Goal: Information Seeking & Learning: Learn about a topic

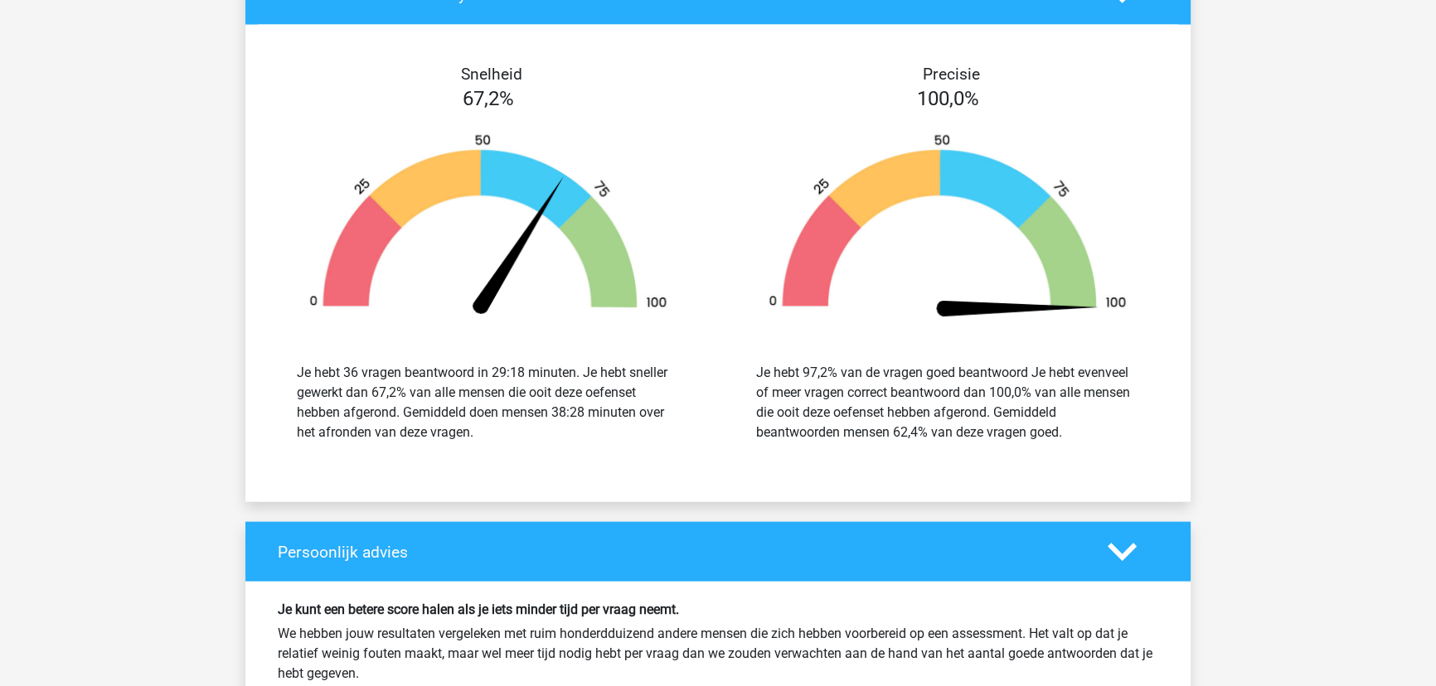
scroll to position [4748, 0]
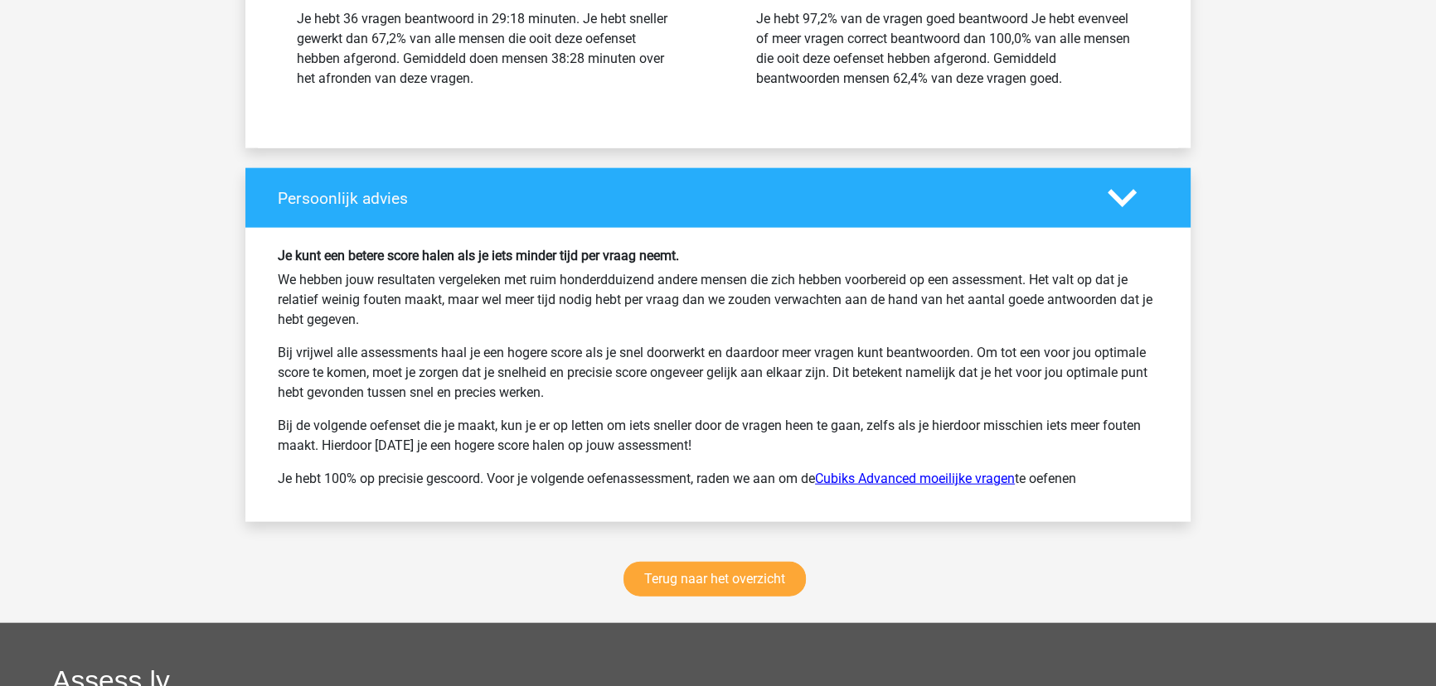
click at [921, 471] on link "Cubiks Advanced moeilijke vragen" at bounding box center [915, 479] width 200 height 16
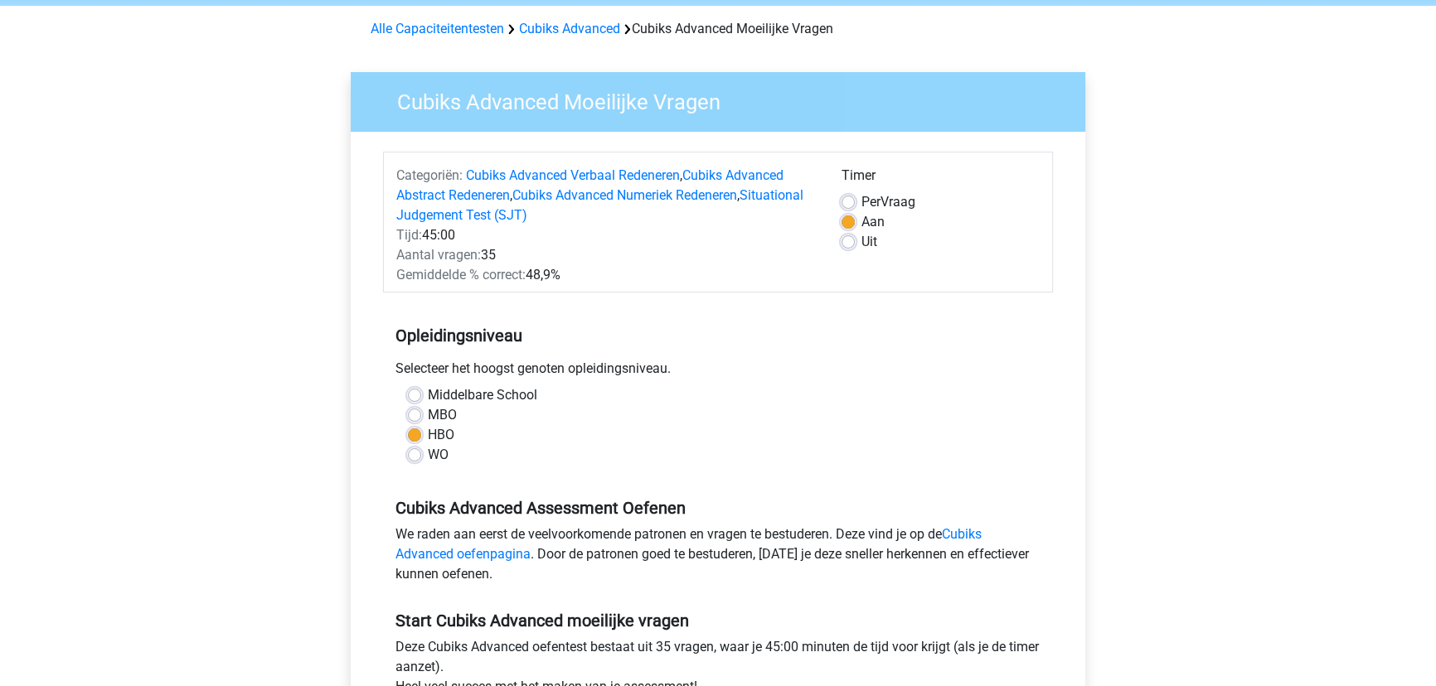
scroll to position [150, 0]
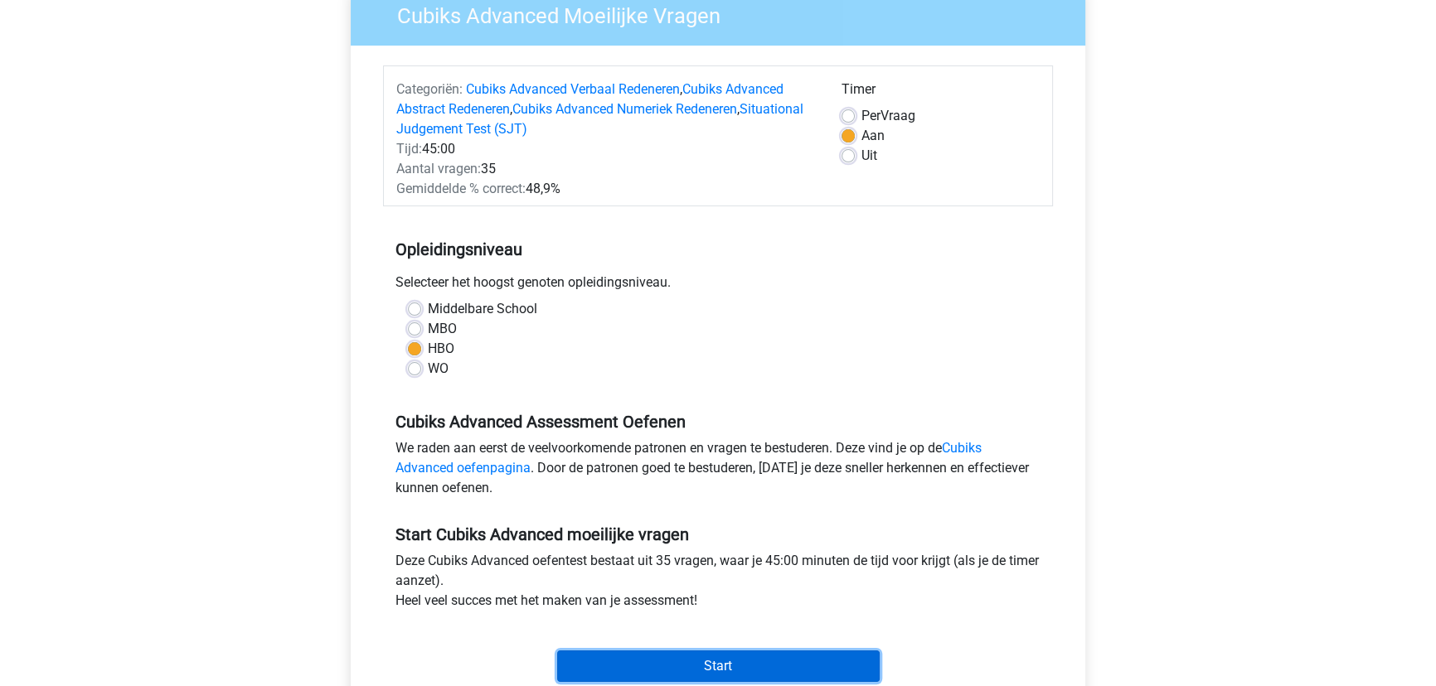
click at [735, 654] on input "Start" at bounding box center [718, 667] width 323 height 32
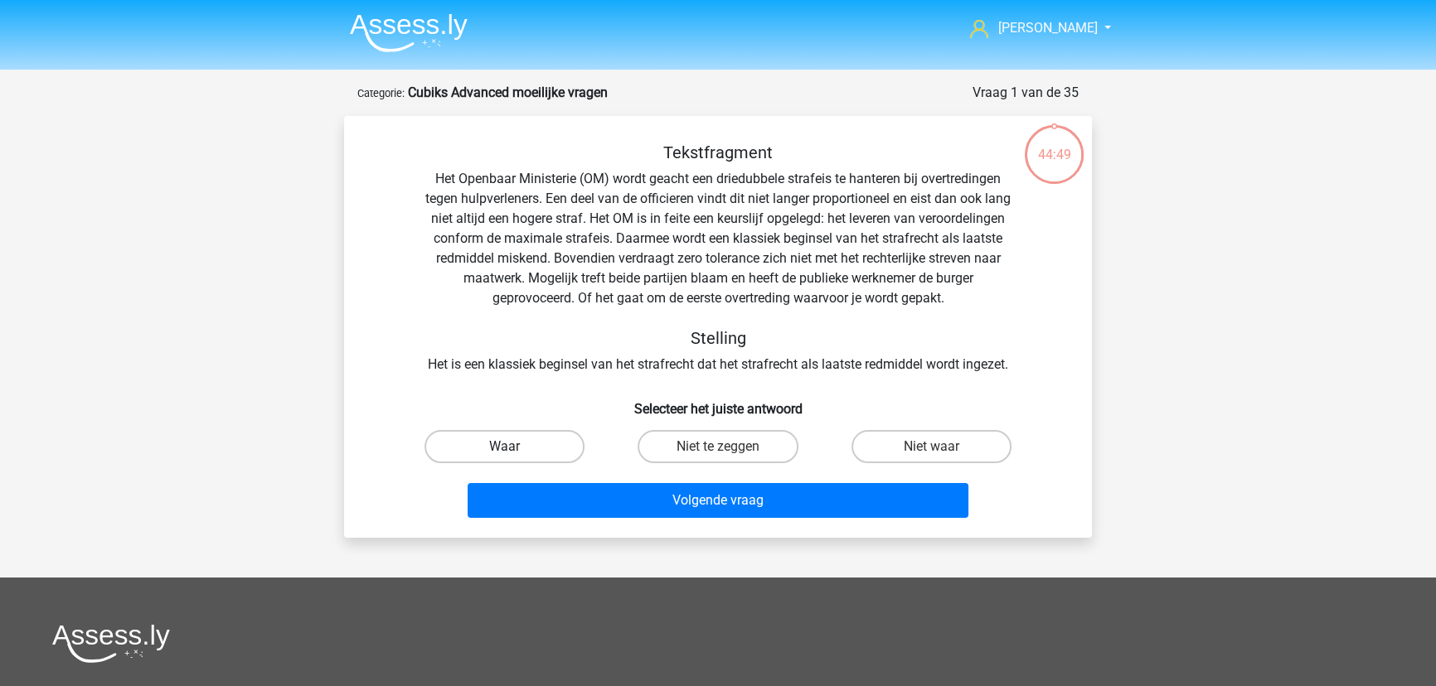
click at [517, 443] on label "Waar" at bounding box center [504, 446] width 160 height 33
click at [516, 447] on input "Waar" at bounding box center [510, 452] width 11 height 11
radio input "true"
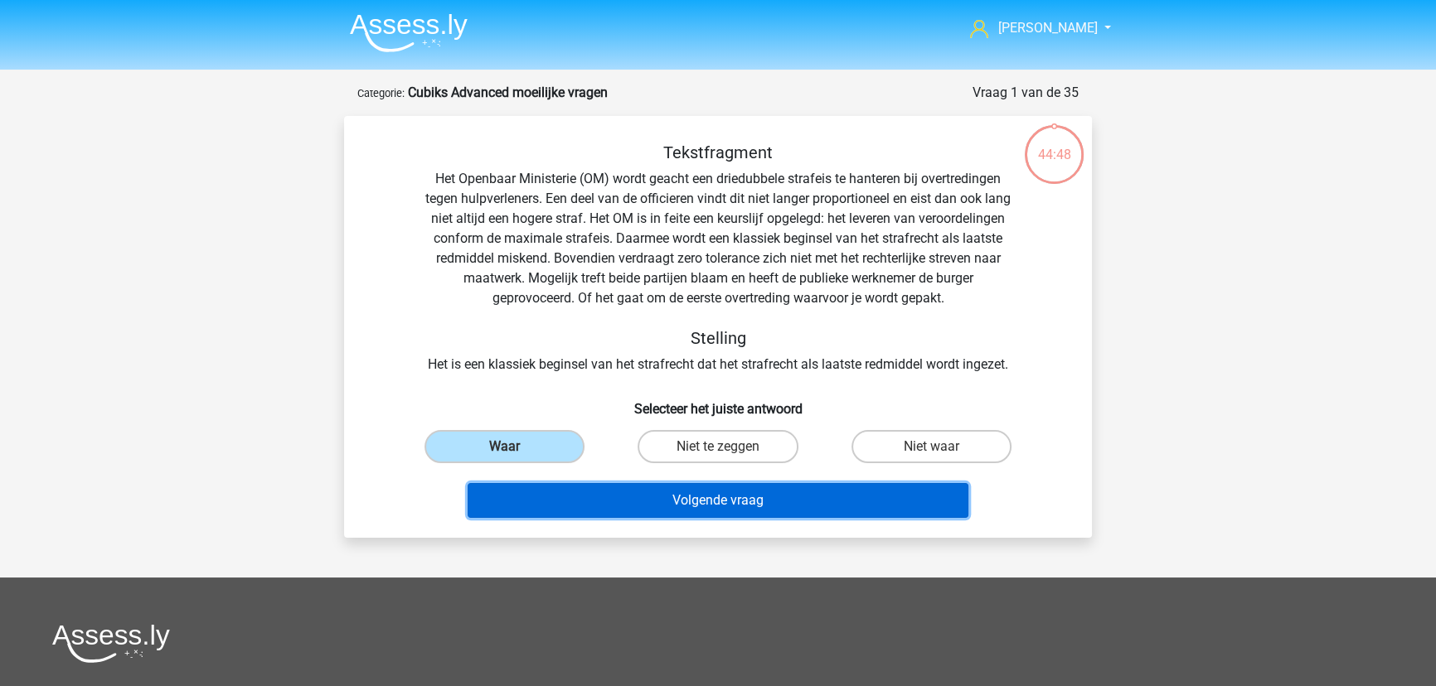
click at [718, 497] on button "Volgende vraag" at bounding box center [719, 500] width 502 height 35
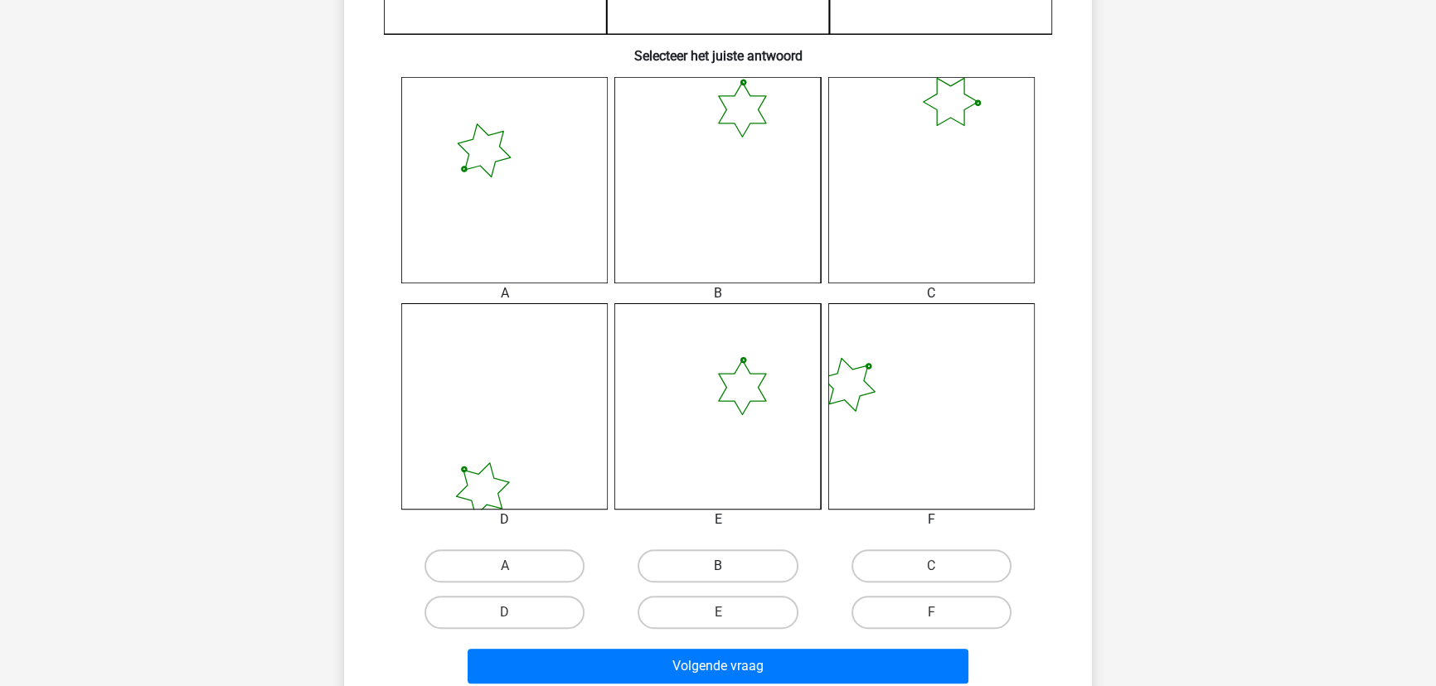
scroll to position [686, 0]
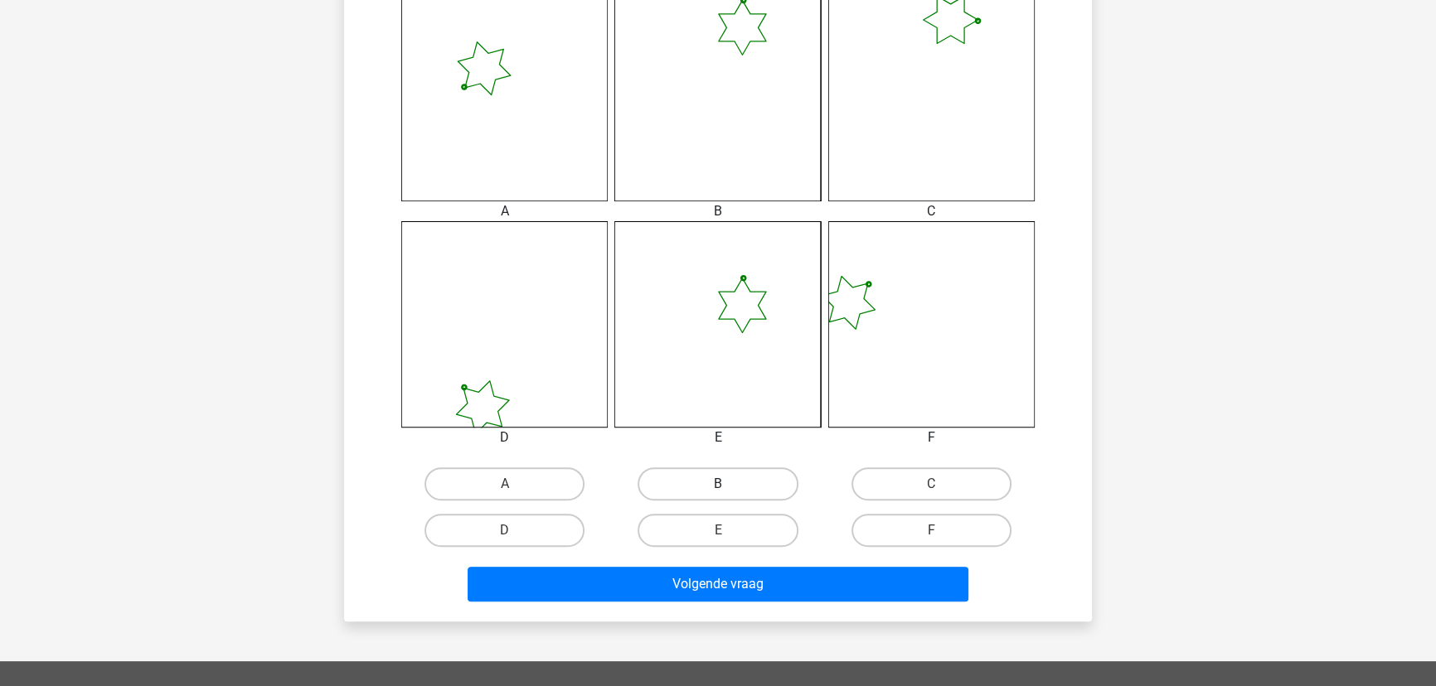
click at [745, 478] on label "B" at bounding box center [718, 484] width 160 height 33
click at [729, 484] on input "B" at bounding box center [723, 489] width 11 height 11
radio input "true"
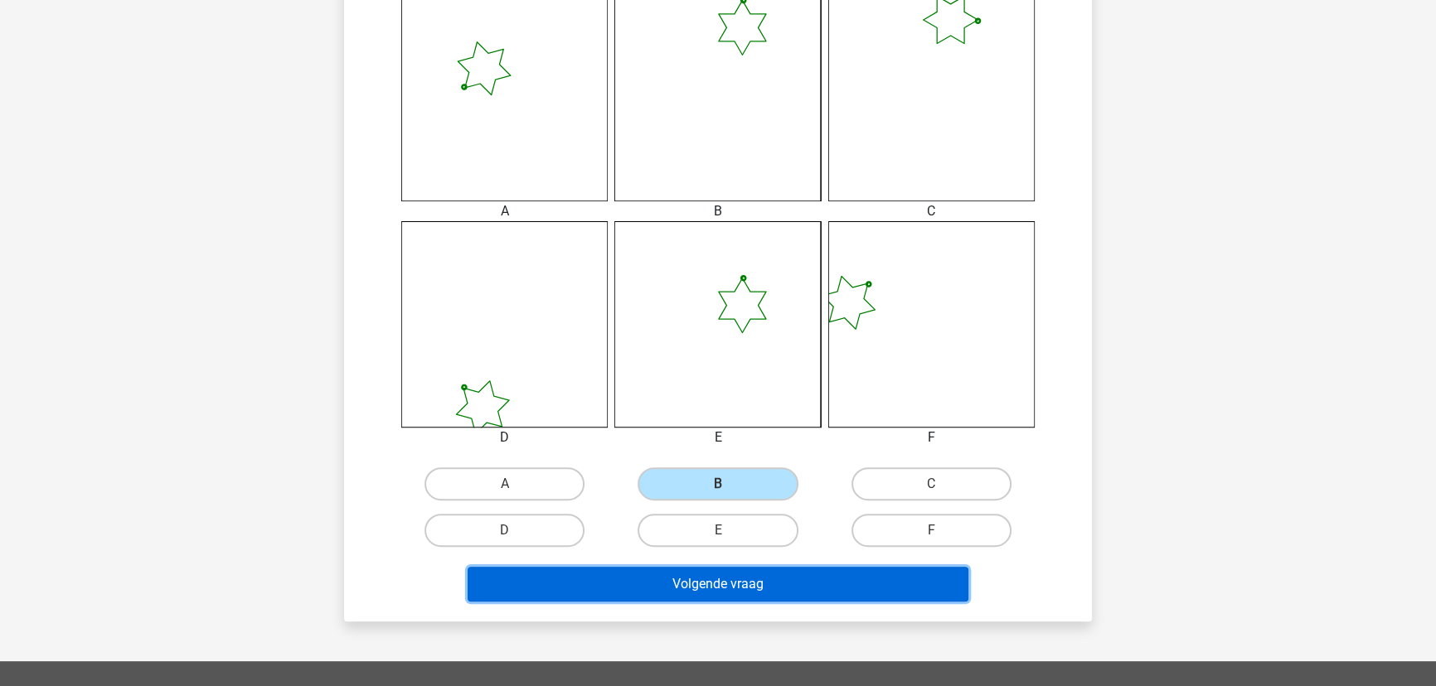
click at [758, 573] on button "Volgende vraag" at bounding box center [719, 584] width 502 height 35
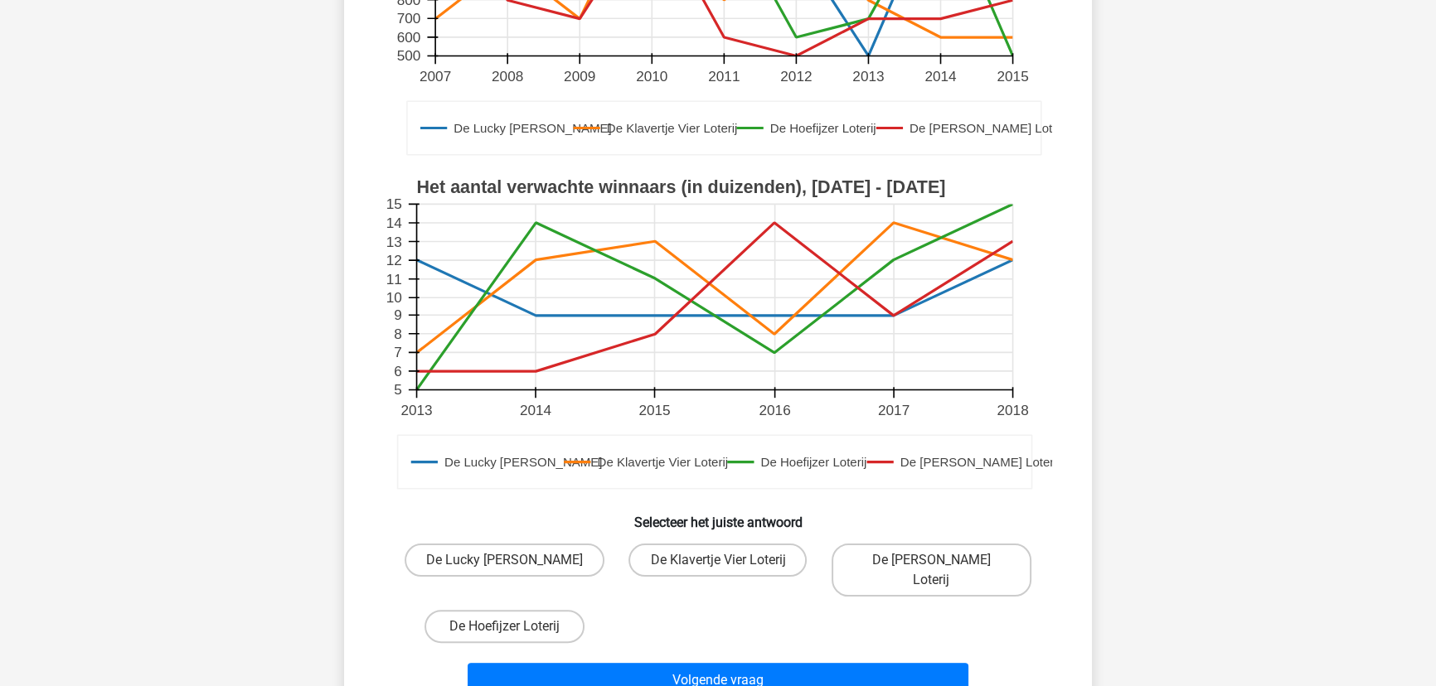
scroll to position [459, 0]
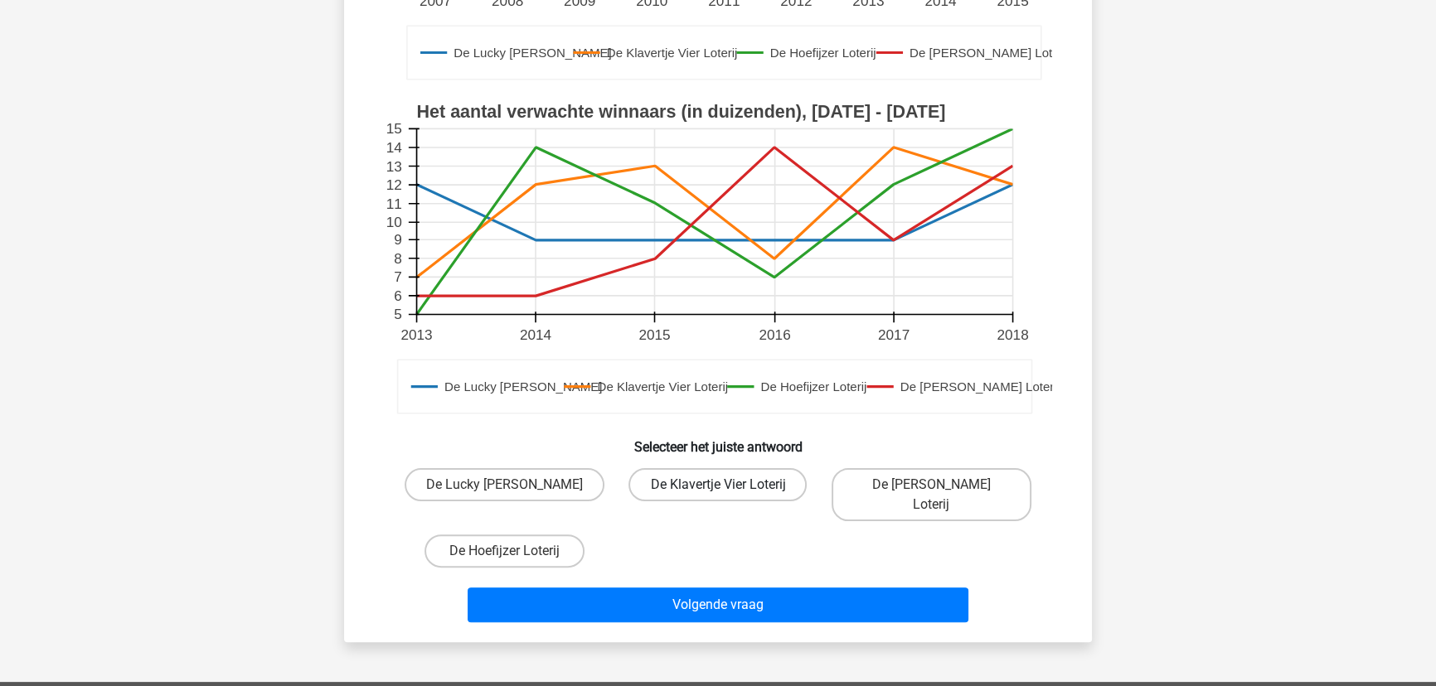
click at [713, 481] on label "De Klavertje Vier Loterij" at bounding box center [717, 484] width 178 height 33
click at [718, 485] on input "De Klavertje Vier Loterij" at bounding box center [723, 490] width 11 height 11
radio input "true"
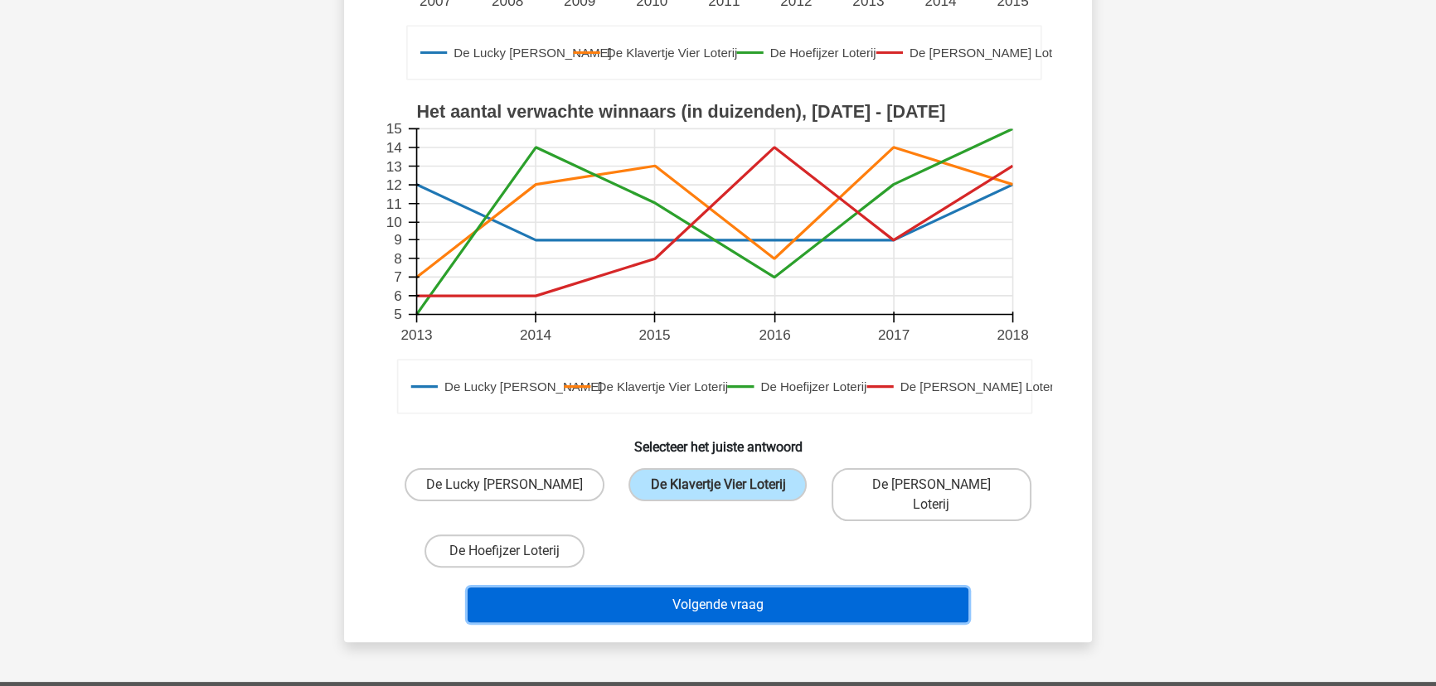
click at [733, 598] on button "Volgende vraag" at bounding box center [719, 605] width 502 height 35
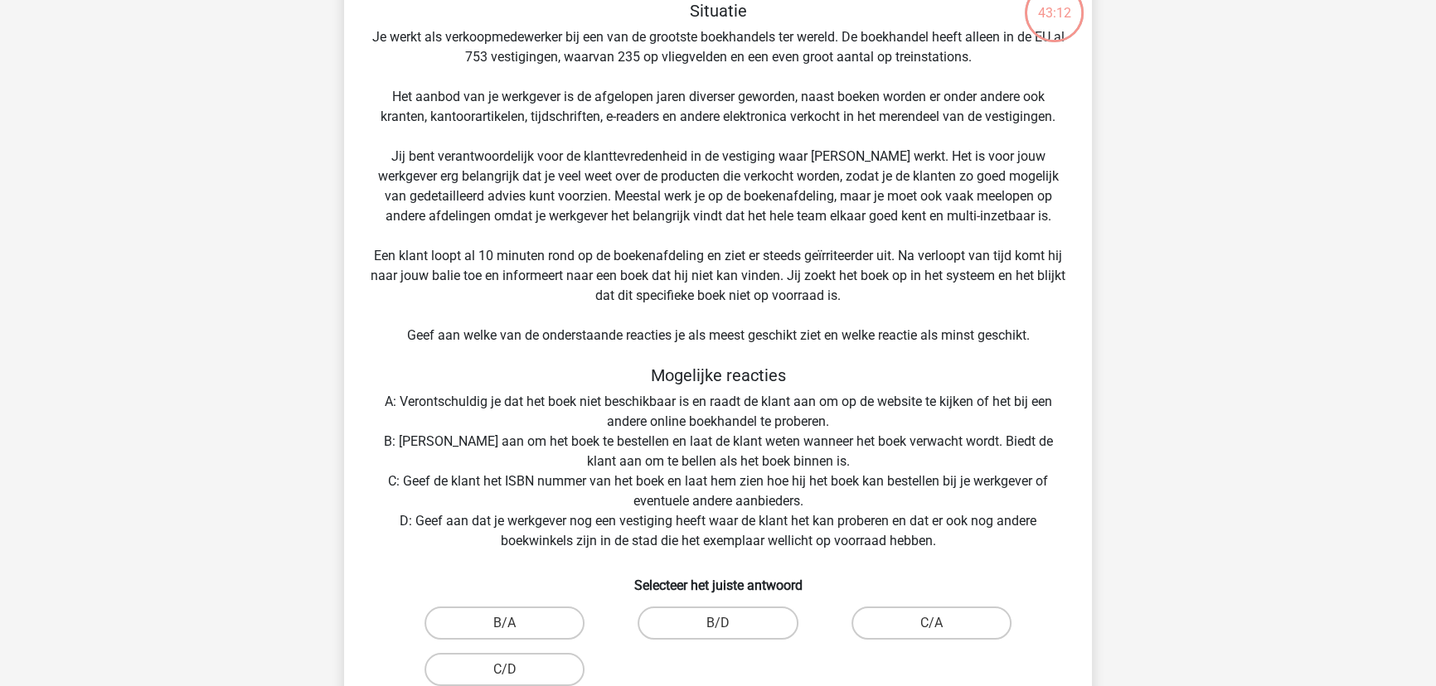
scroll to position [233, 0]
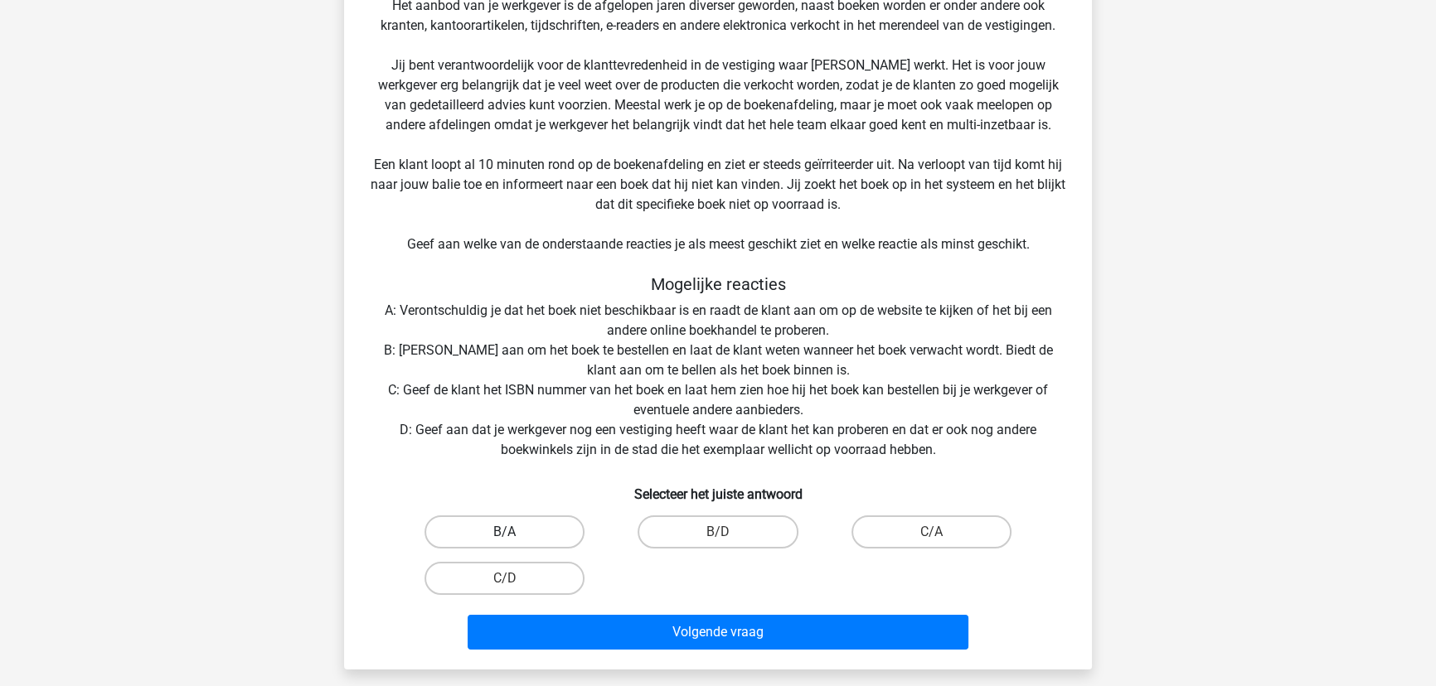
click at [536, 522] on label "B/A" at bounding box center [504, 532] width 160 height 33
click at [516, 532] on input "B/A" at bounding box center [510, 537] width 11 height 11
radio input "true"
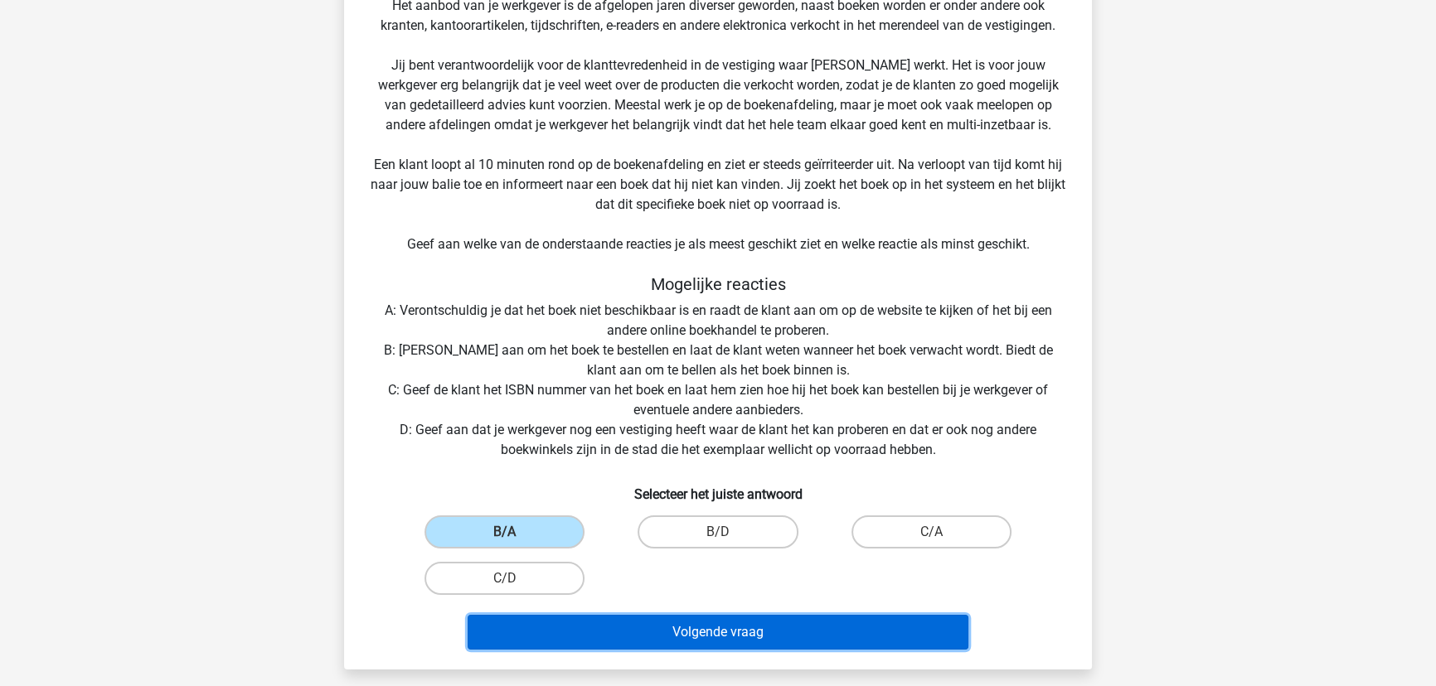
click at [711, 629] on button "Volgende vraag" at bounding box center [719, 632] width 502 height 35
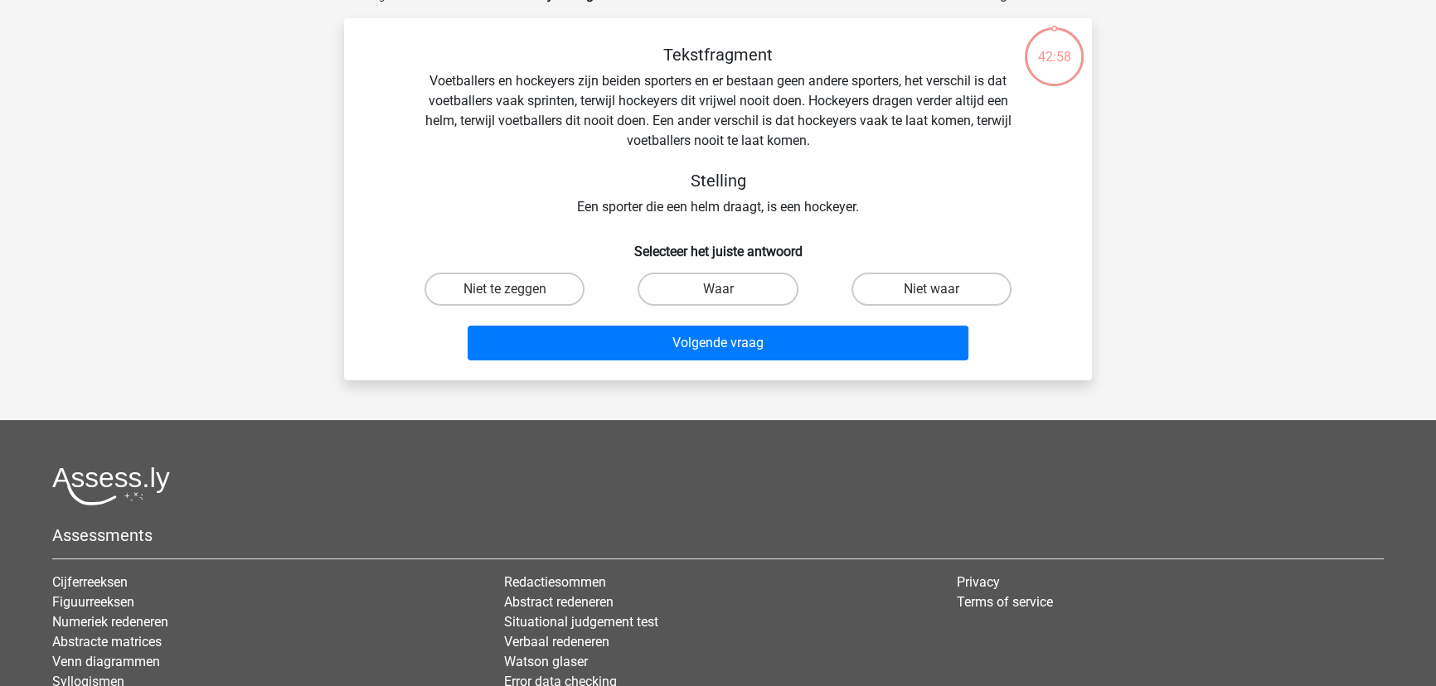
scroll to position [83, 0]
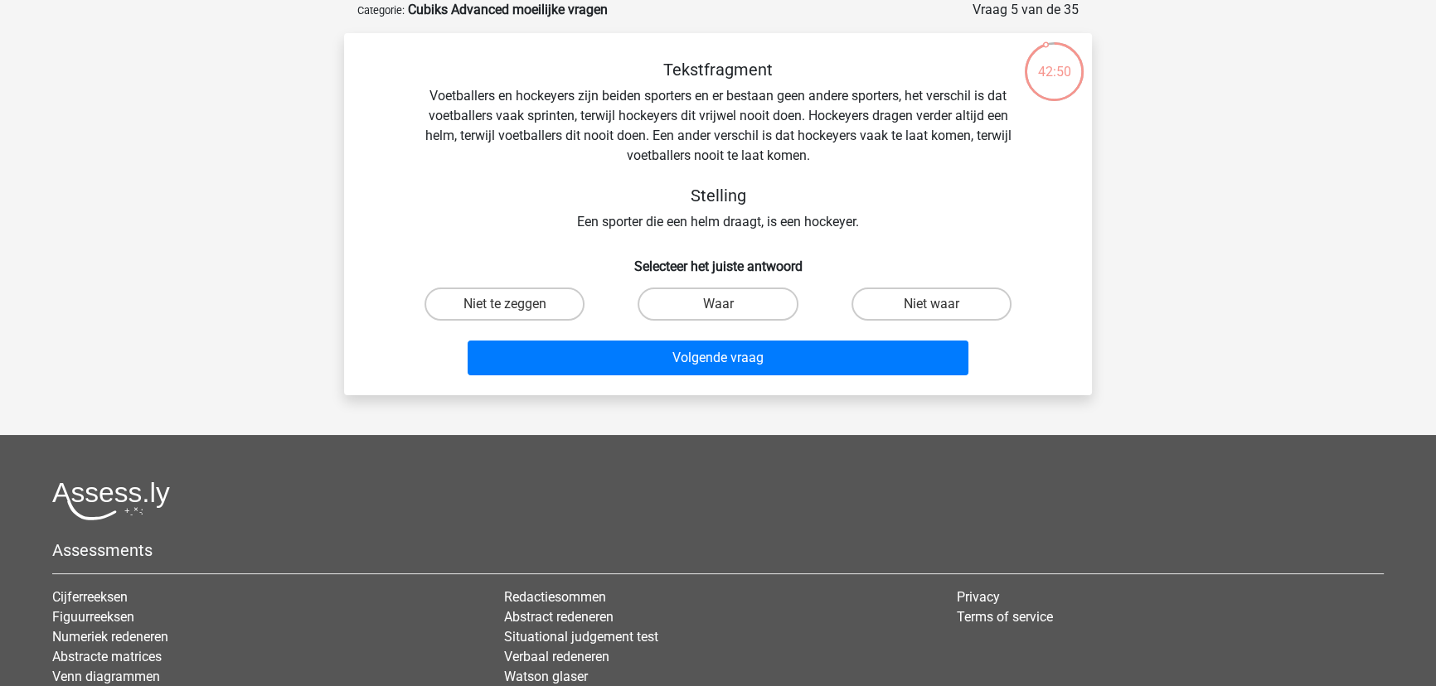
click at [724, 304] on input "Waar" at bounding box center [723, 309] width 11 height 11
radio input "true"
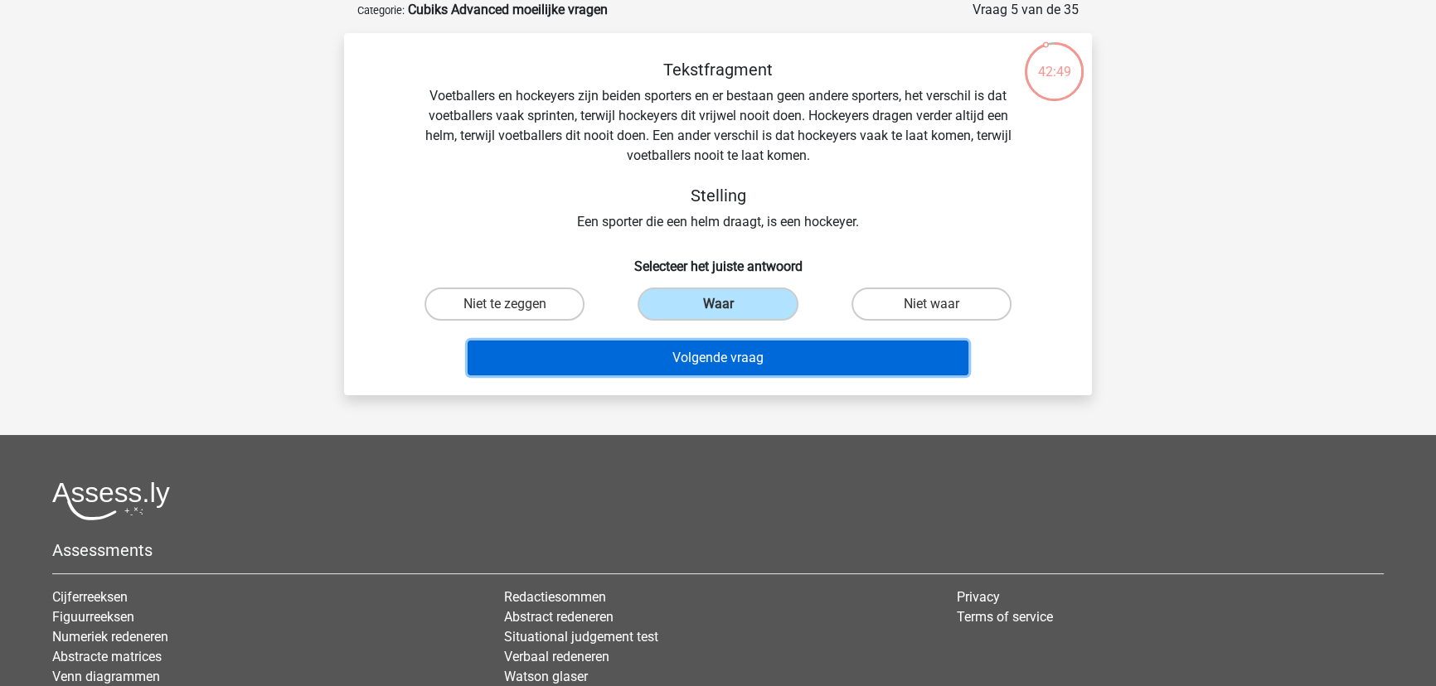
click at [729, 352] on button "Volgende vraag" at bounding box center [719, 358] width 502 height 35
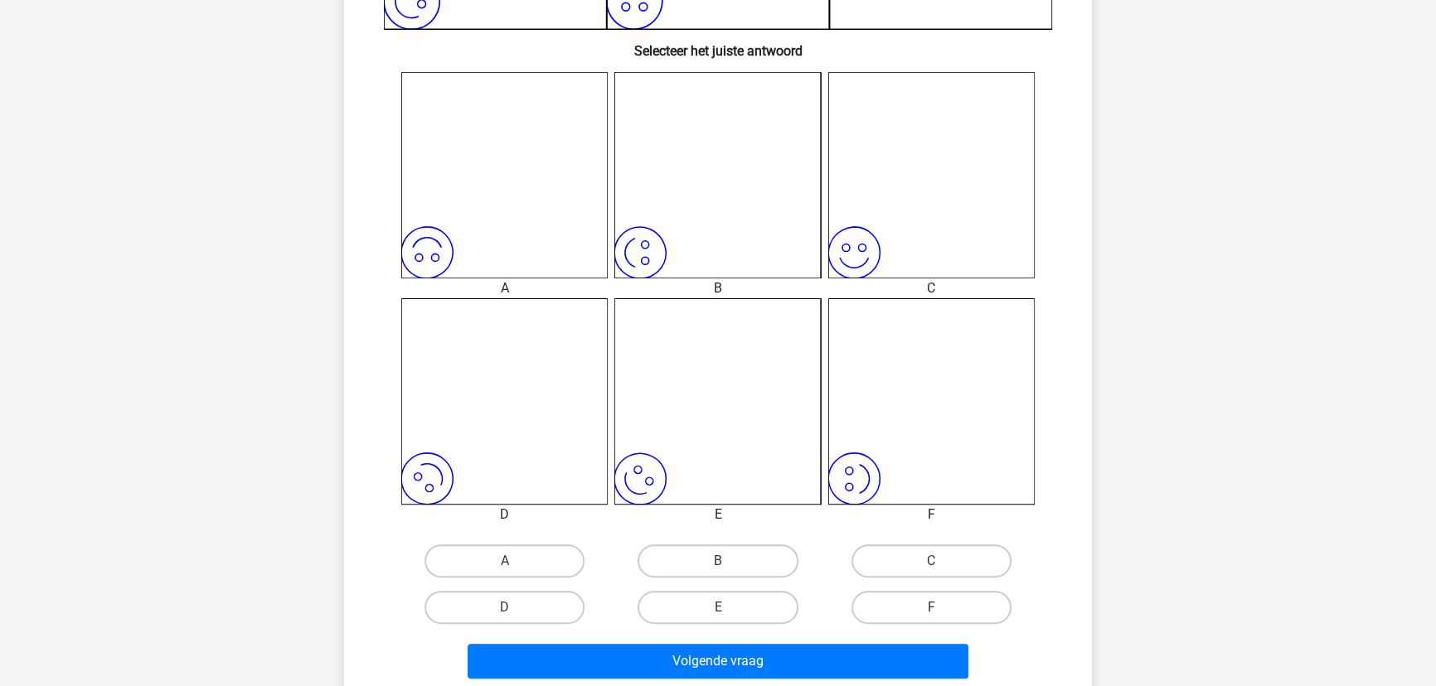
scroll to position [610, 0]
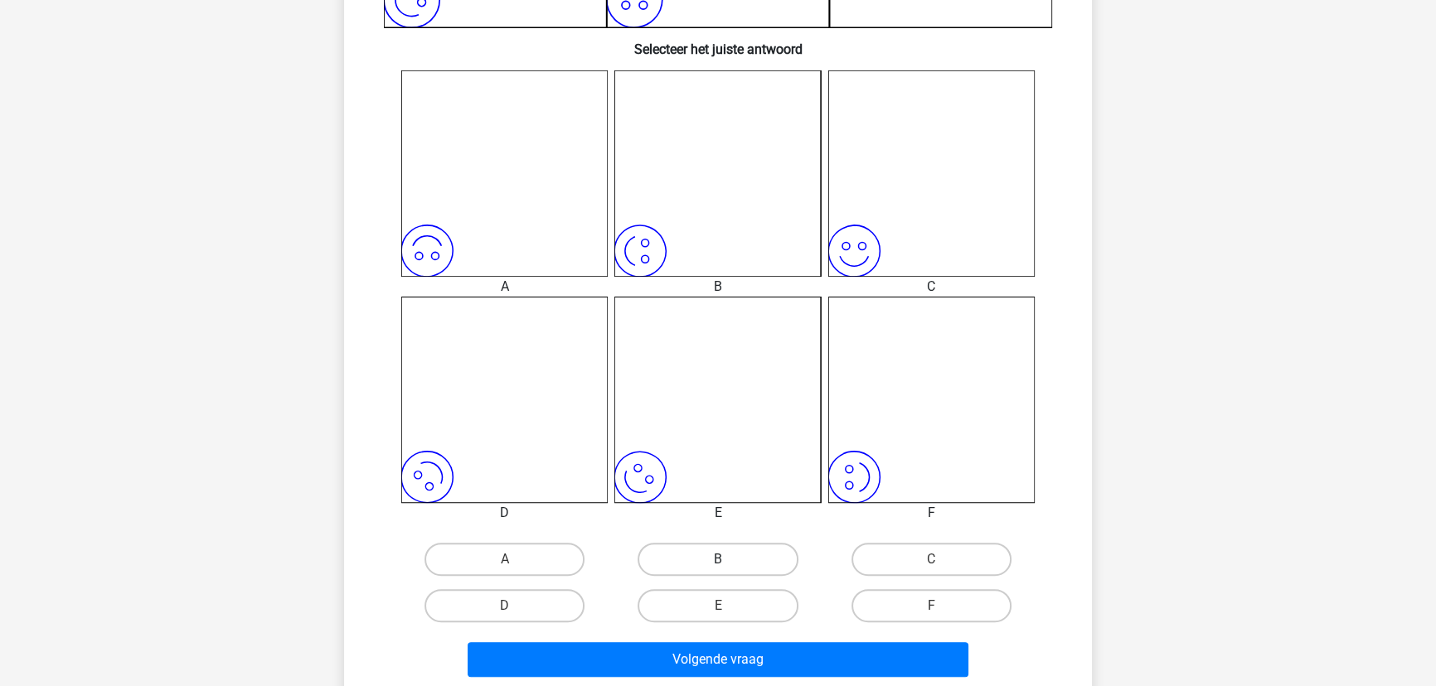
click at [745, 557] on label "B" at bounding box center [718, 559] width 160 height 33
click at [729, 560] on input "B" at bounding box center [723, 565] width 11 height 11
radio input "true"
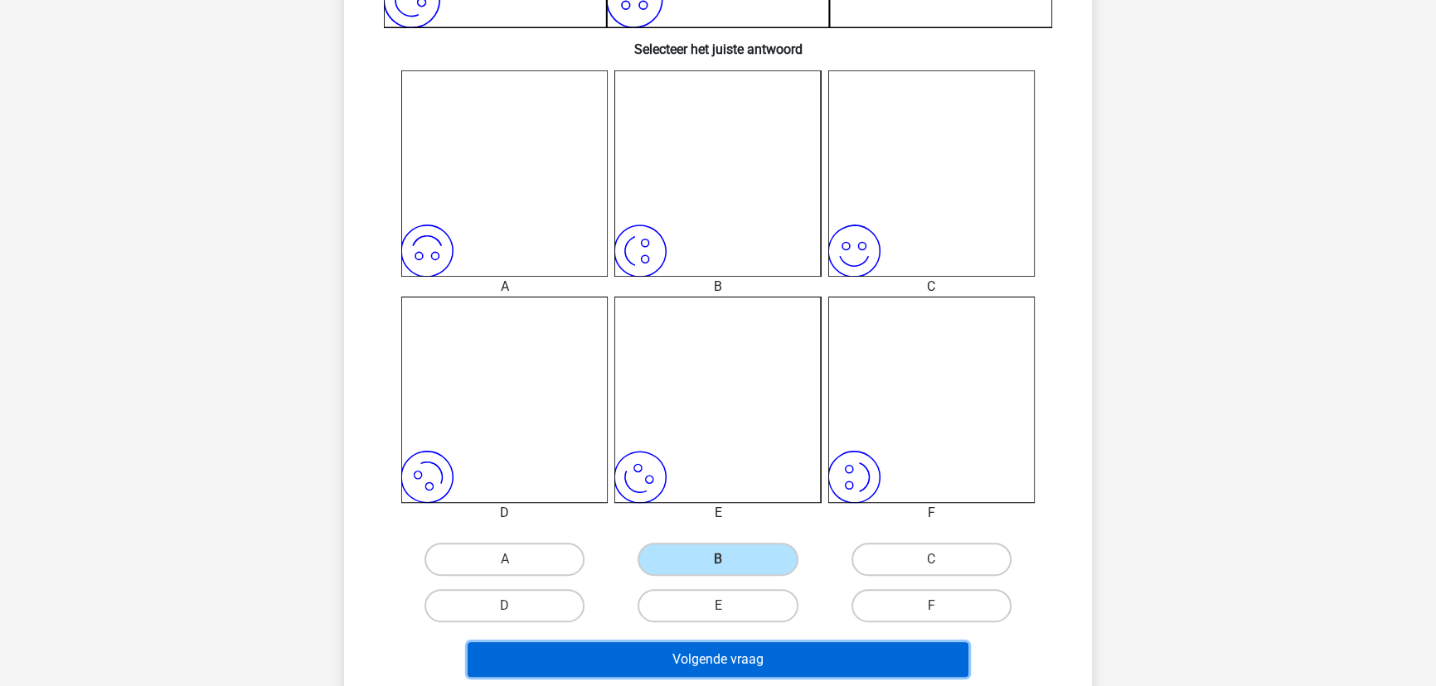
click at [730, 654] on button "Volgende vraag" at bounding box center [719, 660] width 502 height 35
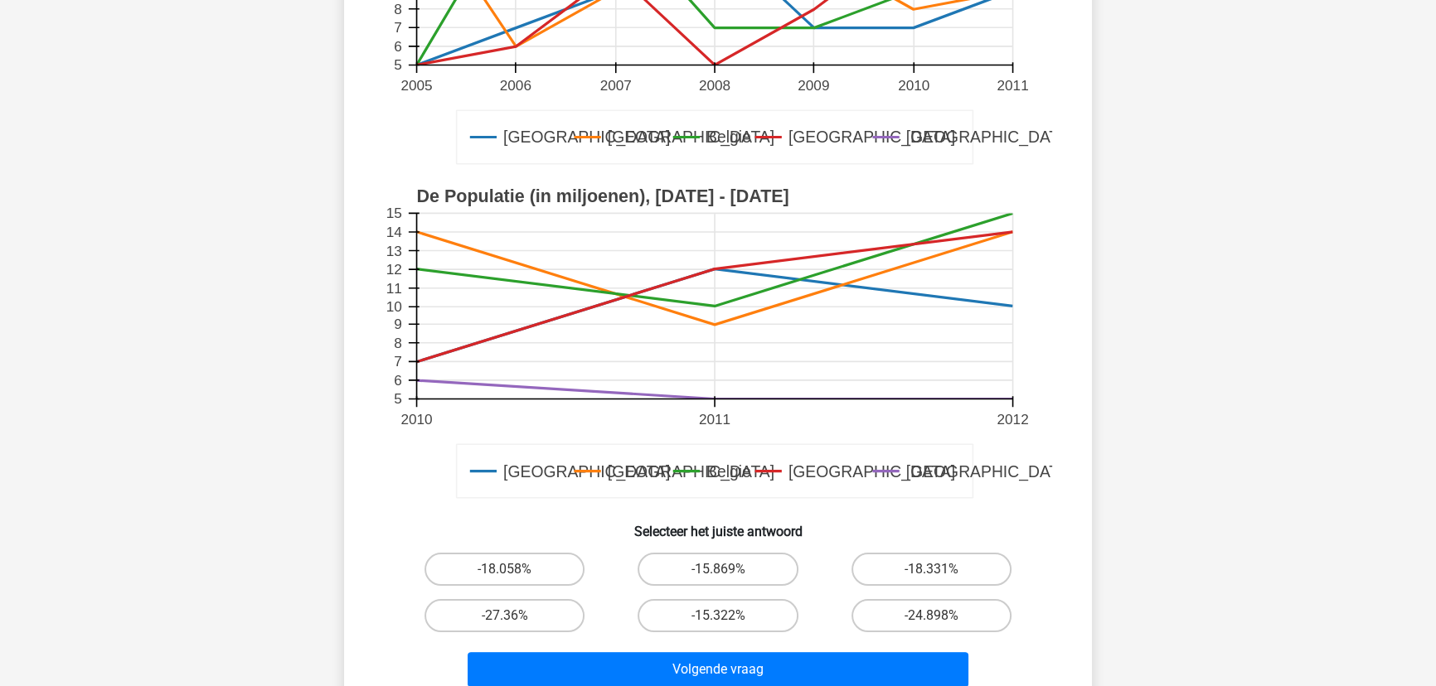
scroll to position [376, 0]
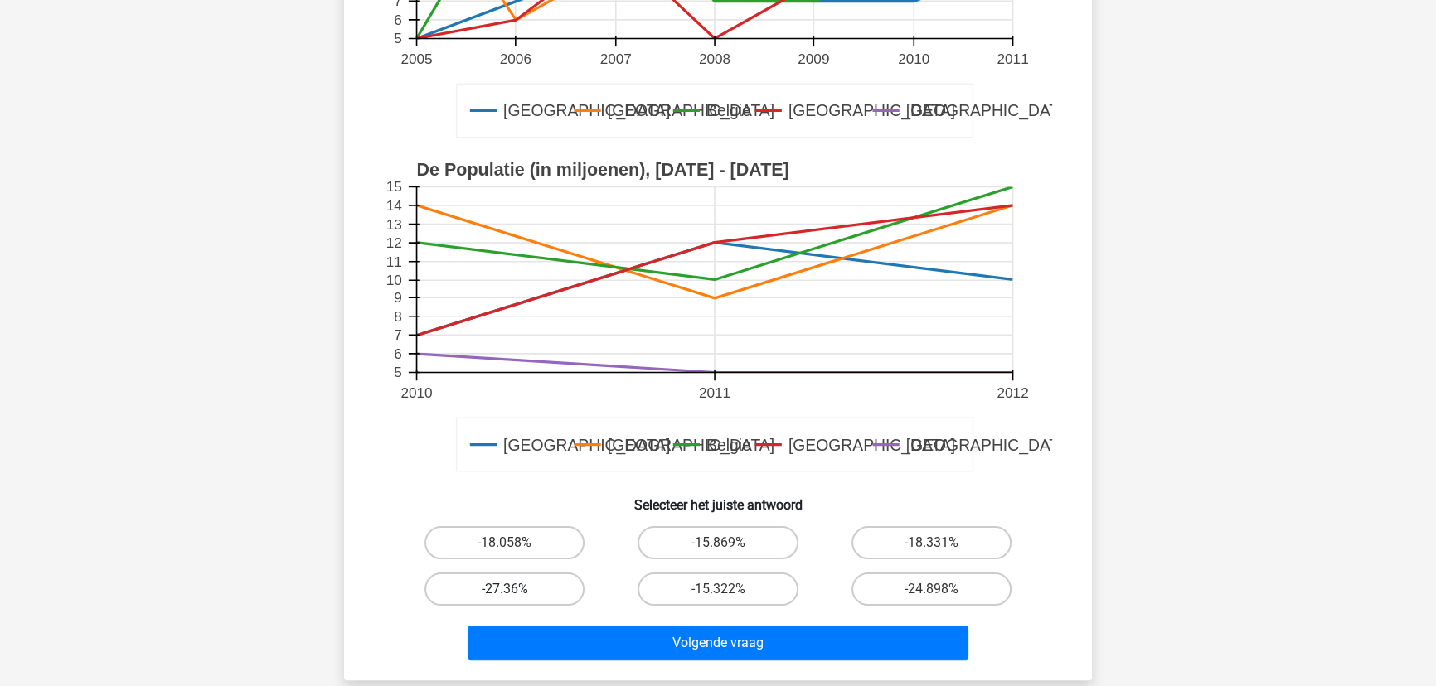
click at [517, 577] on label "-27.36%" at bounding box center [504, 589] width 160 height 33
click at [516, 589] on input "-27.36%" at bounding box center [510, 594] width 11 height 11
radio input "true"
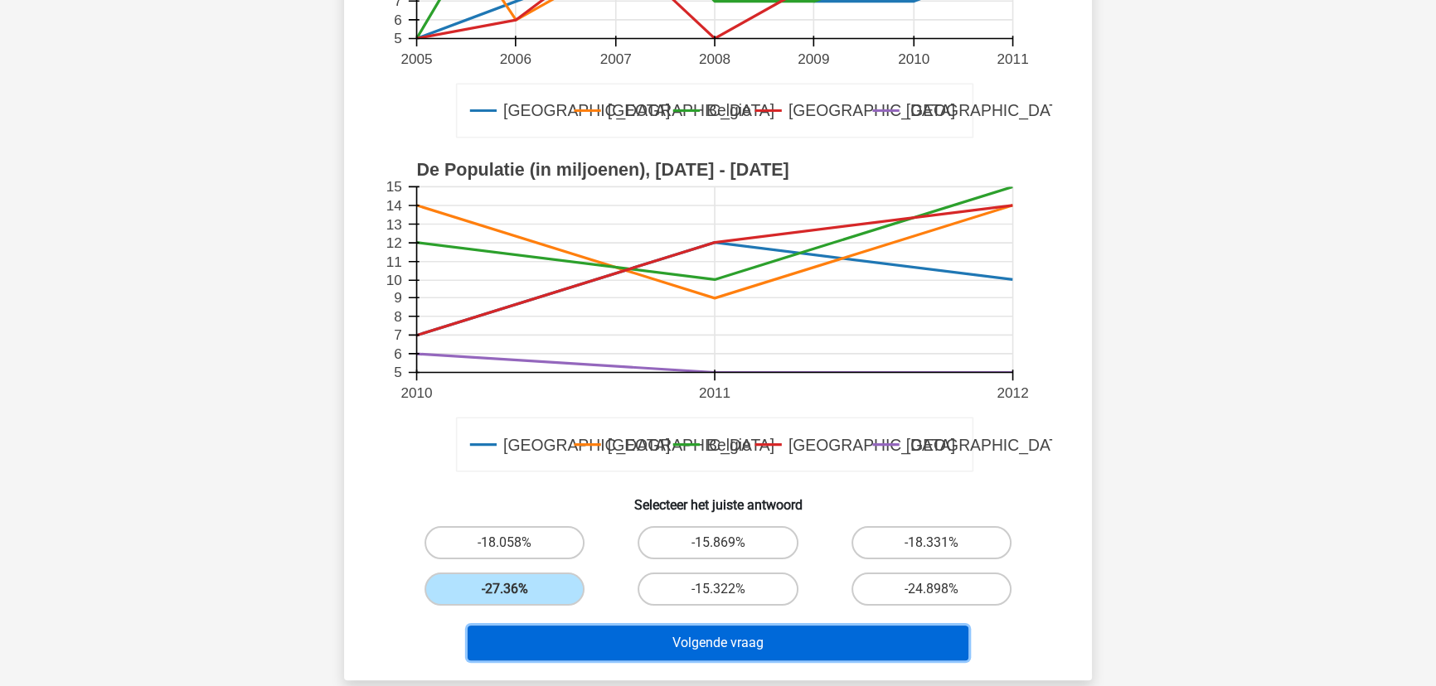
click at [634, 636] on button "Volgende vraag" at bounding box center [719, 643] width 502 height 35
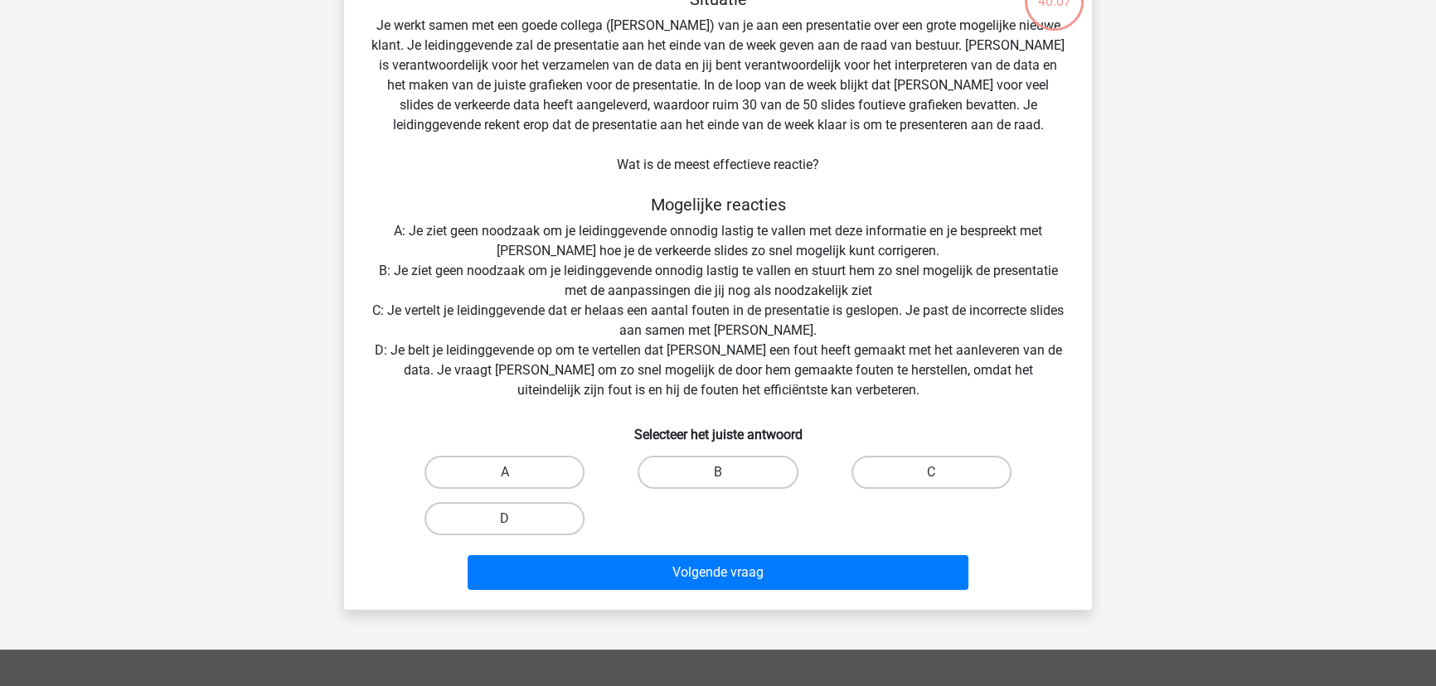
scroll to position [83, 0]
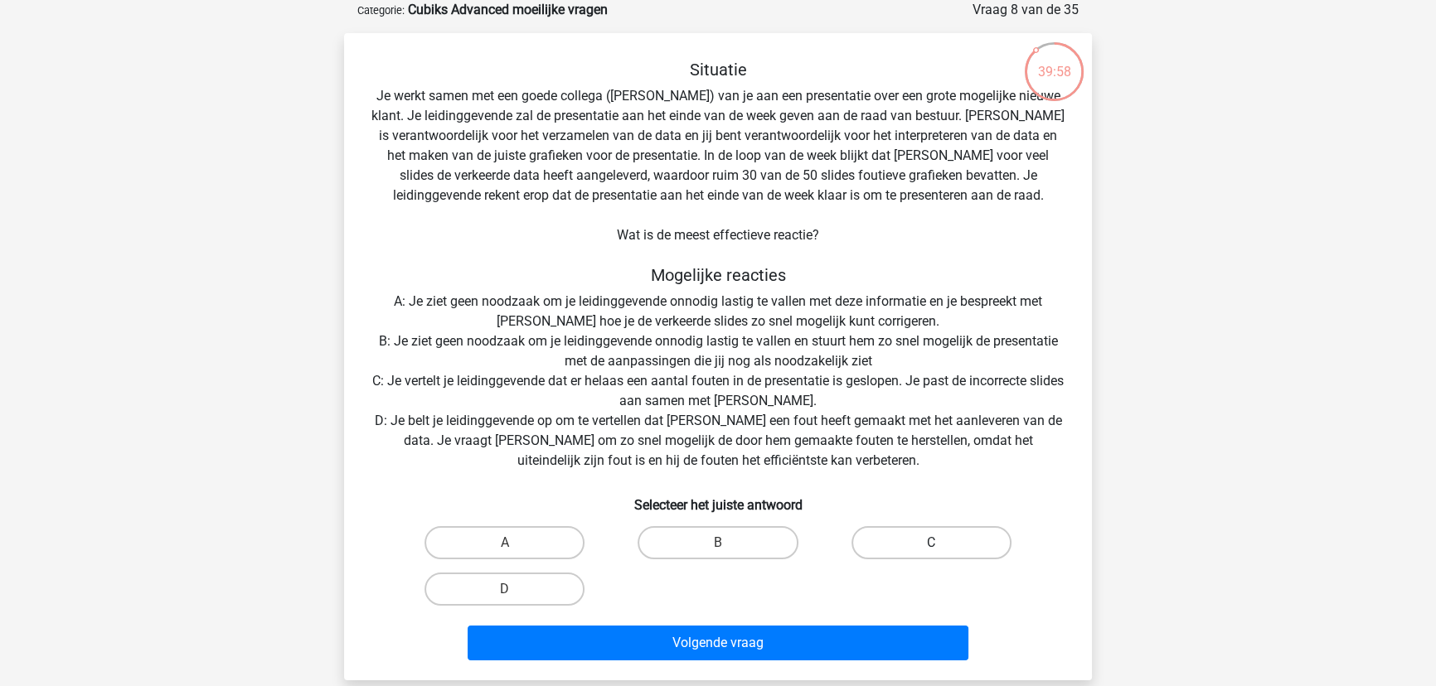
click at [949, 544] on label "C" at bounding box center [931, 542] width 160 height 33
click at [942, 544] on input "C" at bounding box center [936, 548] width 11 height 11
radio input "true"
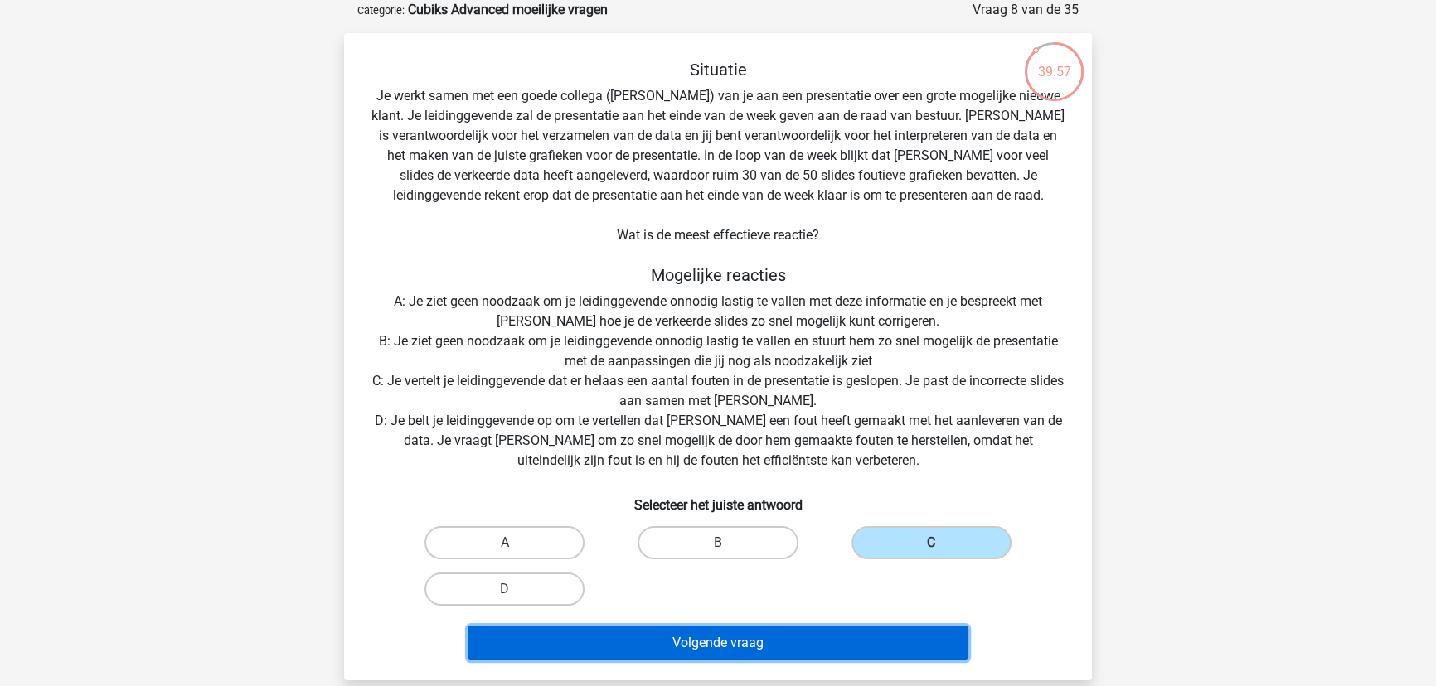
click at [772, 642] on button "Volgende vraag" at bounding box center [719, 643] width 502 height 35
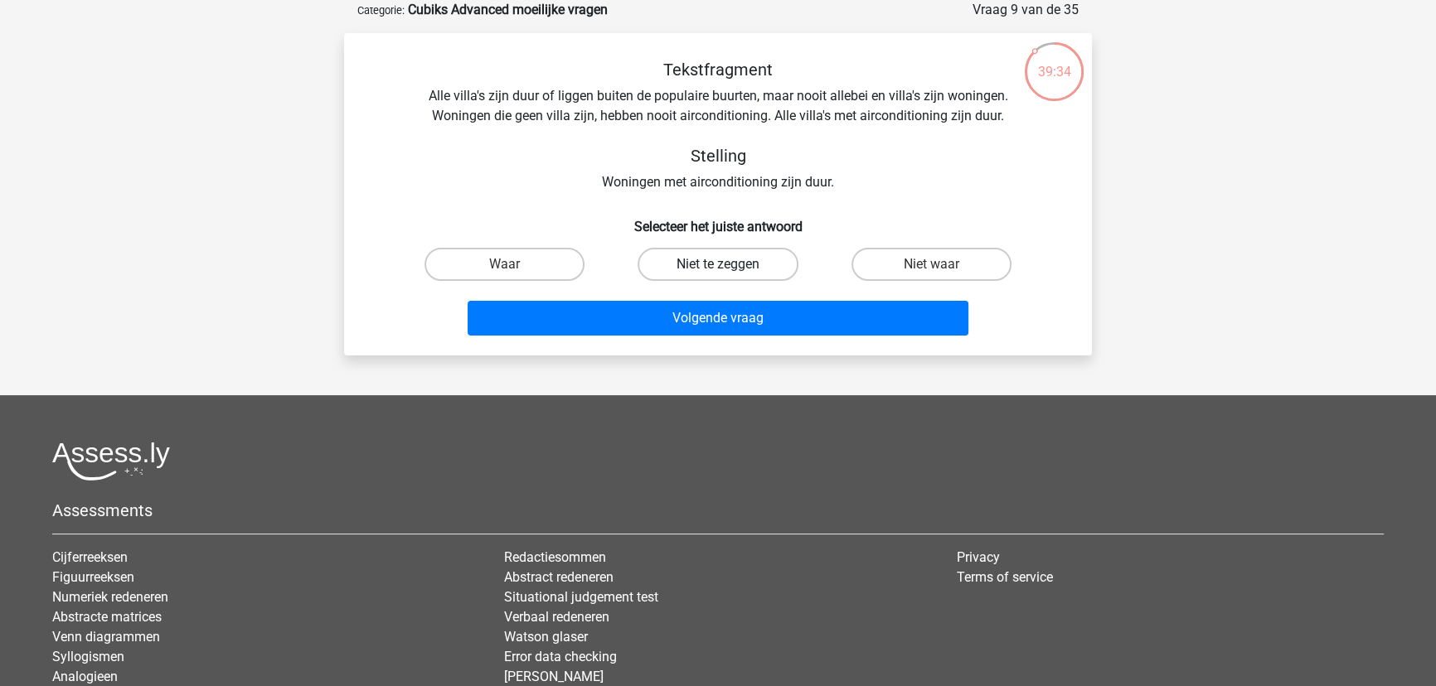
click at [717, 257] on label "Niet te zeggen" at bounding box center [718, 264] width 160 height 33
click at [718, 264] on input "Niet te zeggen" at bounding box center [723, 269] width 11 height 11
radio input "true"
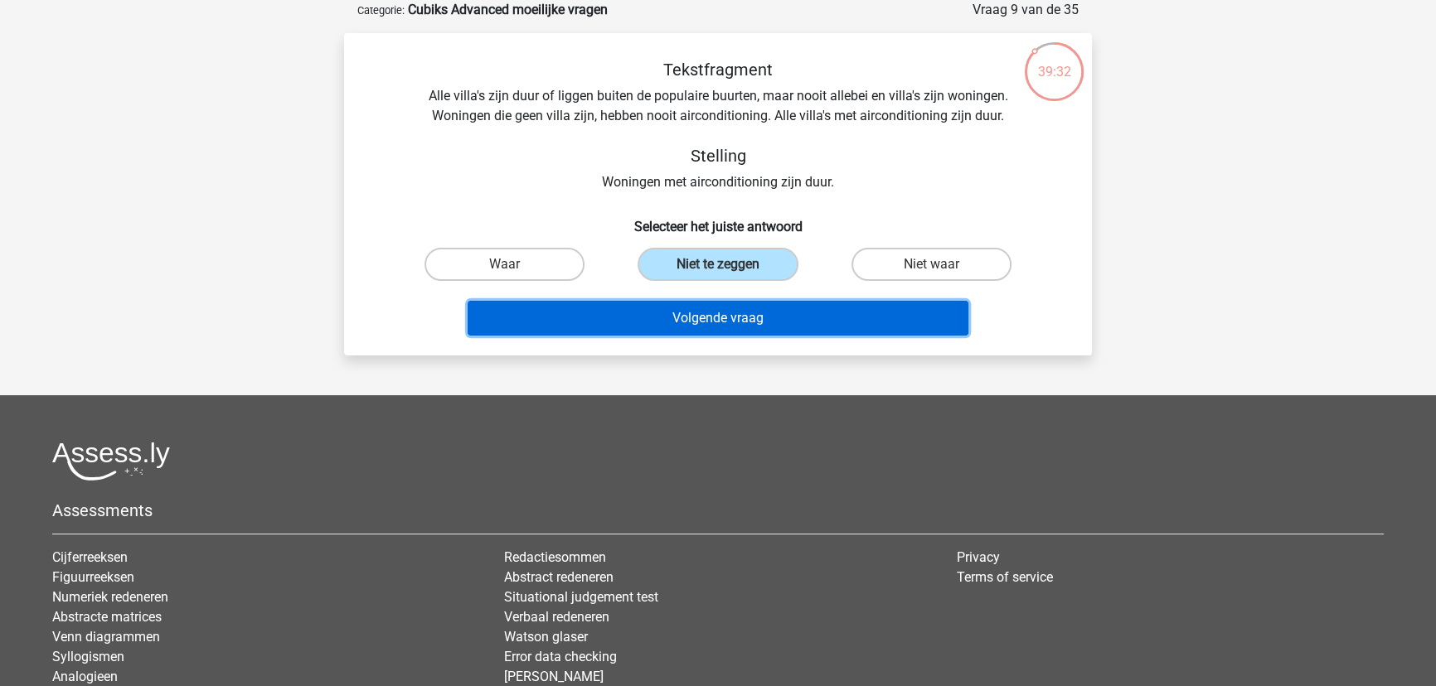
click at [705, 318] on button "Volgende vraag" at bounding box center [719, 318] width 502 height 35
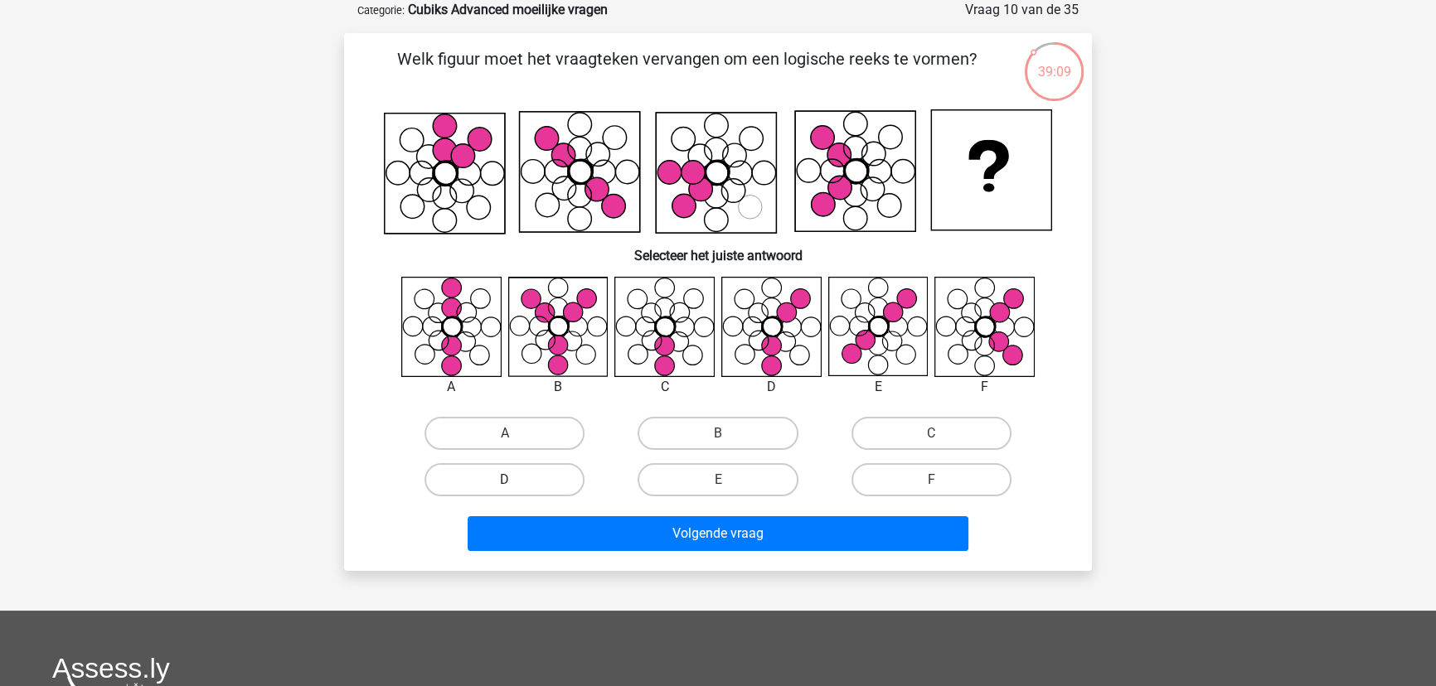
click at [526, 468] on label "D" at bounding box center [504, 479] width 160 height 33
click at [516, 480] on input "D" at bounding box center [510, 485] width 11 height 11
radio input "true"
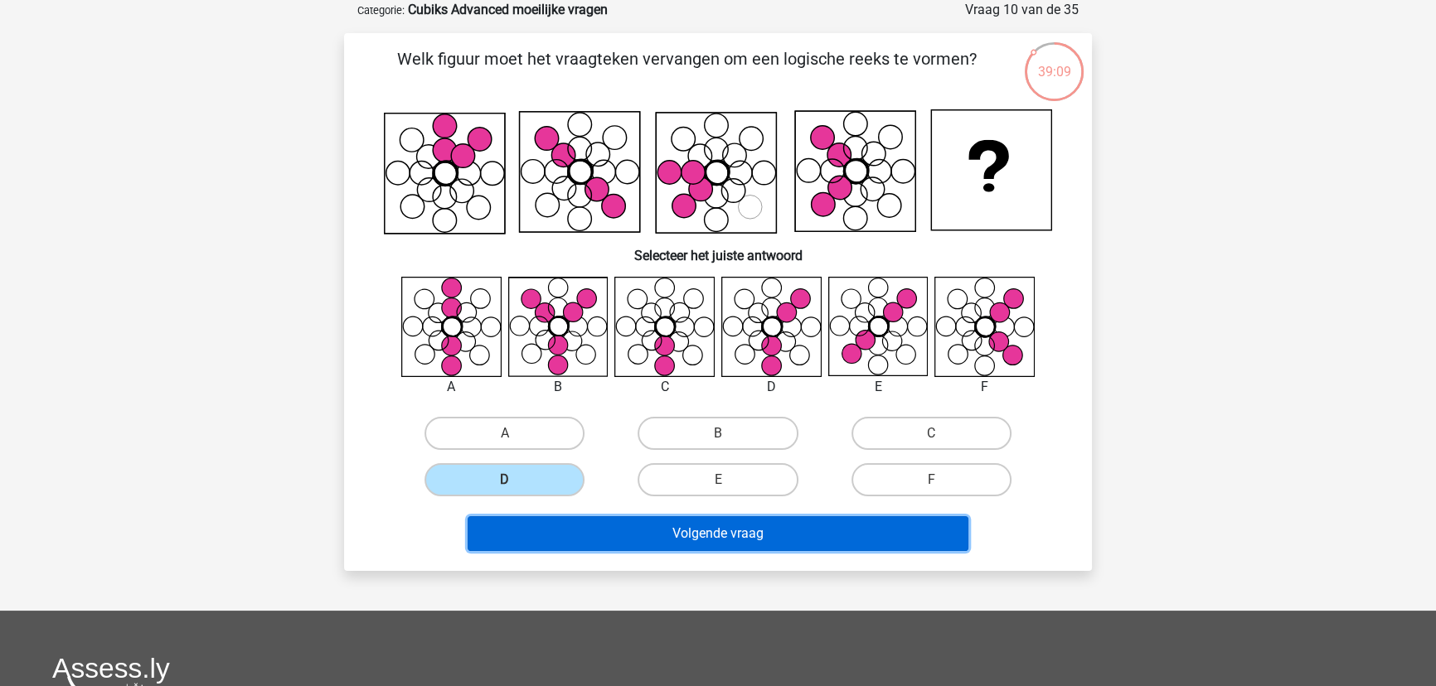
click at [693, 534] on button "Volgende vraag" at bounding box center [719, 534] width 502 height 35
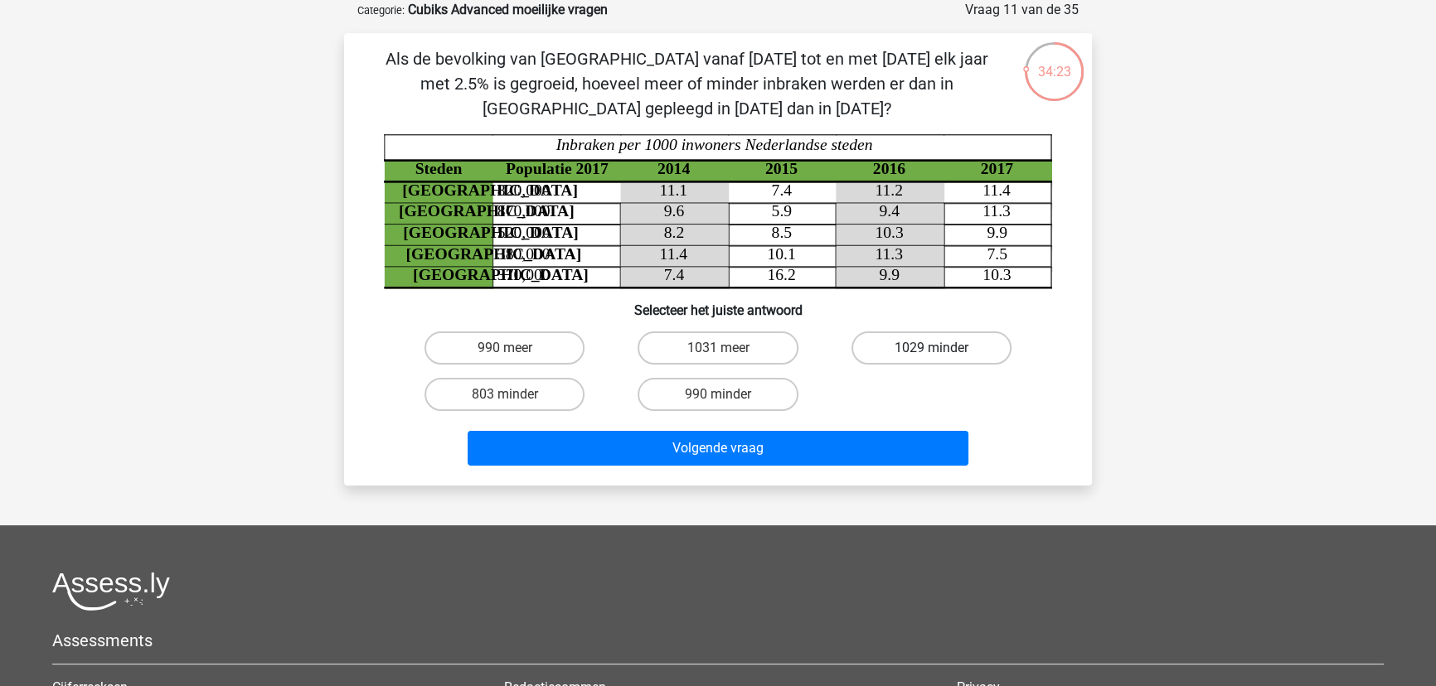
drag, startPoint x: 920, startPoint y: 343, endPoint x: 905, endPoint y: 356, distance: 20.6
click at [920, 343] on label "1029 minder" at bounding box center [931, 348] width 160 height 33
click at [931, 348] on input "1029 minder" at bounding box center [936, 353] width 11 height 11
radio input "true"
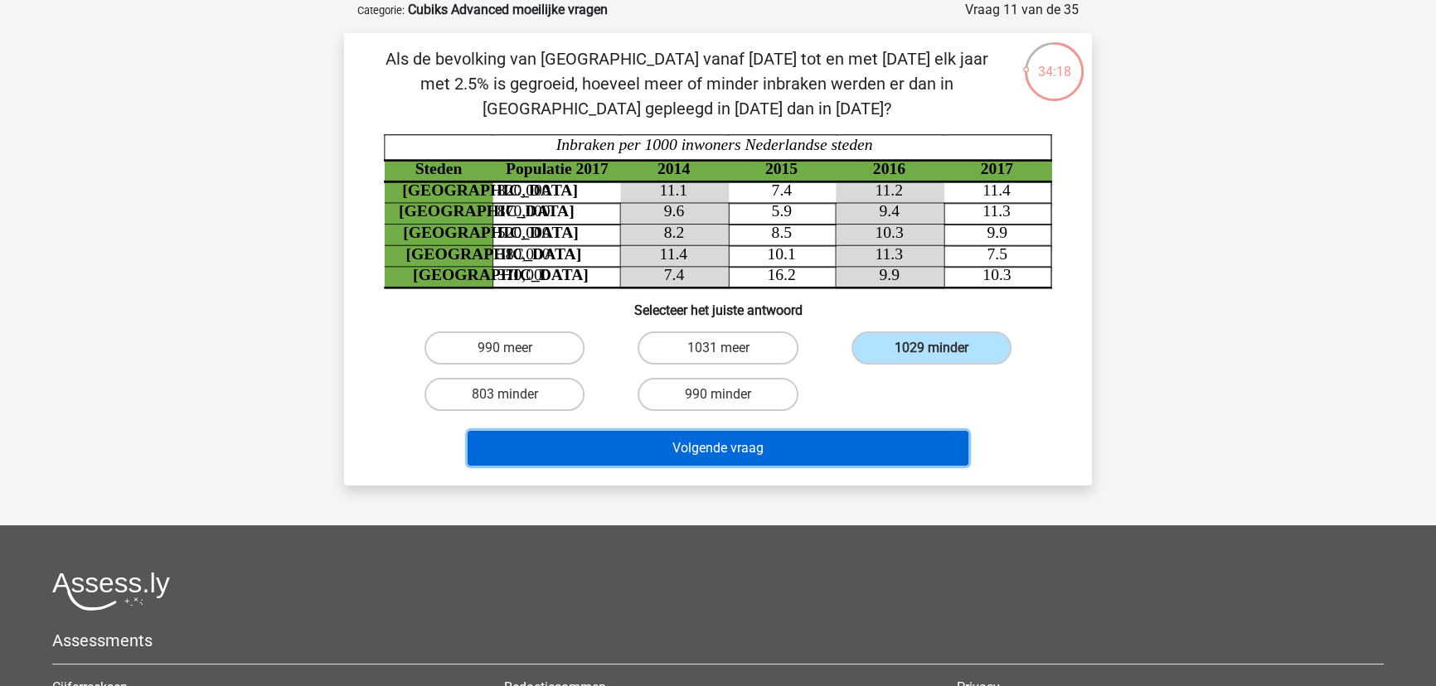
drag, startPoint x: 774, startPoint y: 451, endPoint x: 794, endPoint y: 442, distance: 21.9
click at [794, 442] on button "Volgende vraag" at bounding box center [719, 448] width 502 height 35
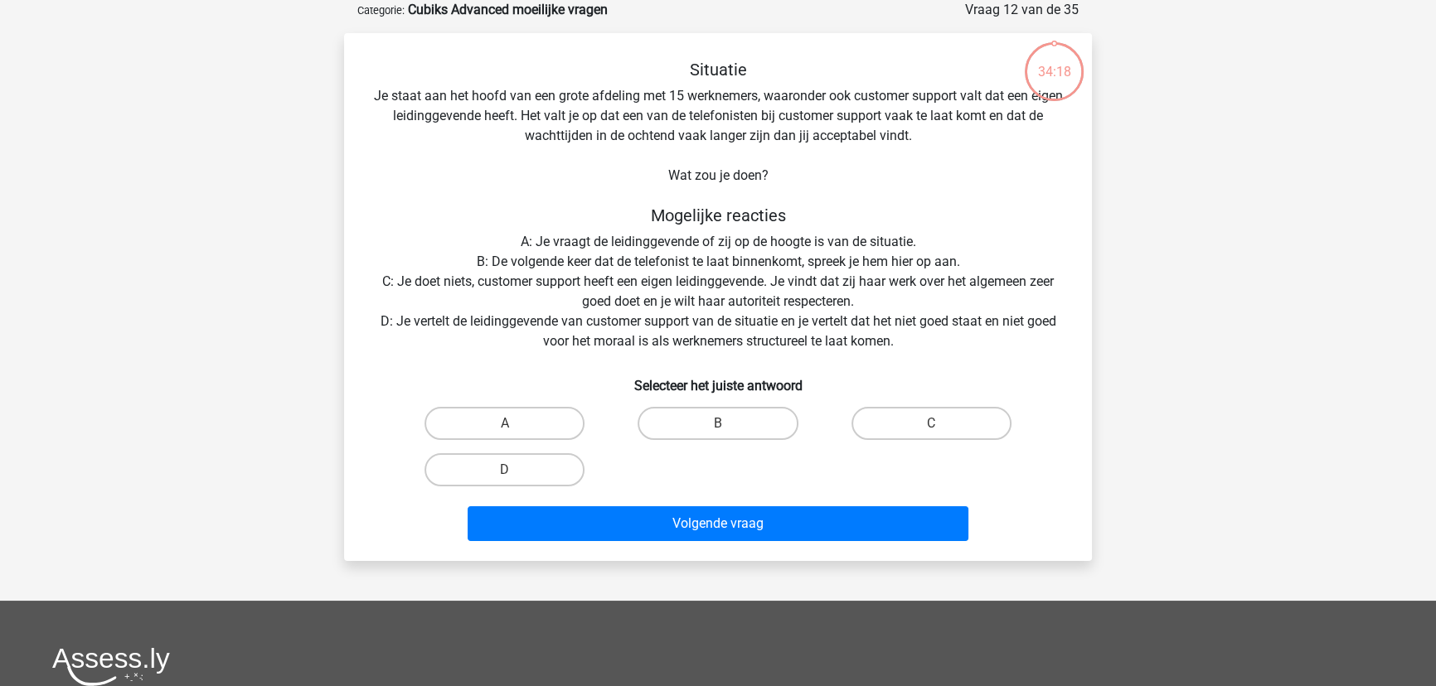
click at [788, 439] on div "B" at bounding box center [718, 423] width 200 height 33
click at [545, 424] on label "A" at bounding box center [504, 423] width 160 height 33
click at [516, 424] on input "A" at bounding box center [510, 429] width 11 height 11
radio input "true"
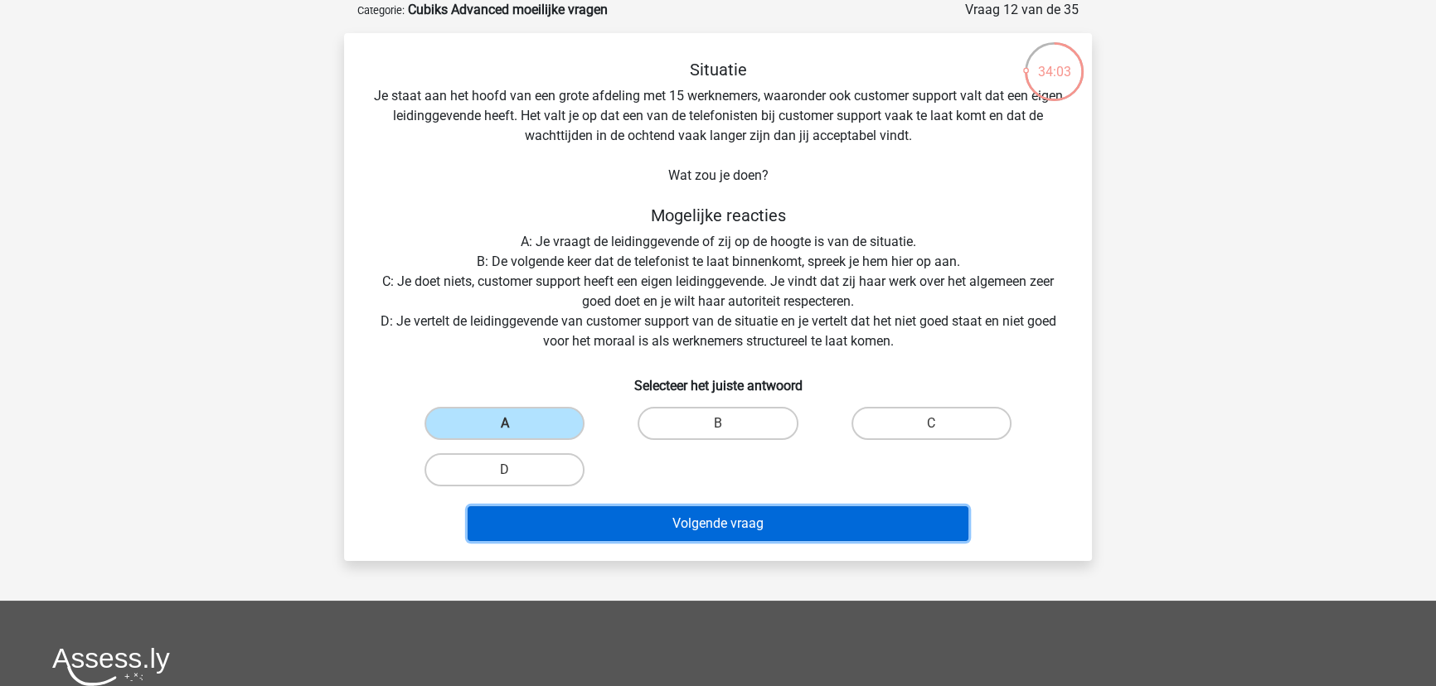
click at [633, 521] on button "Volgende vraag" at bounding box center [719, 524] width 502 height 35
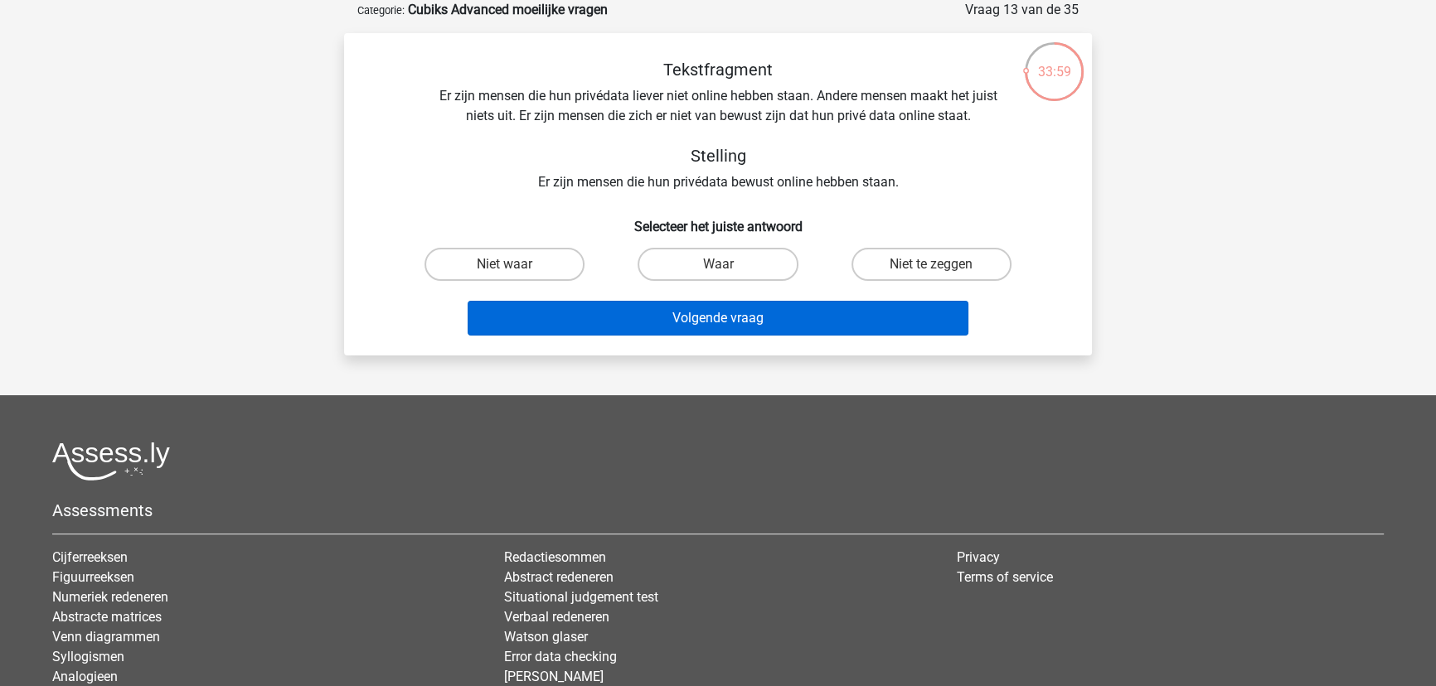
drag, startPoint x: 953, startPoint y: 265, endPoint x: 853, endPoint y: 310, distance: 109.9
click at [944, 269] on label "Niet te zeggen" at bounding box center [931, 264] width 160 height 33
click at [942, 269] on input "Niet te zeggen" at bounding box center [936, 269] width 11 height 11
radio input "true"
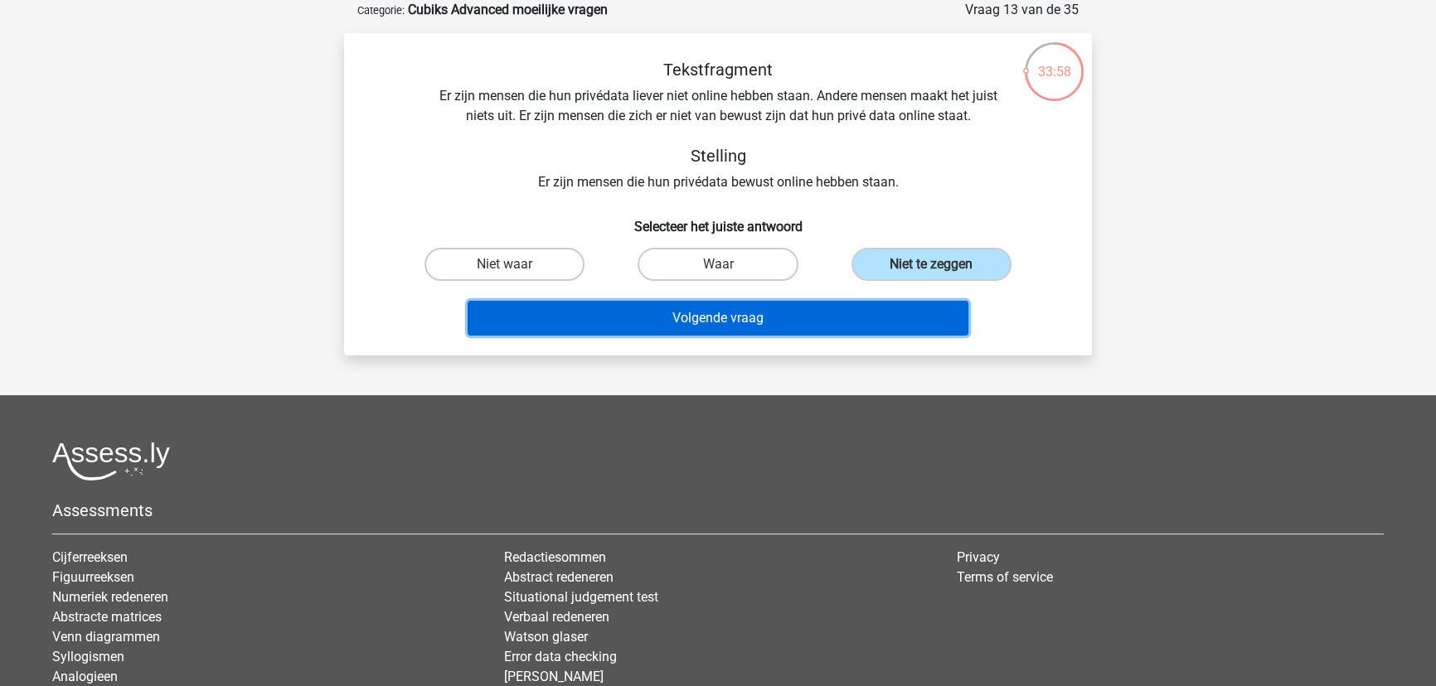
click at [821, 317] on button "Volgende vraag" at bounding box center [719, 318] width 502 height 35
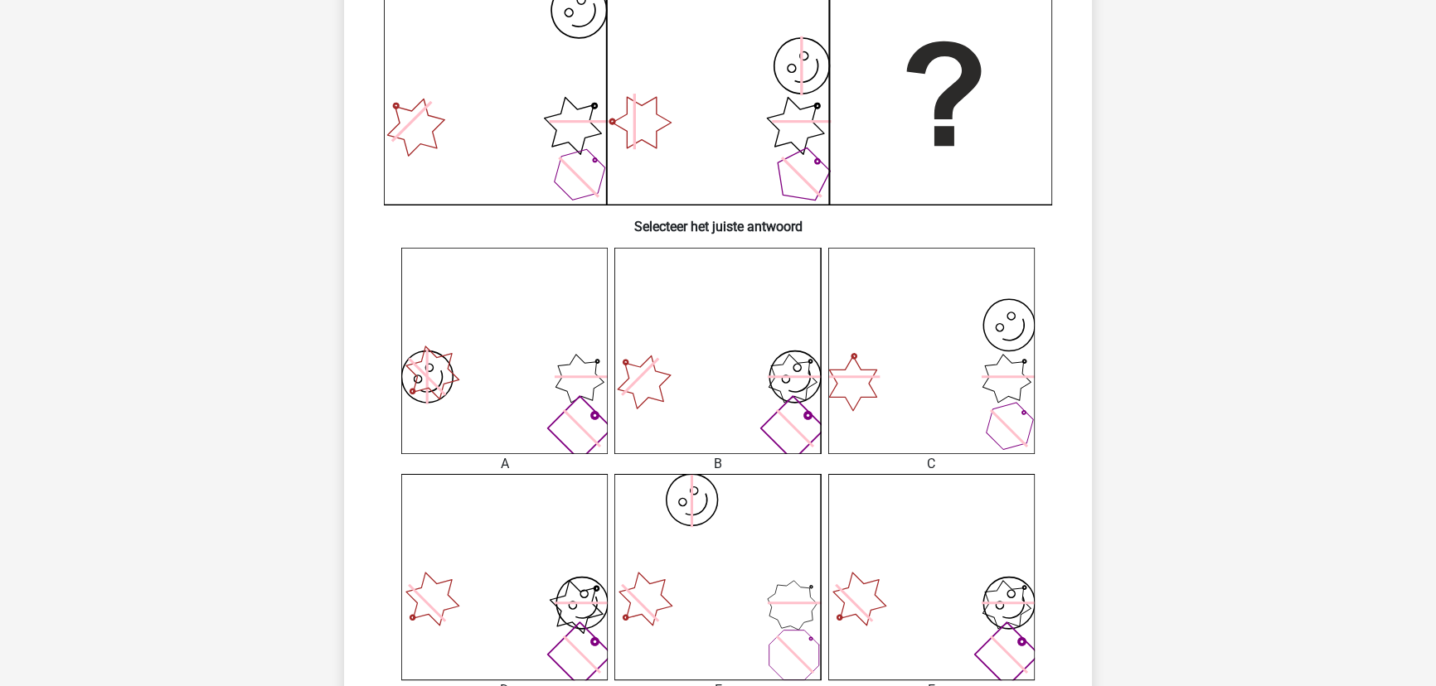
scroll to position [459, 0]
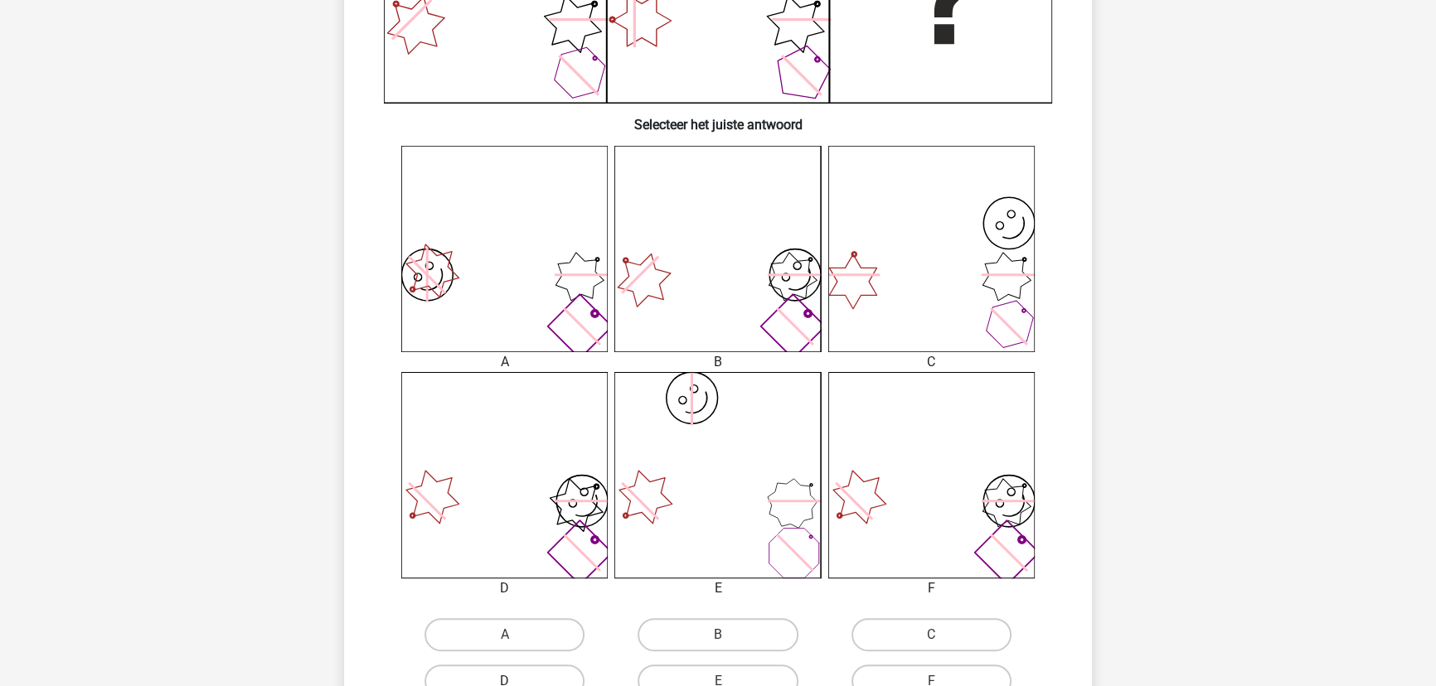
click at [531, 673] on label "D" at bounding box center [504, 681] width 160 height 33
click at [516, 681] on input "D" at bounding box center [510, 686] width 11 height 11
radio input "true"
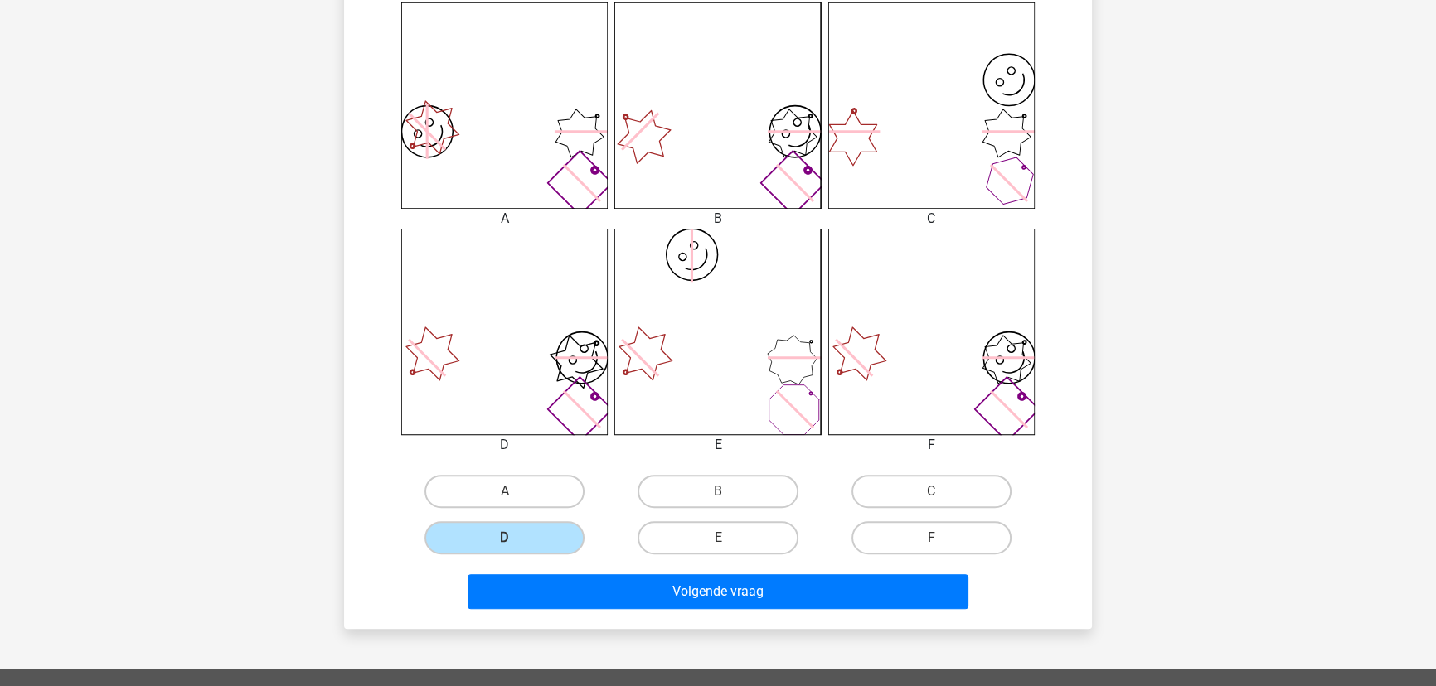
scroll to position [691, 0]
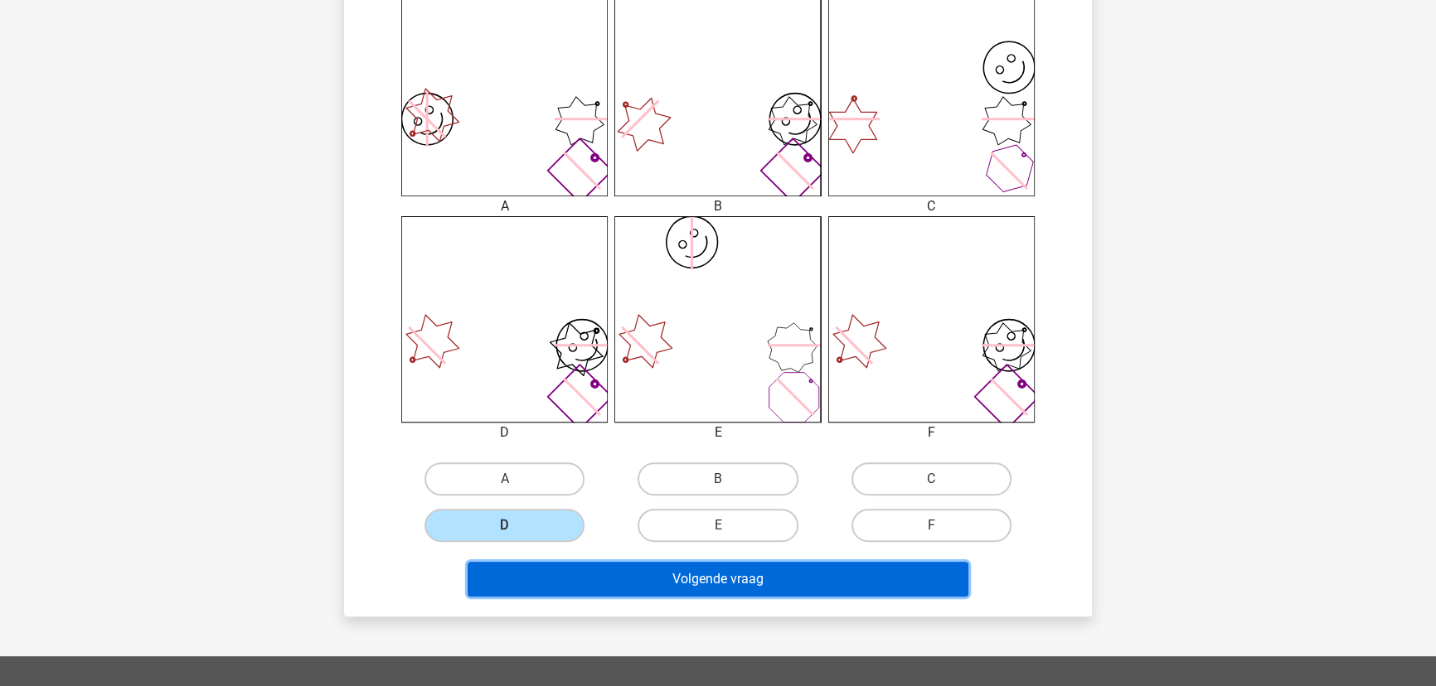
click at [714, 584] on button "Volgende vraag" at bounding box center [719, 579] width 502 height 35
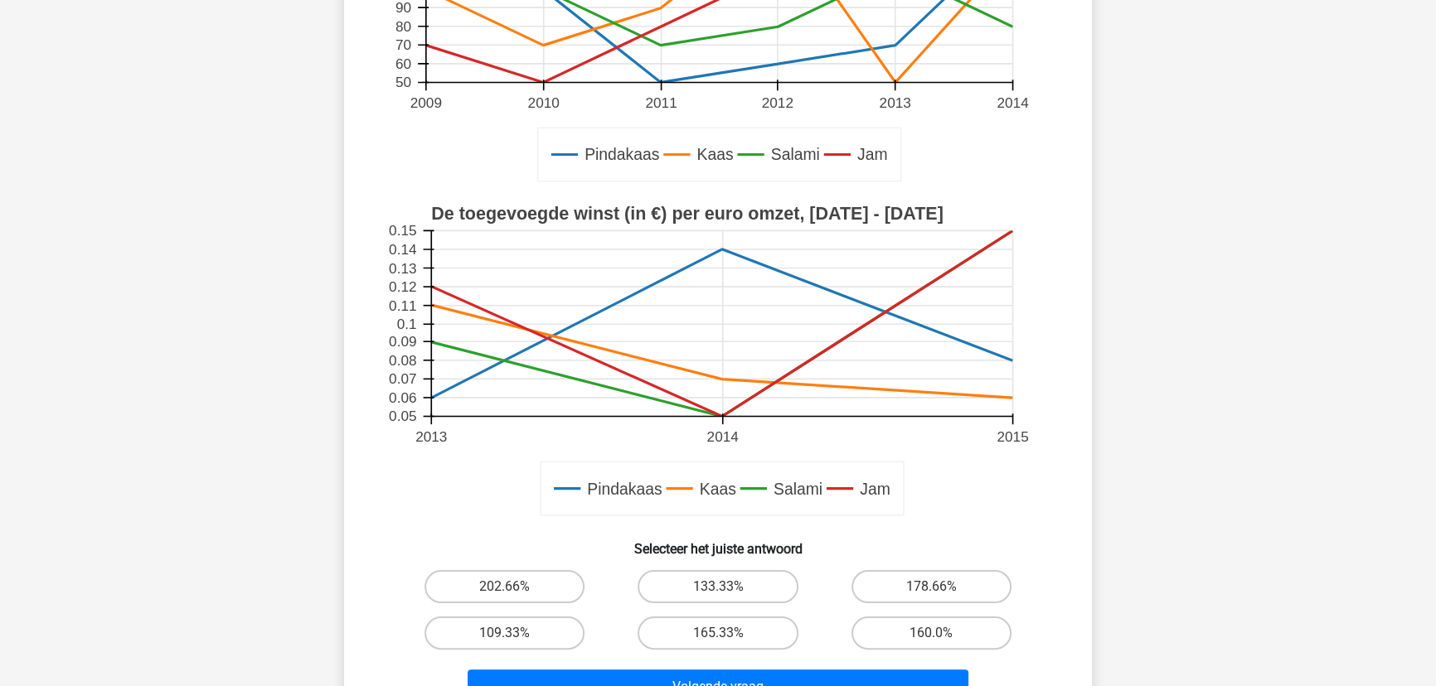
scroll to position [384, 0]
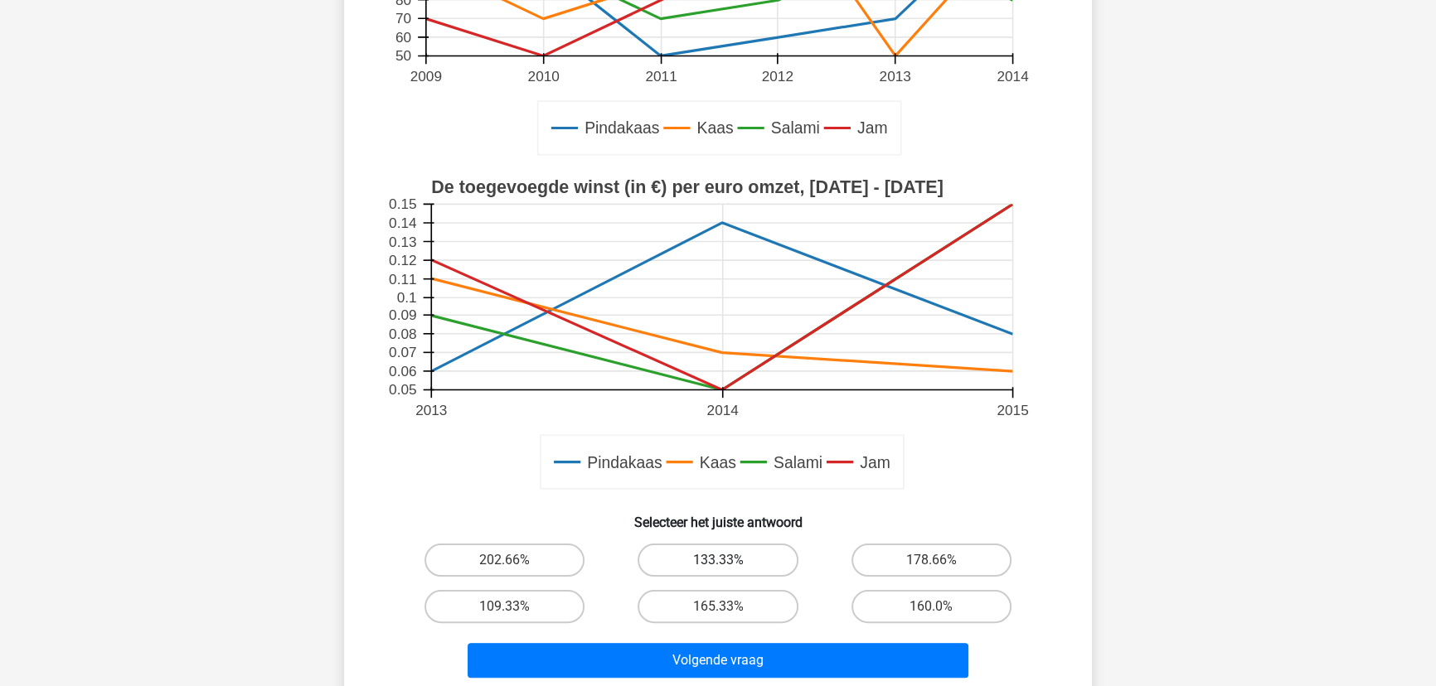
drag, startPoint x: 733, startPoint y: 555, endPoint x: 735, endPoint y: 575, distance: 20.1
click at [734, 546] on label "133.33%" at bounding box center [718, 560] width 160 height 33
click at [729, 560] on input "133.33%" at bounding box center [723, 565] width 11 height 11
radio input "true"
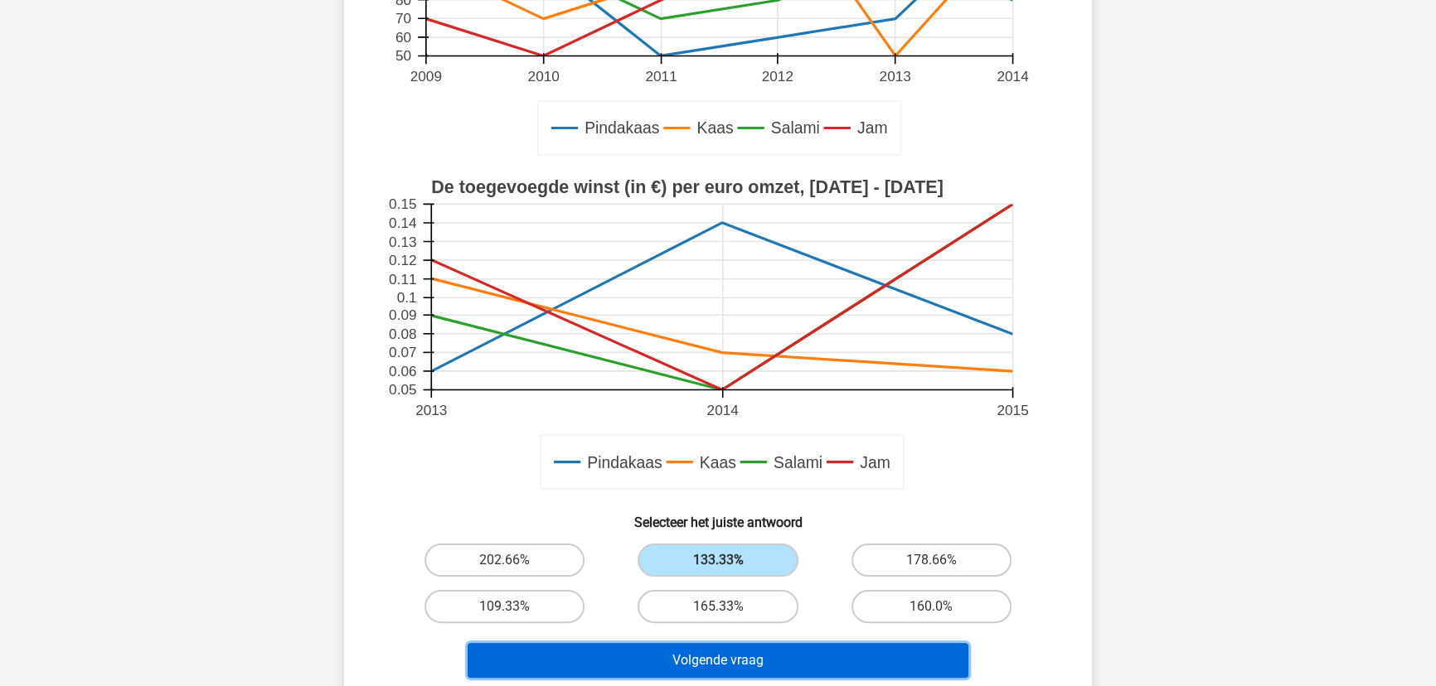
click at [721, 651] on button "Volgende vraag" at bounding box center [719, 660] width 502 height 35
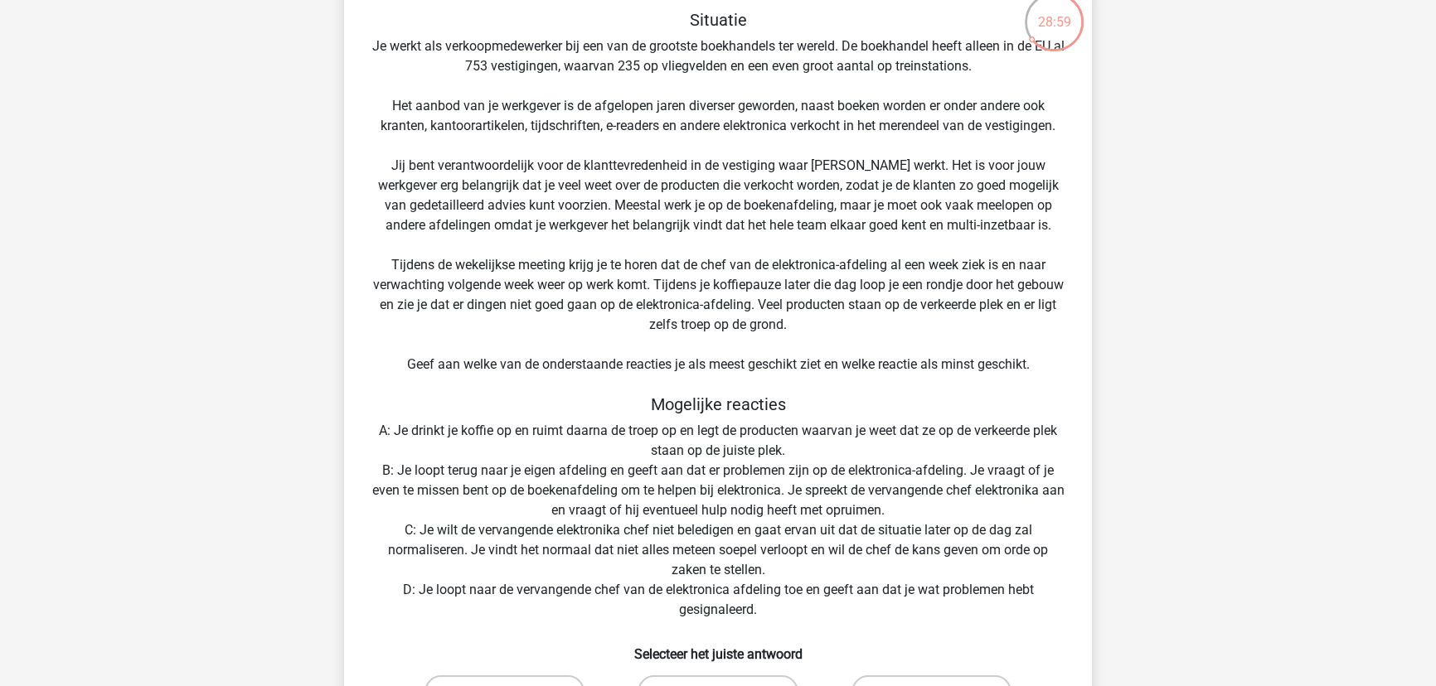
scroll to position [233, 0]
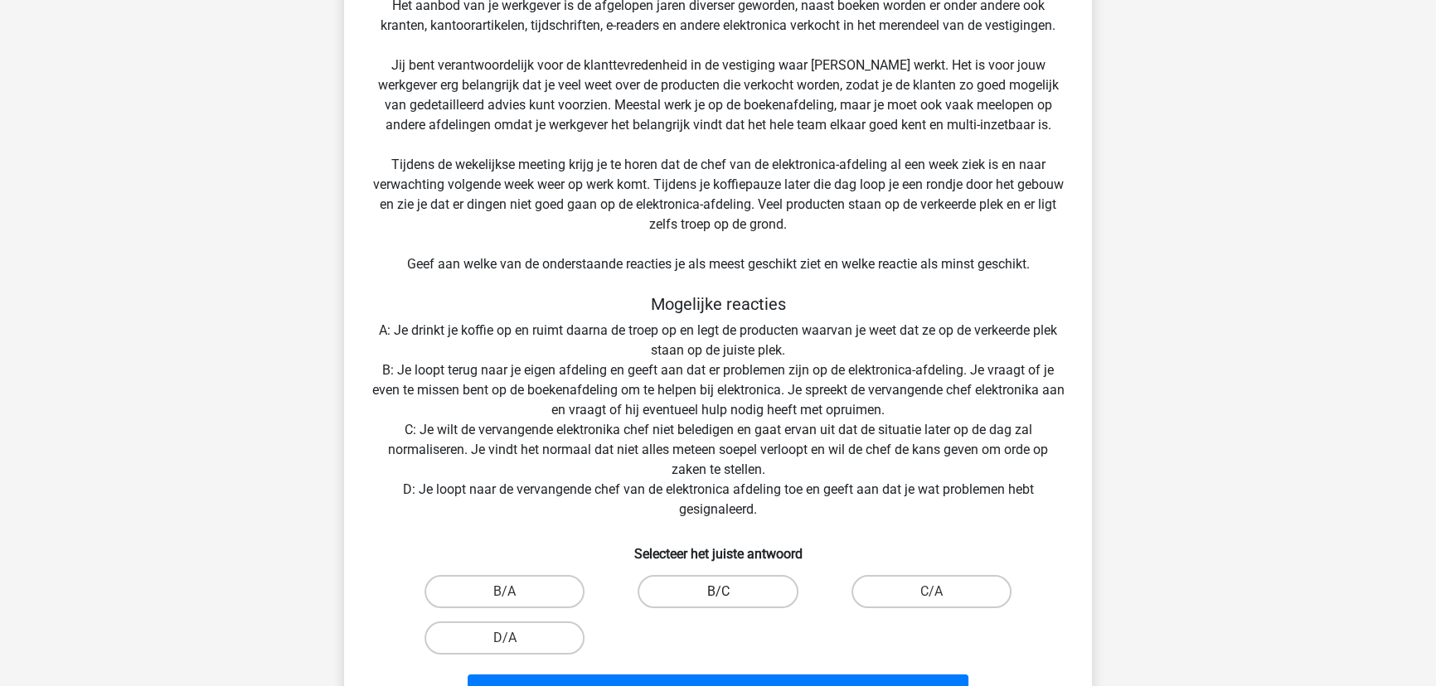
click at [706, 594] on label "B/C" at bounding box center [718, 591] width 160 height 33
click at [718, 594] on input "B/C" at bounding box center [723, 597] width 11 height 11
radio input "true"
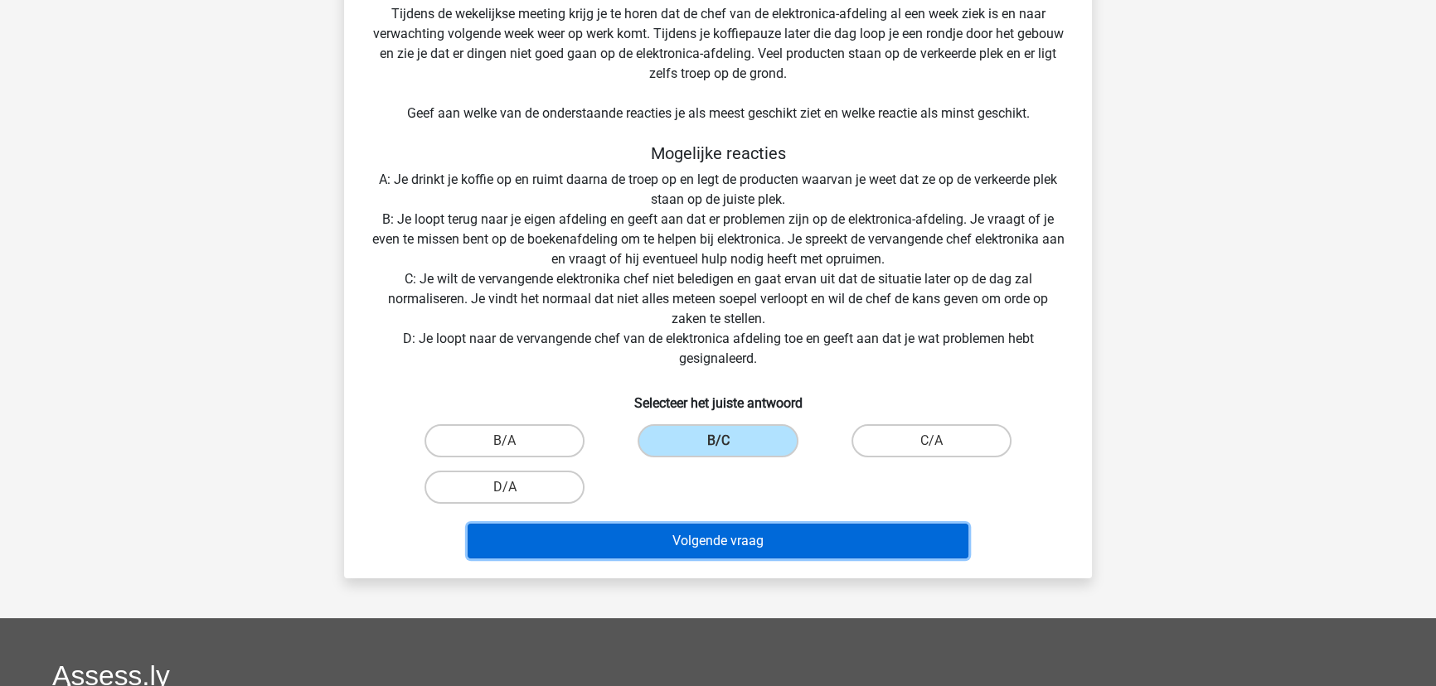
click at [728, 539] on button "Volgende vraag" at bounding box center [719, 541] width 502 height 35
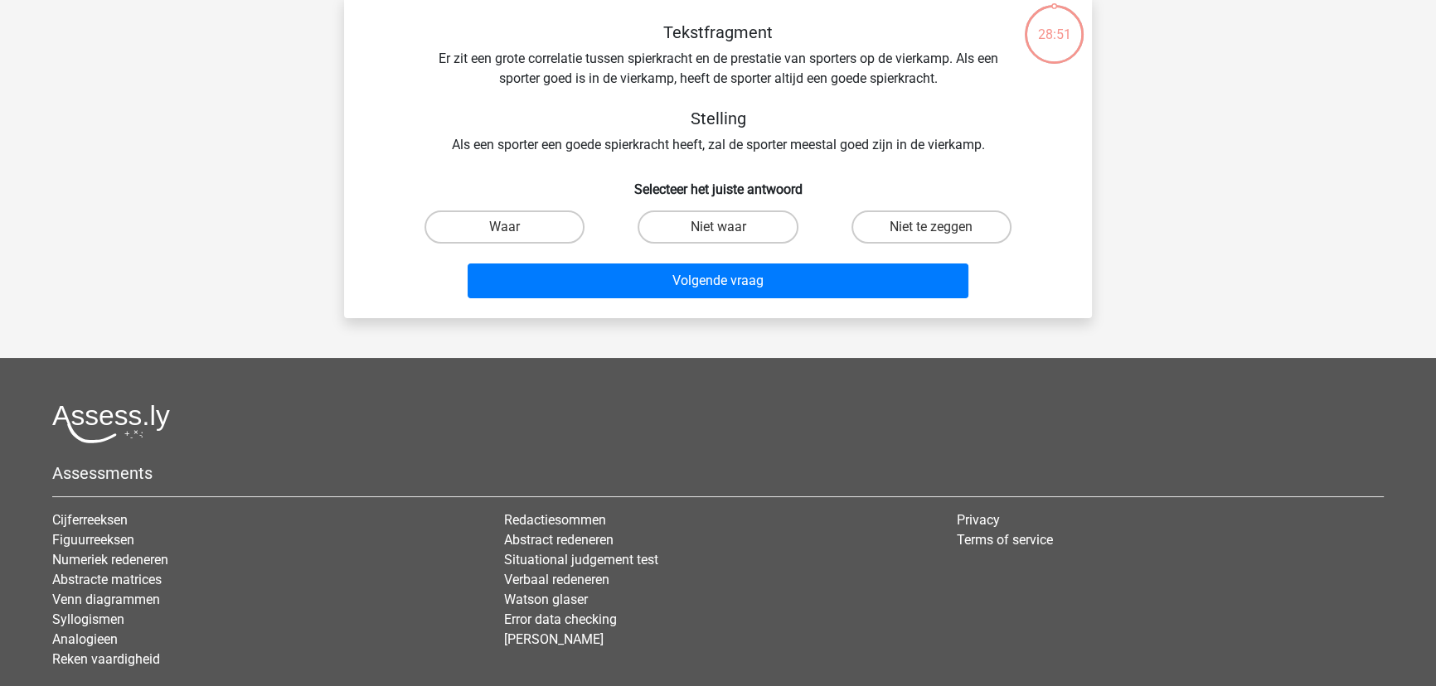
scroll to position [83, 0]
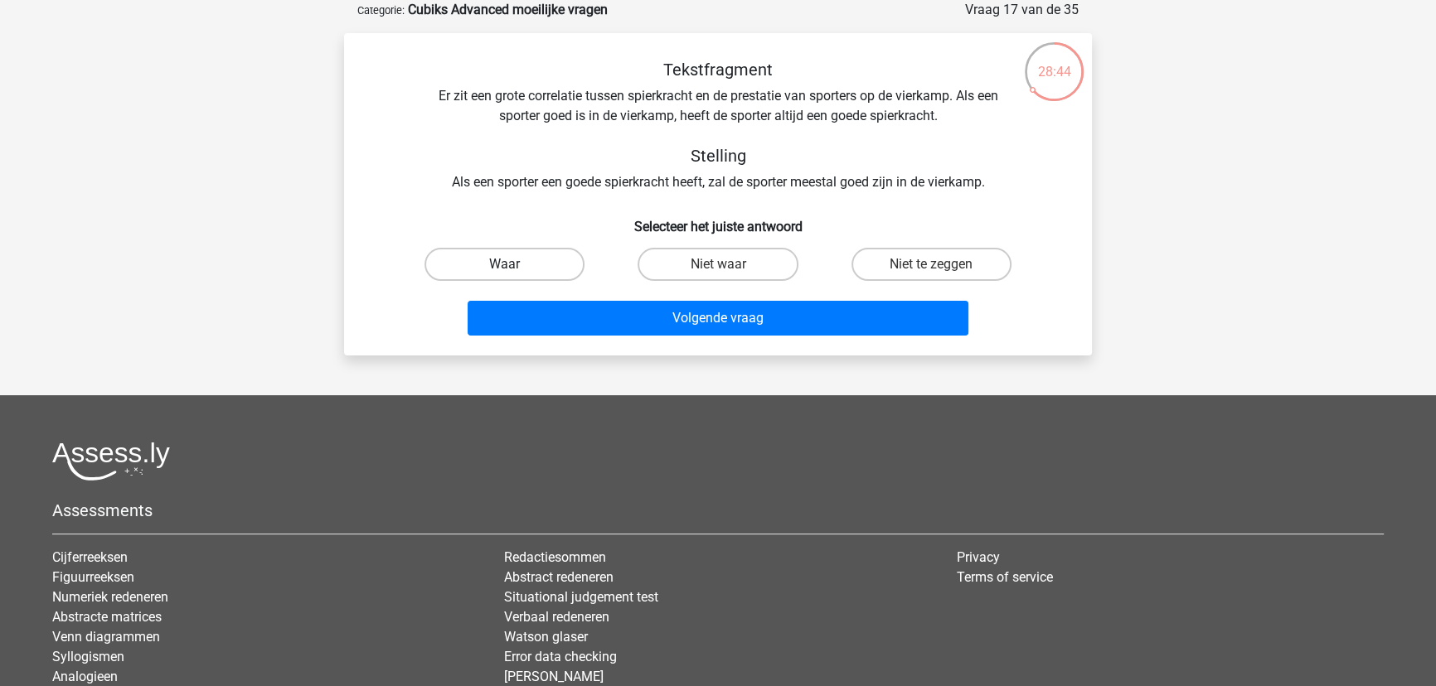
click at [496, 261] on label "Waar" at bounding box center [504, 264] width 160 height 33
click at [505, 264] on input "Waar" at bounding box center [510, 269] width 11 height 11
radio input "true"
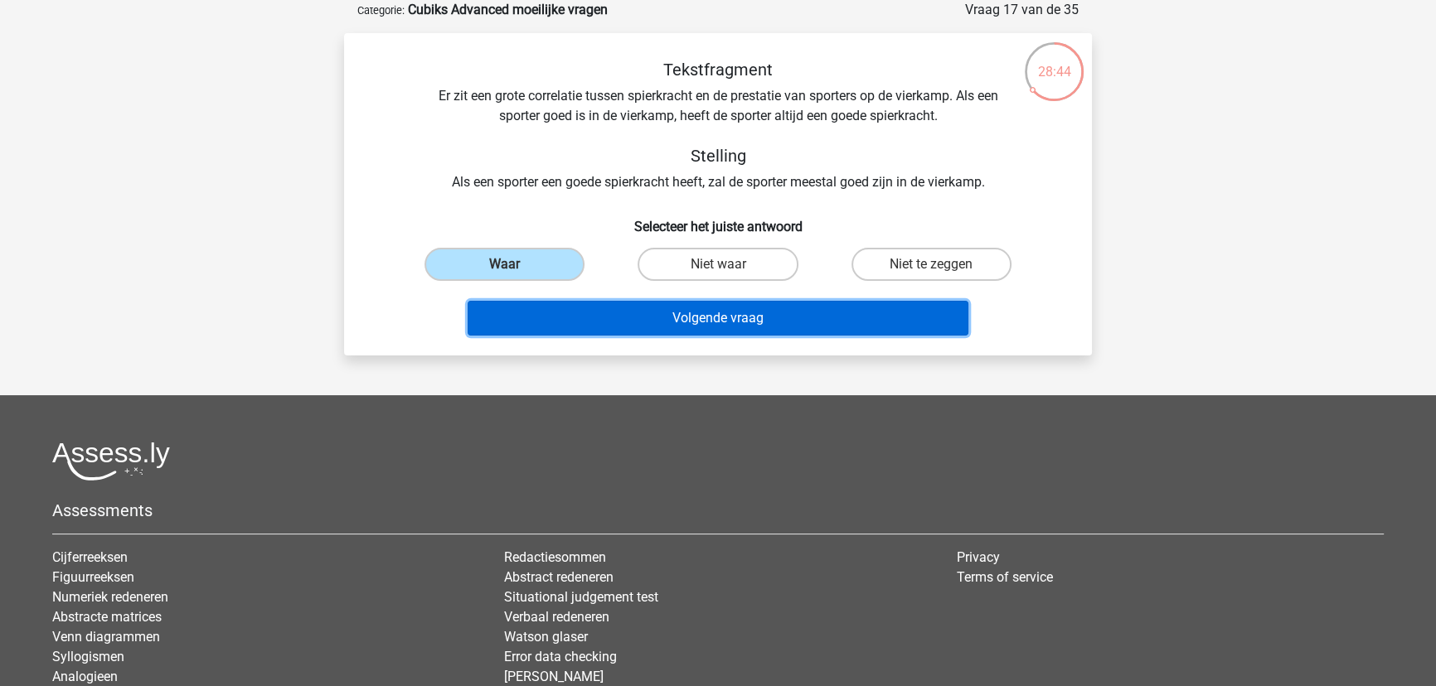
click at [692, 311] on button "Volgende vraag" at bounding box center [719, 318] width 502 height 35
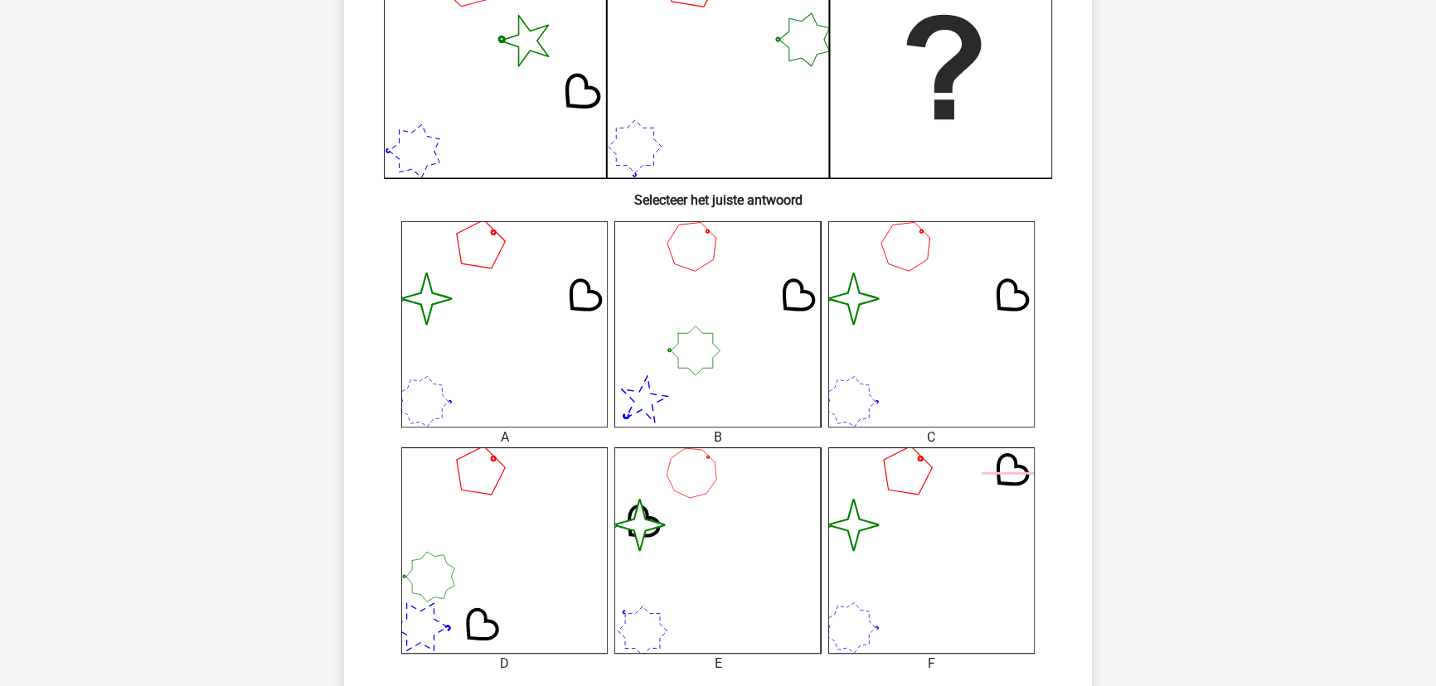
scroll to position [535, 0]
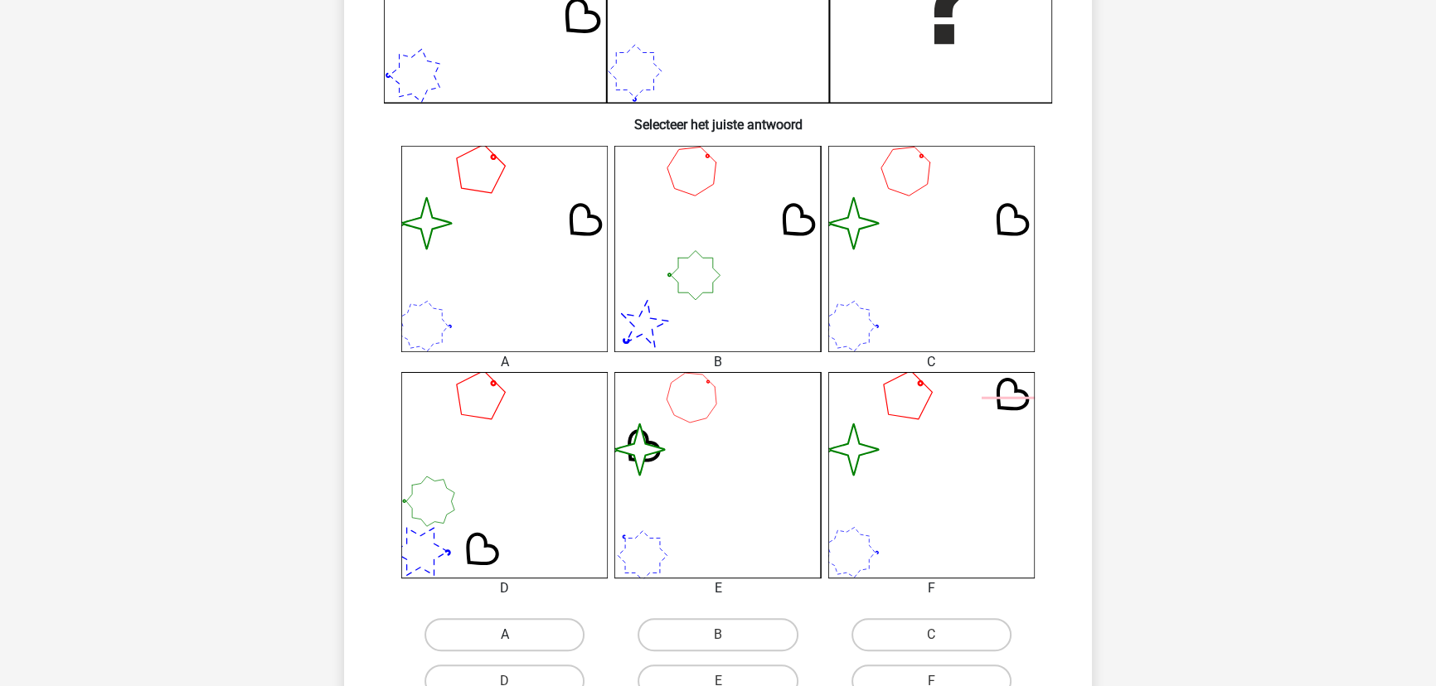
click at [515, 633] on label "A" at bounding box center [504, 634] width 160 height 33
click at [515, 635] on input "A" at bounding box center [510, 640] width 11 height 11
radio input "true"
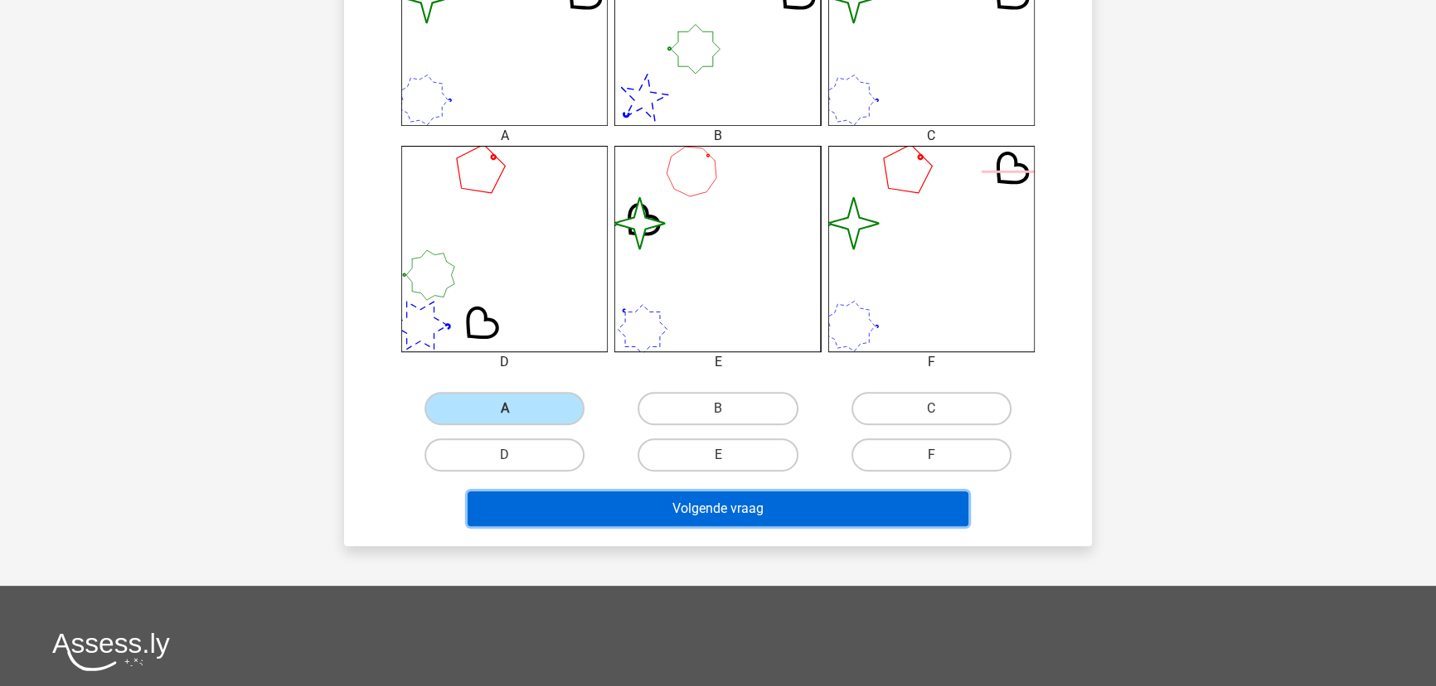
click at [730, 501] on button "Volgende vraag" at bounding box center [719, 509] width 502 height 35
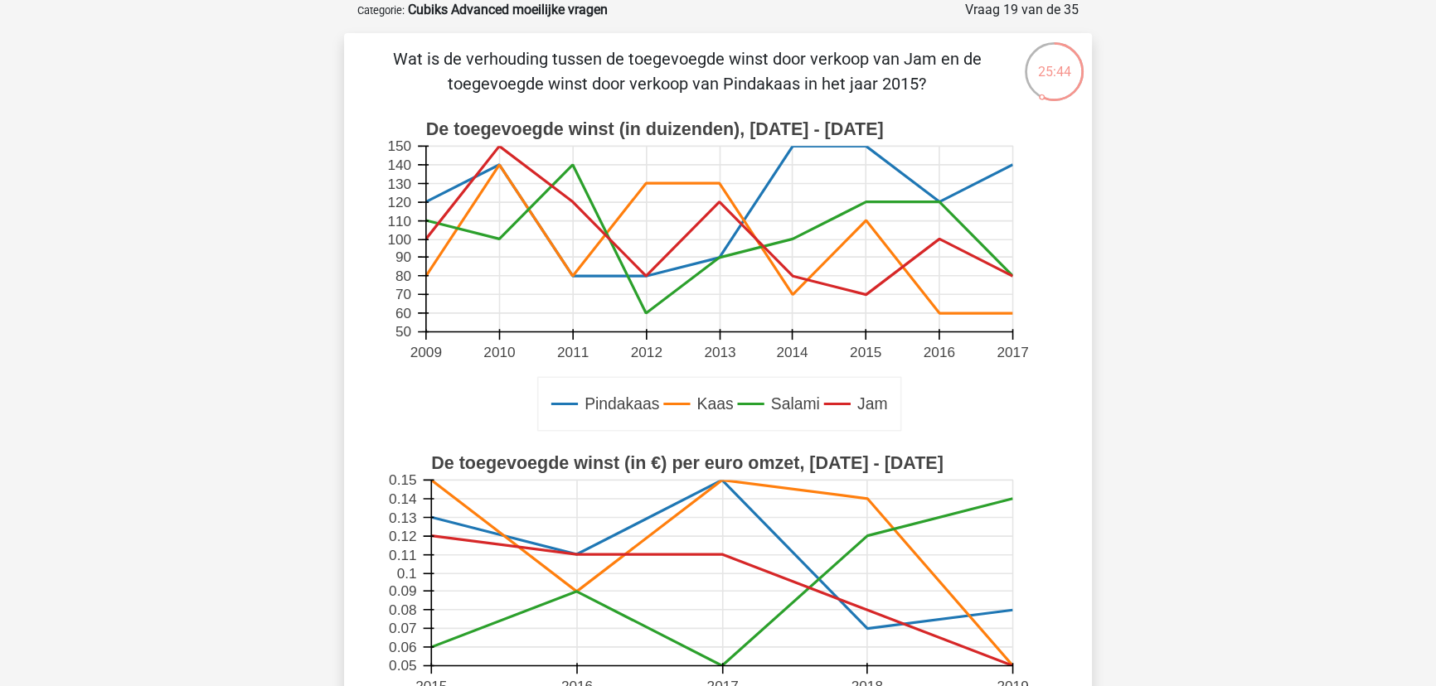
scroll to position [308, 0]
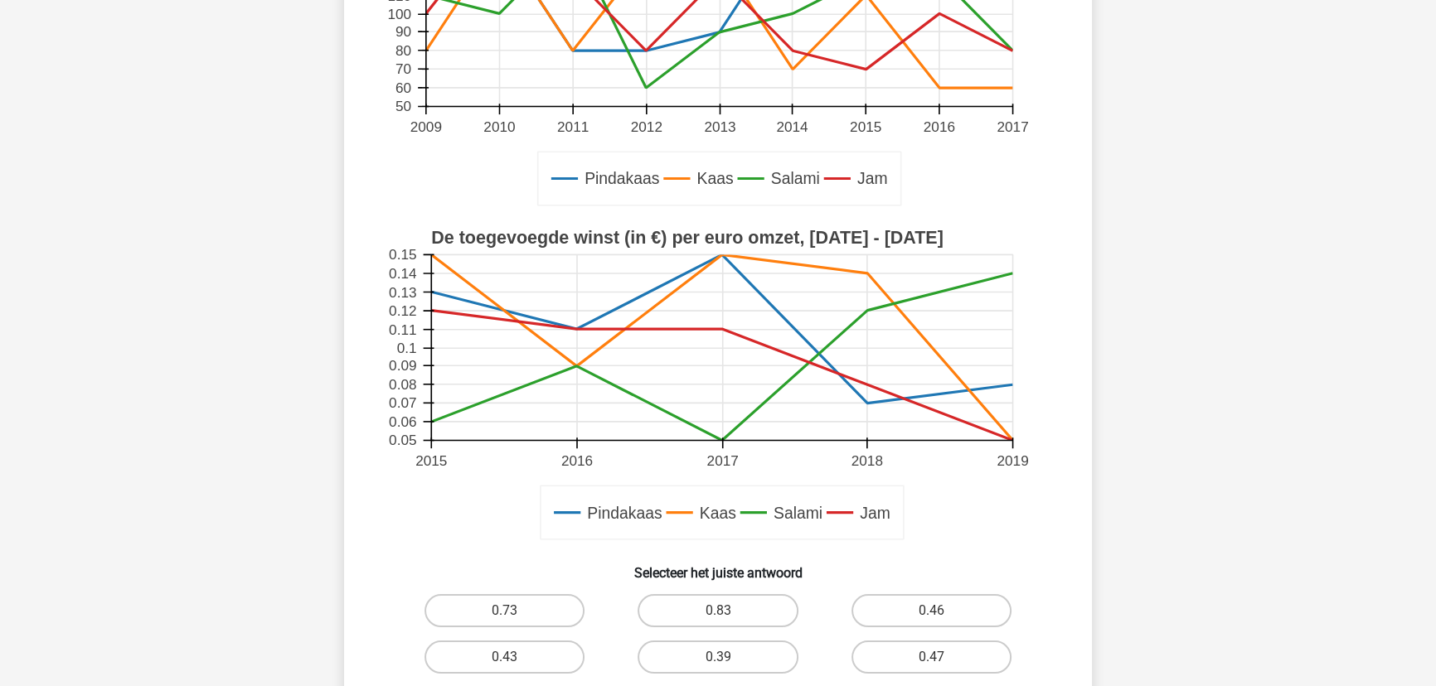
drag, startPoint x: 934, startPoint y: 609, endPoint x: 960, endPoint y: 520, distance: 92.6
click at [960, 520] on div "Wat is de verhouding tussen de toegevoegde winst door verkoop van Jam en de toe…" at bounding box center [718, 278] width 735 height 914
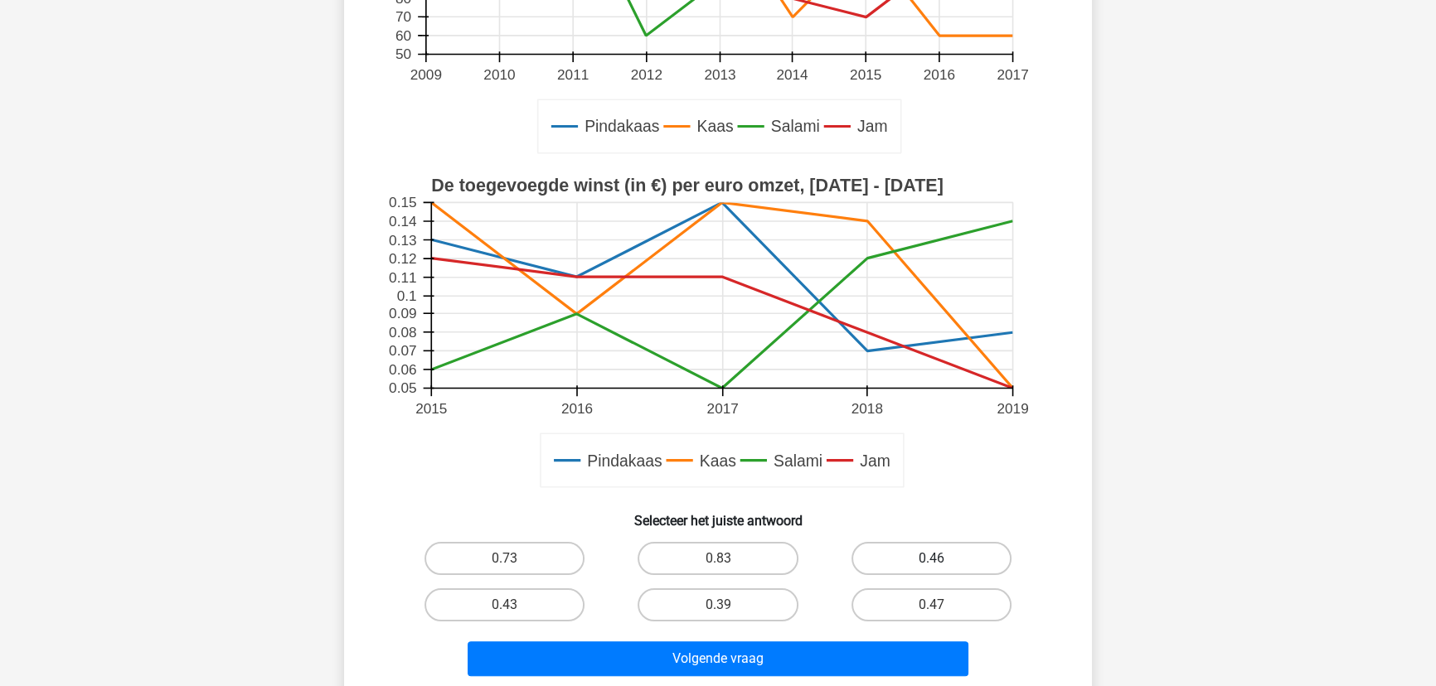
scroll to position [384, 0]
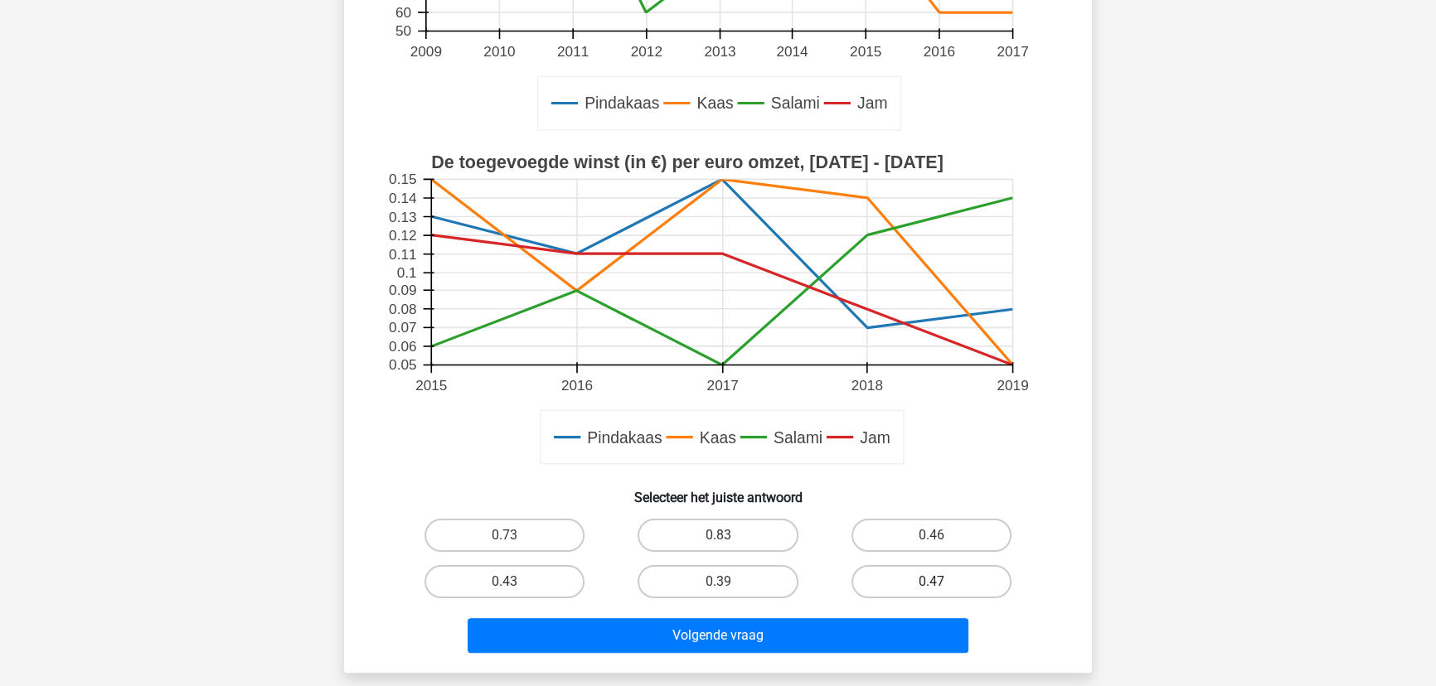
click at [933, 575] on label "0.47" at bounding box center [931, 581] width 160 height 33
click at [933, 582] on input "0.47" at bounding box center [936, 587] width 11 height 11
radio input "true"
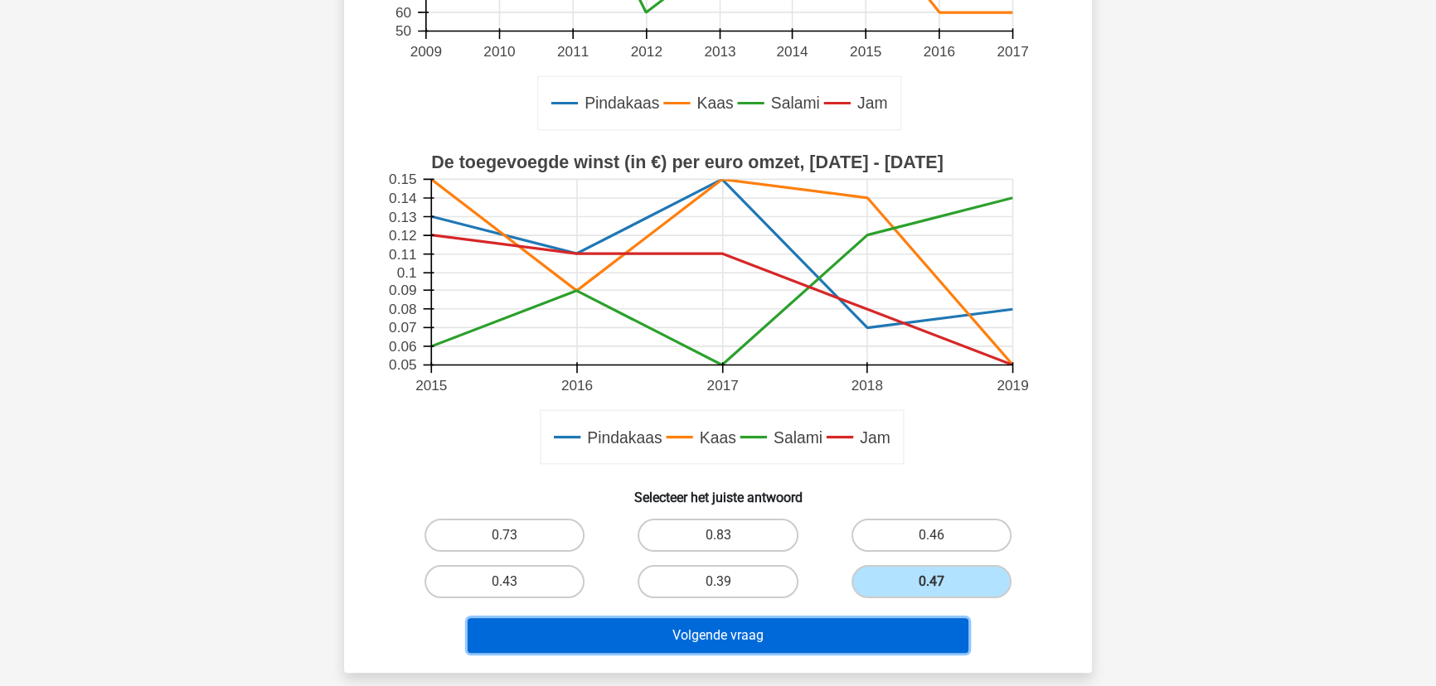
click at [736, 624] on button "Volgende vraag" at bounding box center [719, 635] width 502 height 35
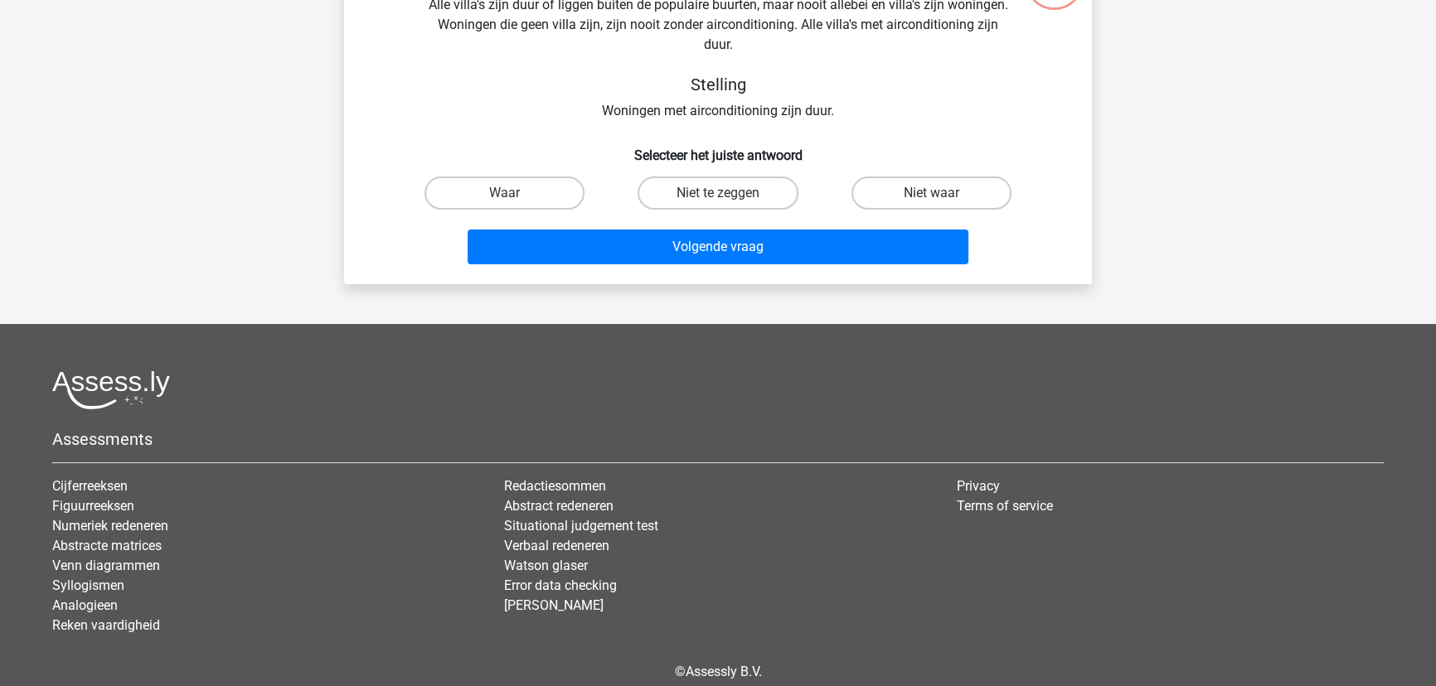
scroll to position [83, 0]
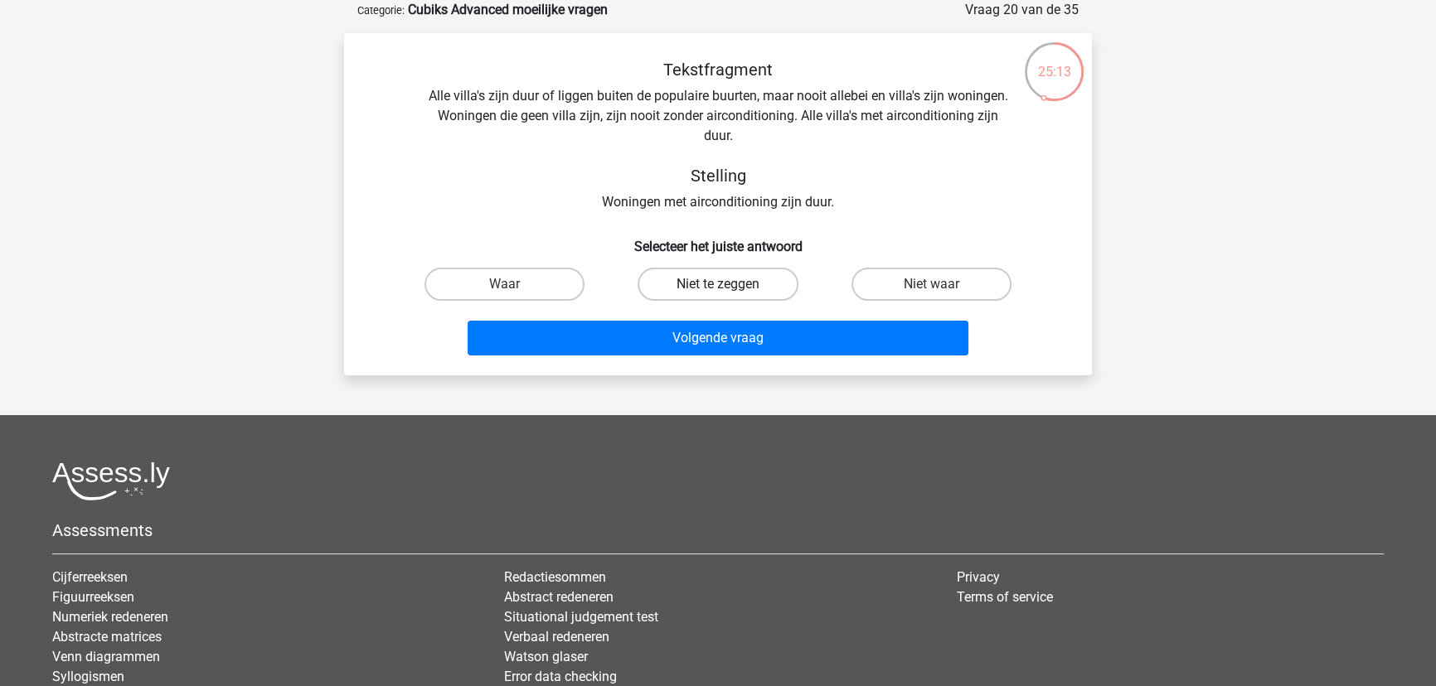
click at [696, 281] on label "Niet te zeggen" at bounding box center [718, 284] width 160 height 33
click at [718, 284] on input "Niet te zeggen" at bounding box center [723, 289] width 11 height 11
radio input "true"
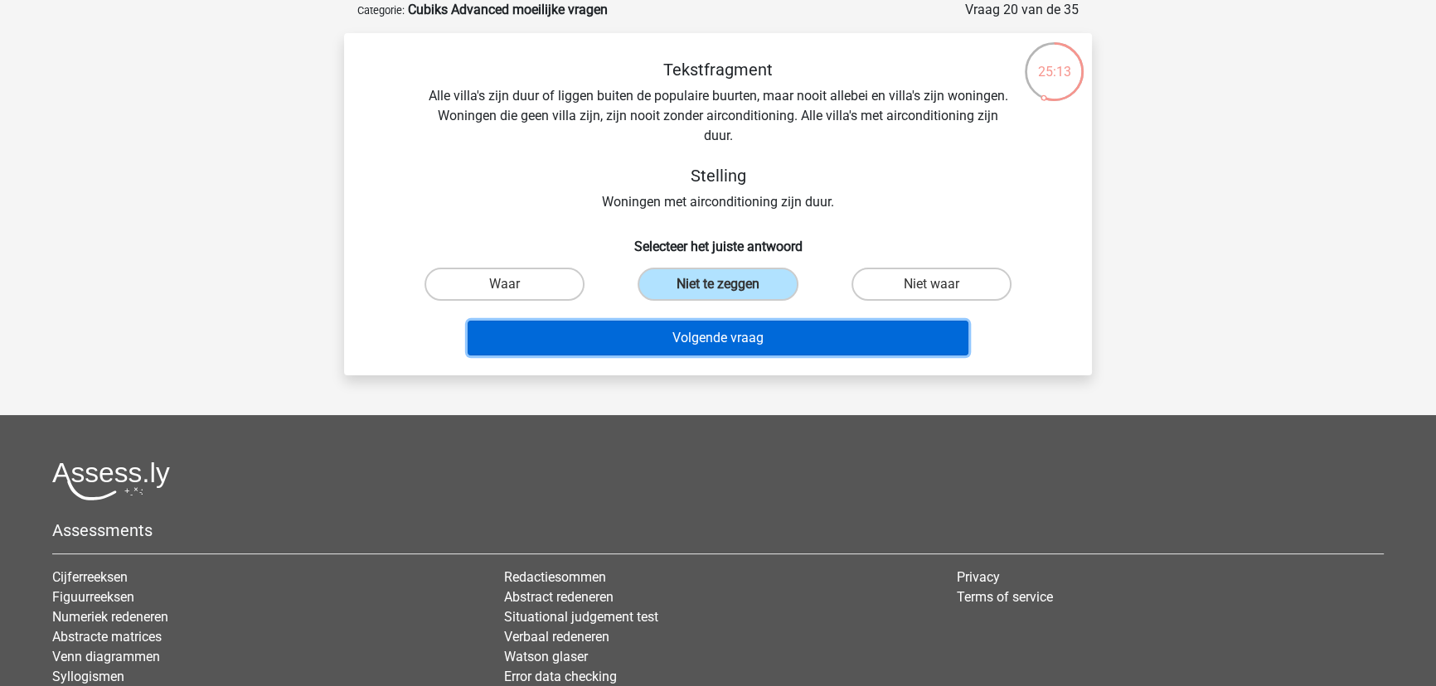
click at [699, 323] on button "Volgende vraag" at bounding box center [719, 338] width 502 height 35
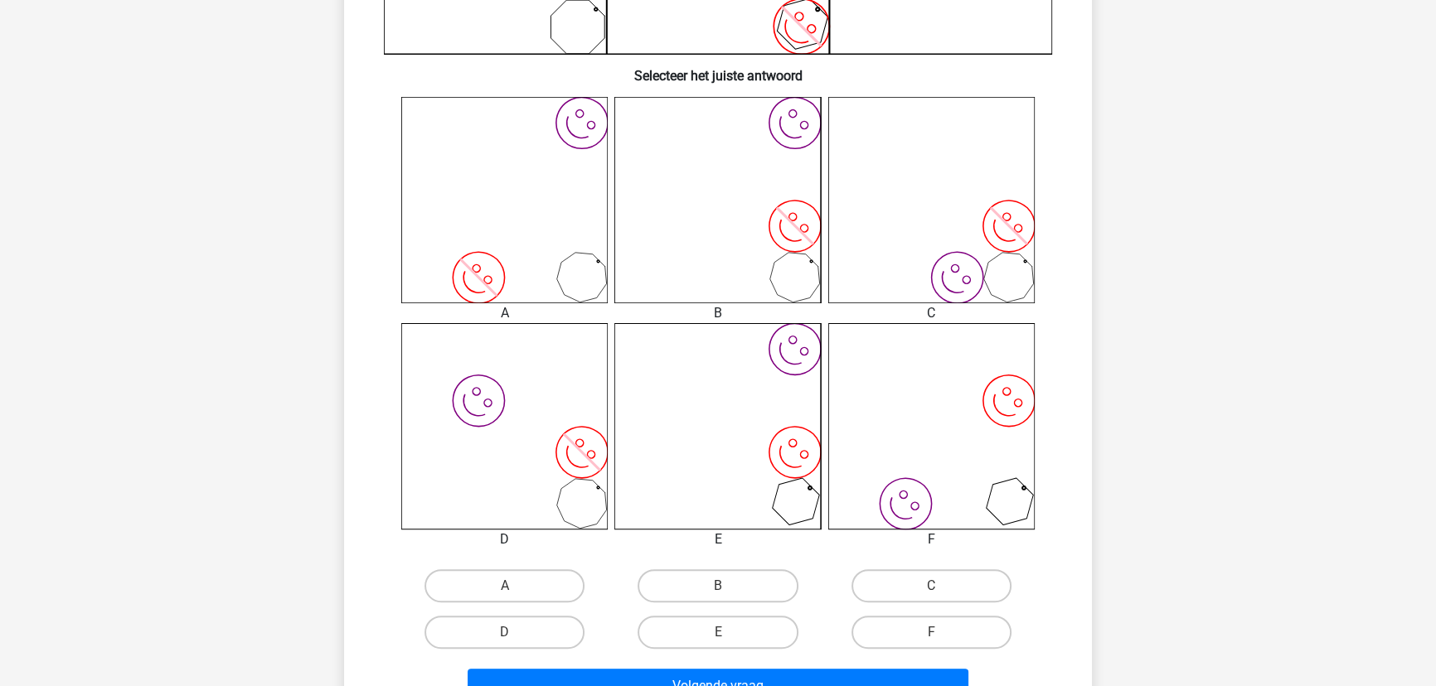
scroll to position [610, 0]
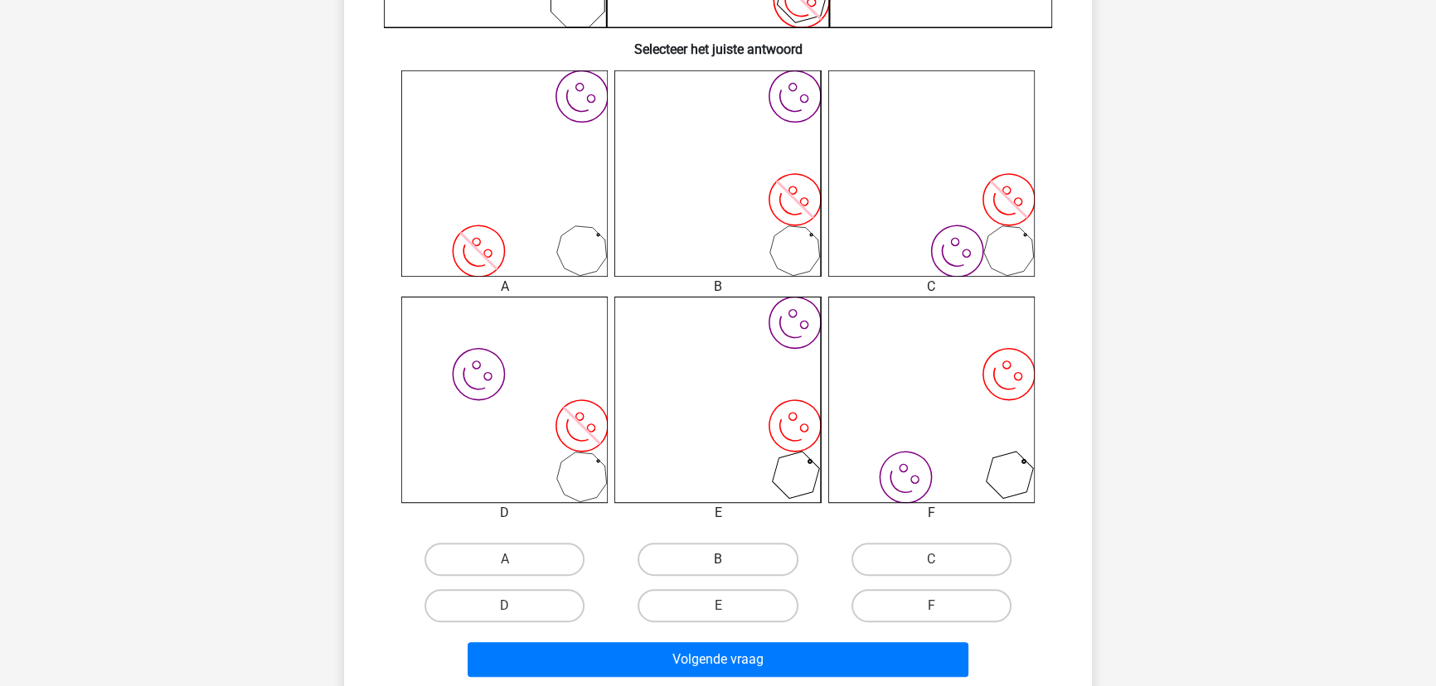
click at [720, 555] on label "B" at bounding box center [718, 559] width 160 height 33
click at [720, 560] on input "B" at bounding box center [723, 565] width 11 height 11
radio input "true"
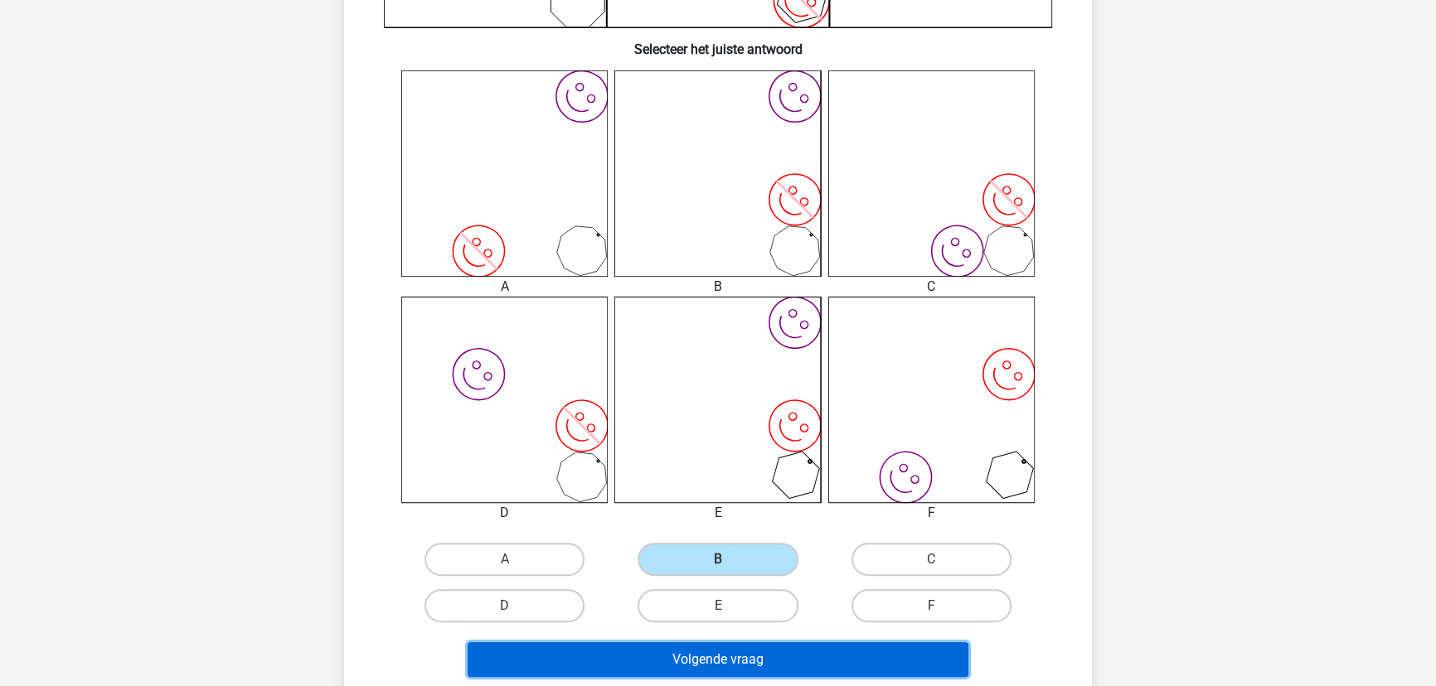
click at [722, 655] on button "Volgende vraag" at bounding box center [719, 660] width 502 height 35
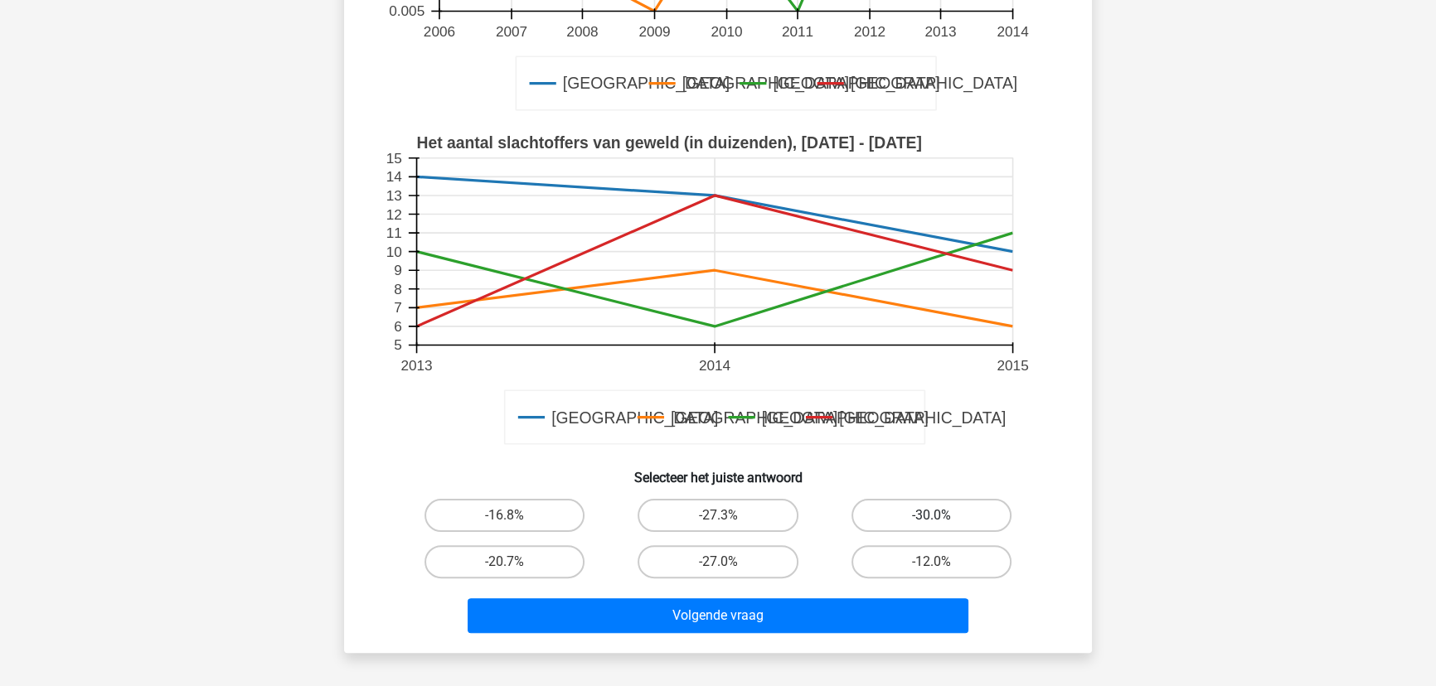
scroll to position [459, 0]
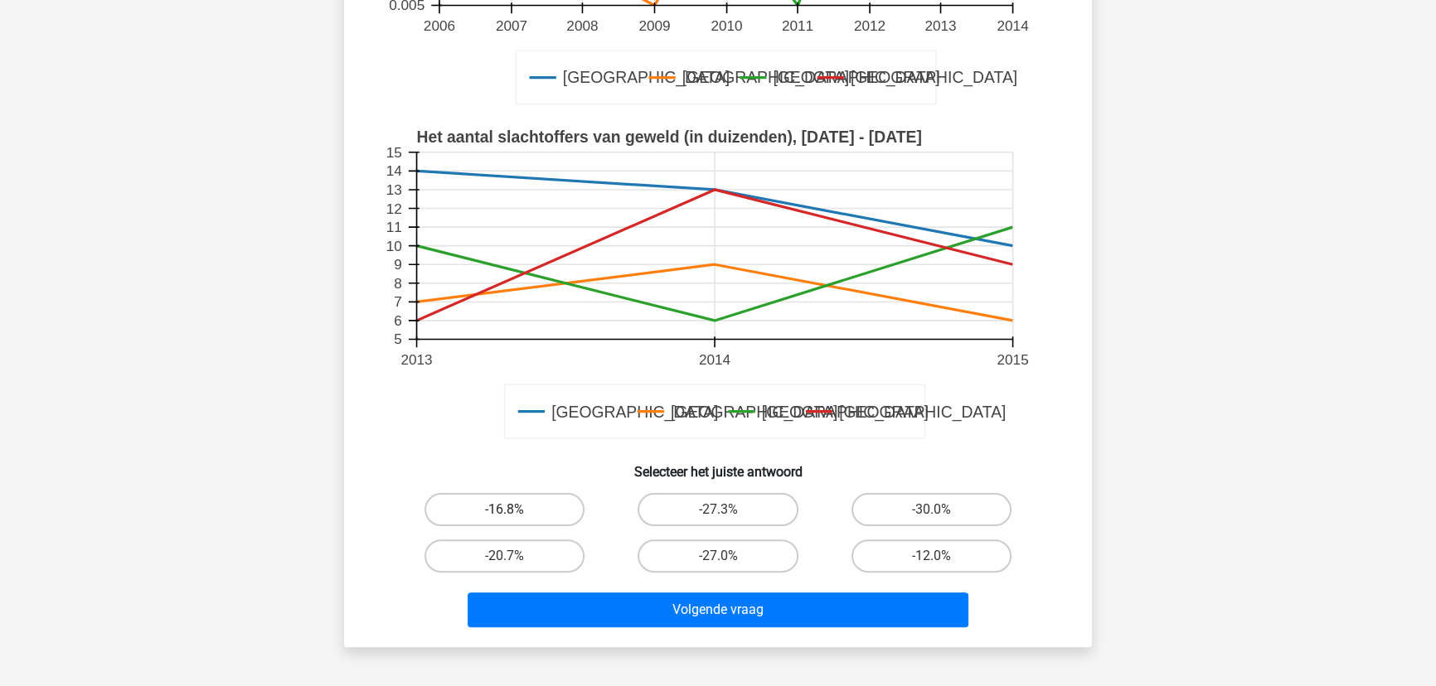
click at [551, 497] on label "-16.8%" at bounding box center [504, 509] width 160 height 33
click at [516, 510] on input "-16.8%" at bounding box center [510, 515] width 11 height 11
radio input "true"
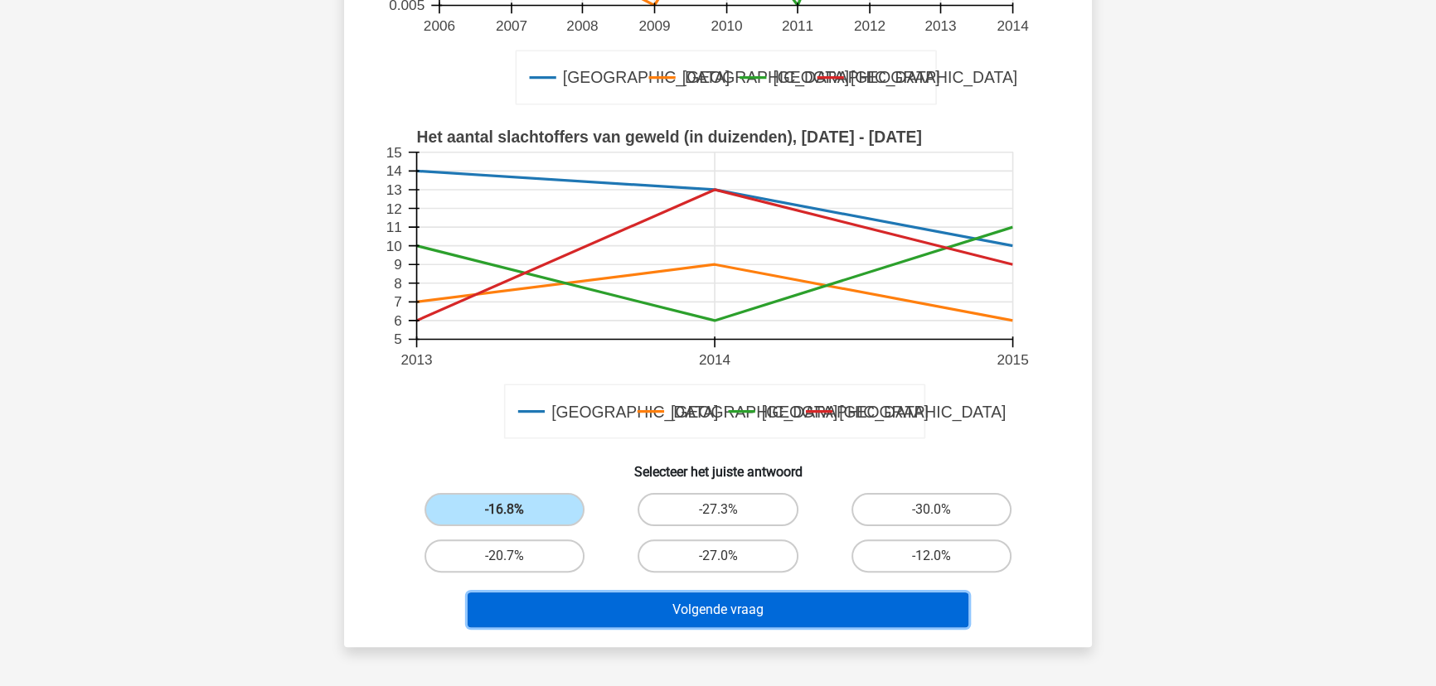
click at [670, 612] on button "Volgende vraag" at bounding box center [719, 610] width 502 height 35
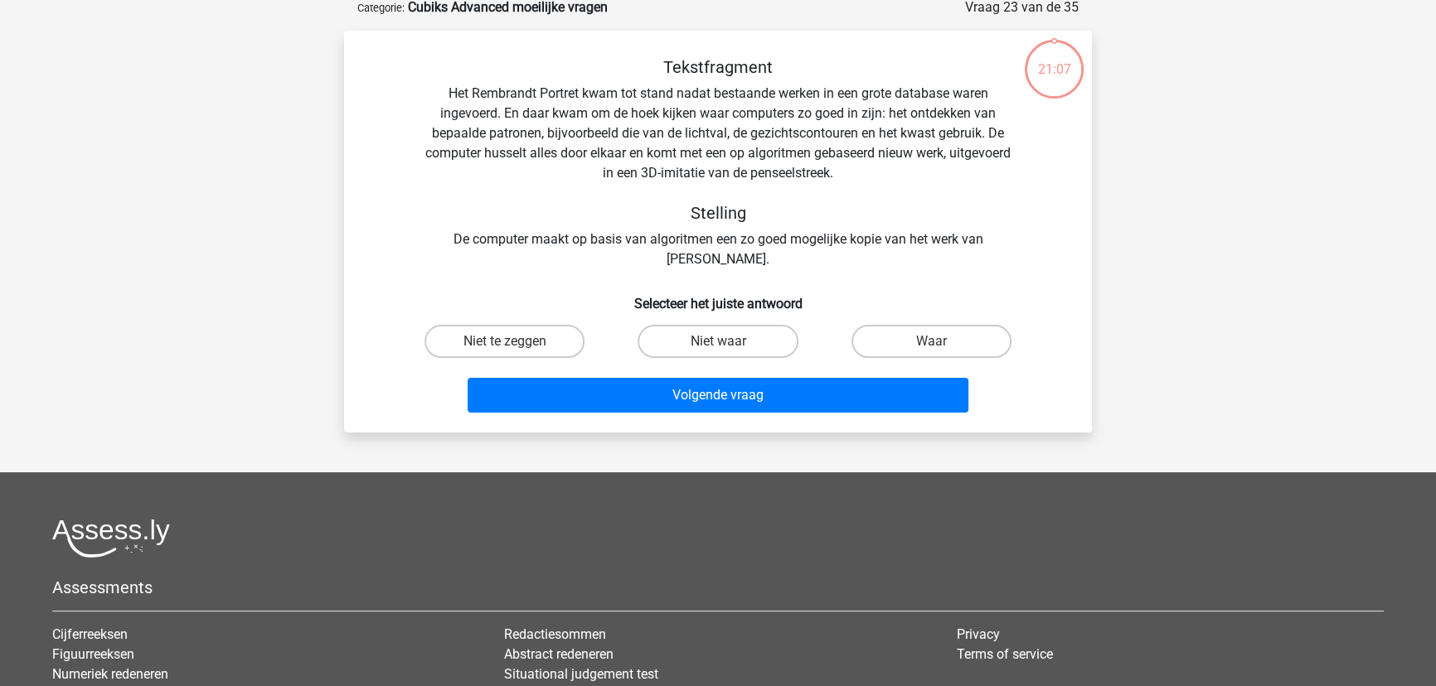
scroll to position [83, 0]
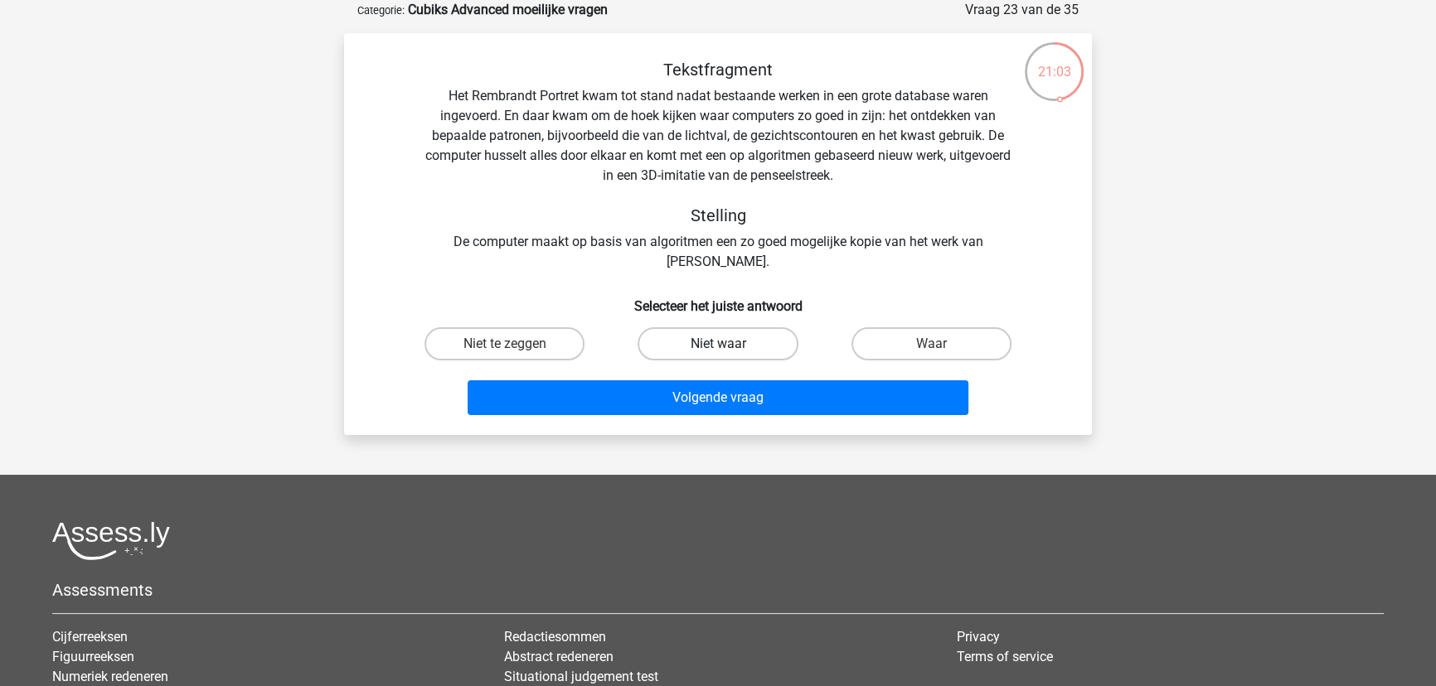
click at [764, 340] on label "Niet waar" at bounding box center [718, 343] width 160 height 33
click at [729, 344] on input "Niet waar" at bounding box center [723, 349] width 11 height 11
radio input "true"
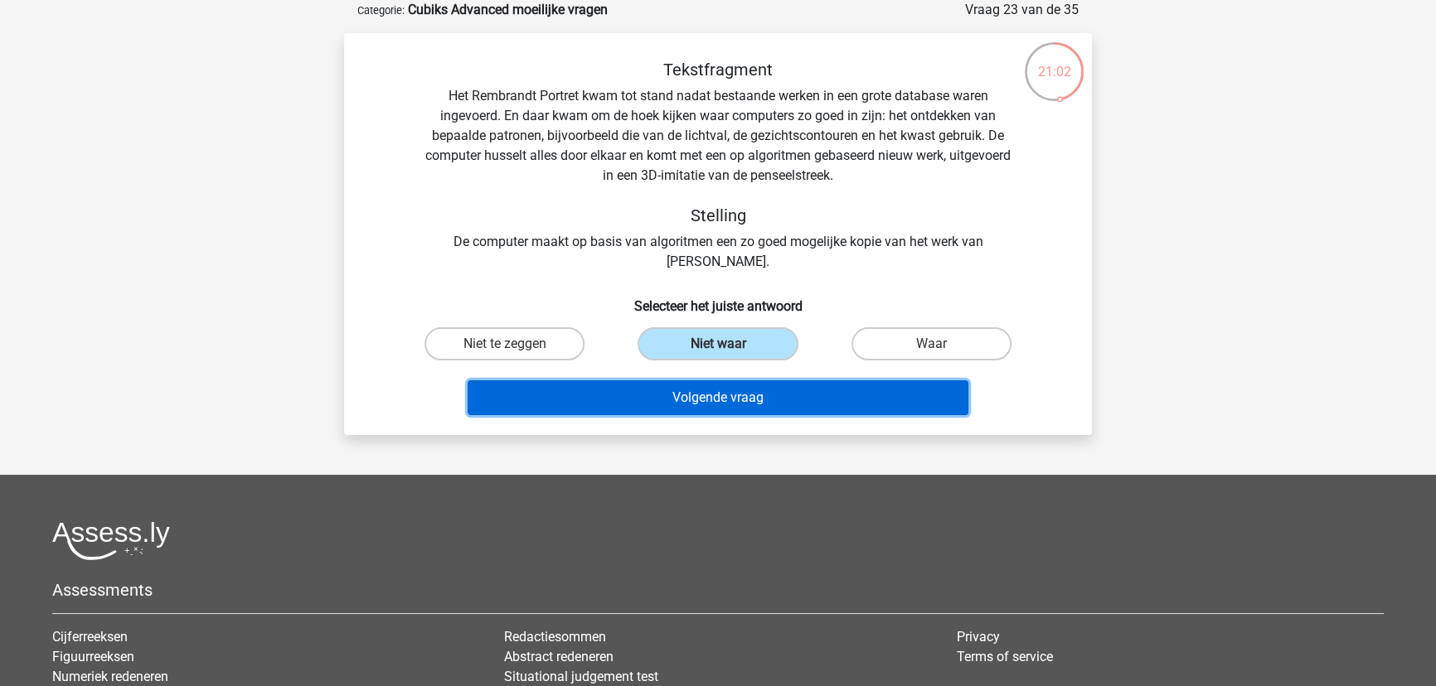
click at [764, 397] on button "Volgende vraag" at bounding box center [719, 398] width 502 height 35
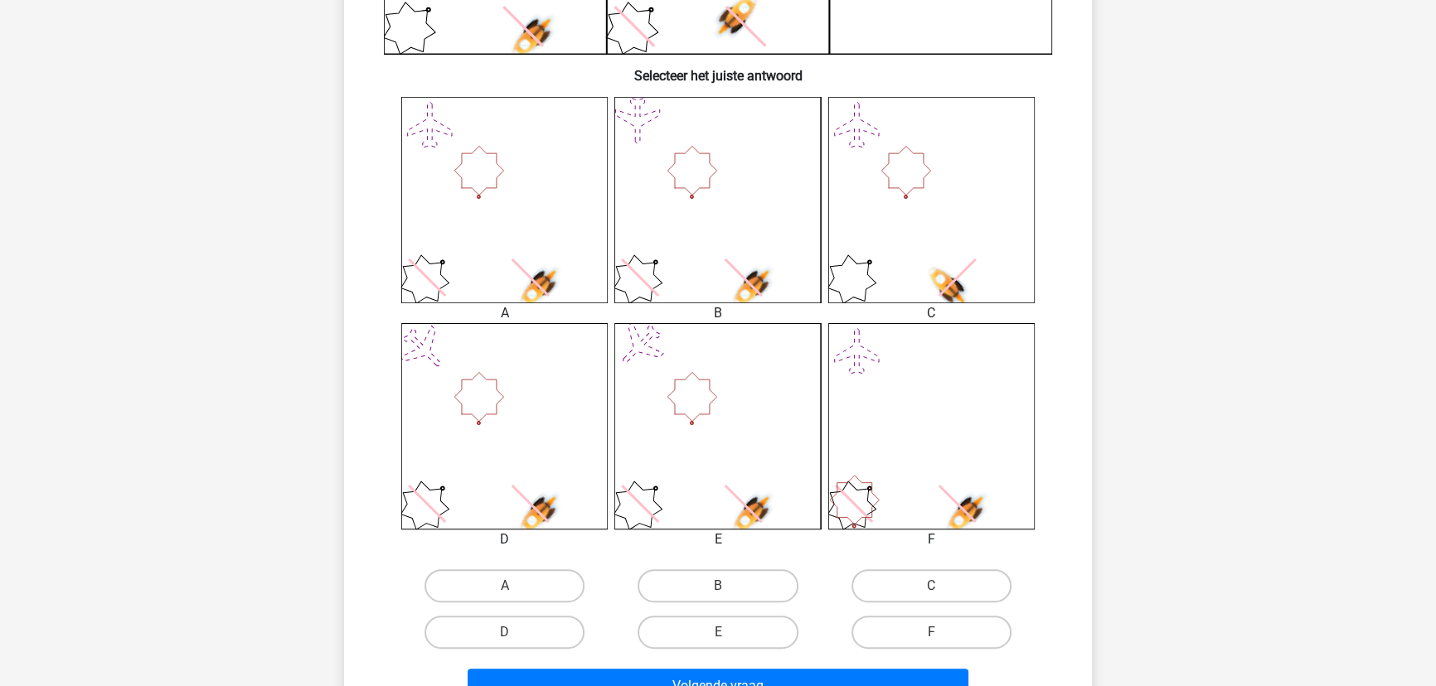
scroll to position [610, 0]
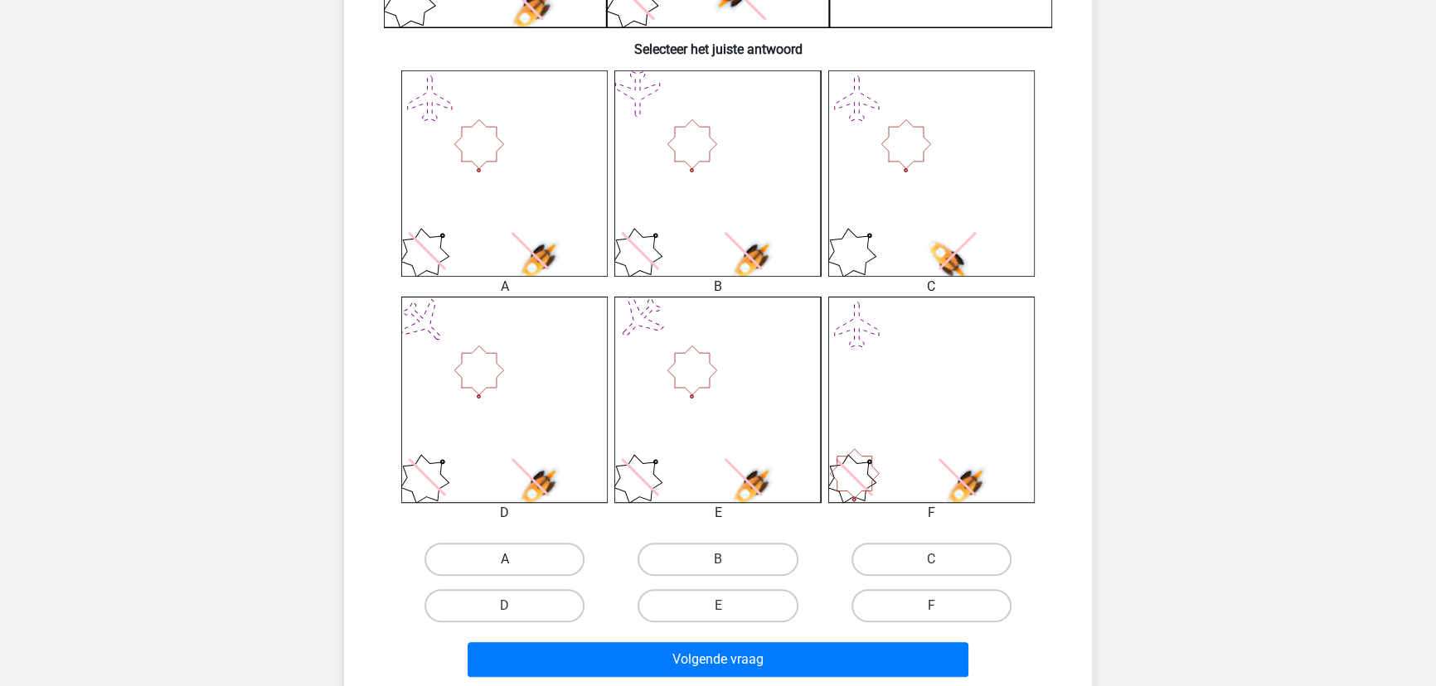
click at [542, 545] on label "A" at bounding box center [504, 559] width 160 height 33
click at [516, 560] on input "A" at bounding box center [510, 565] width 11 height 11
radio input "true"
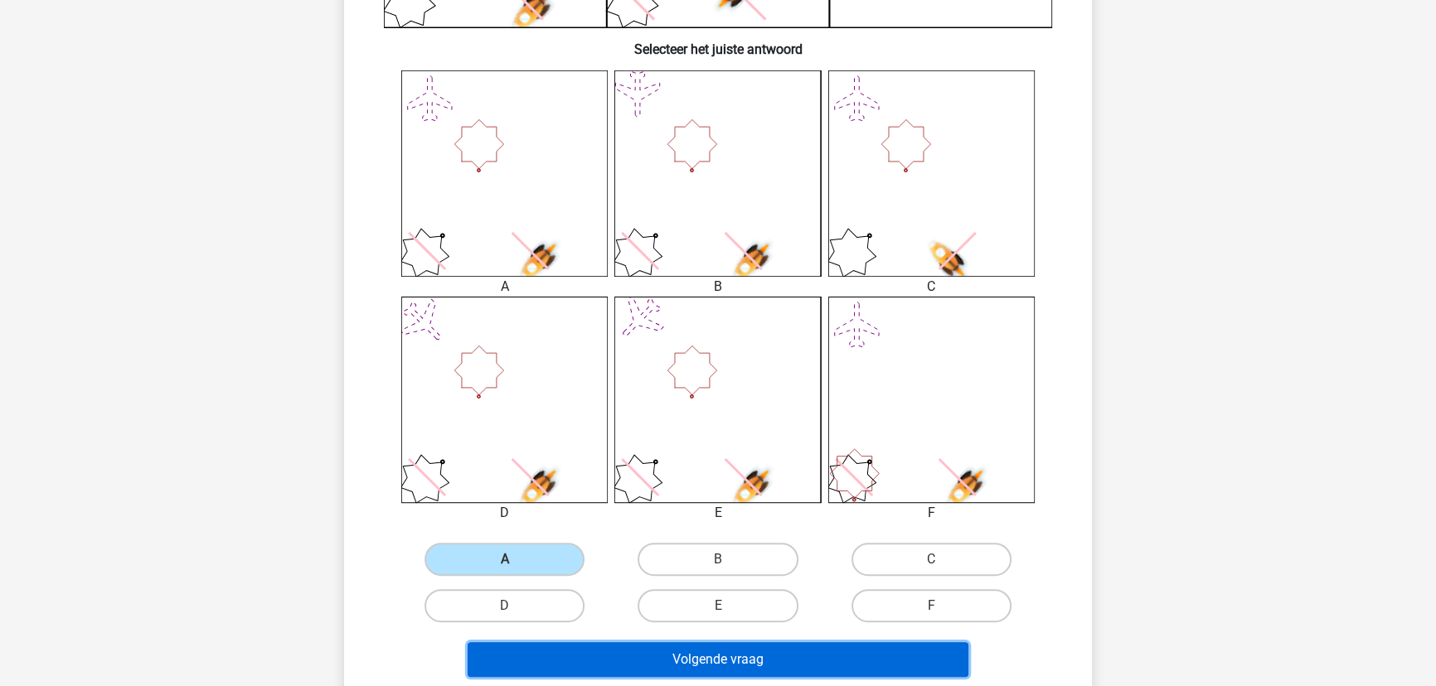
click at [645, 656] on button "Volgende vraag" at bounding box center [719, 660] width 502 height 35
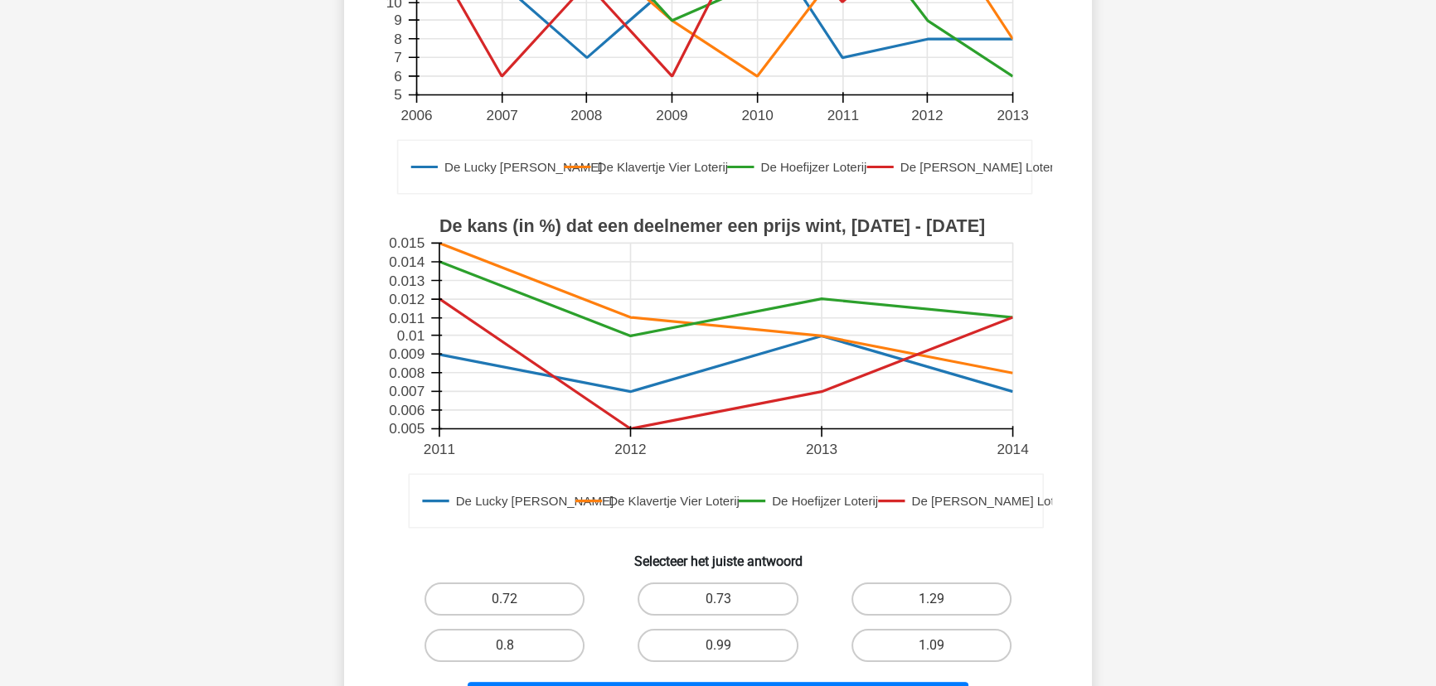
scroll to position [384, 0]
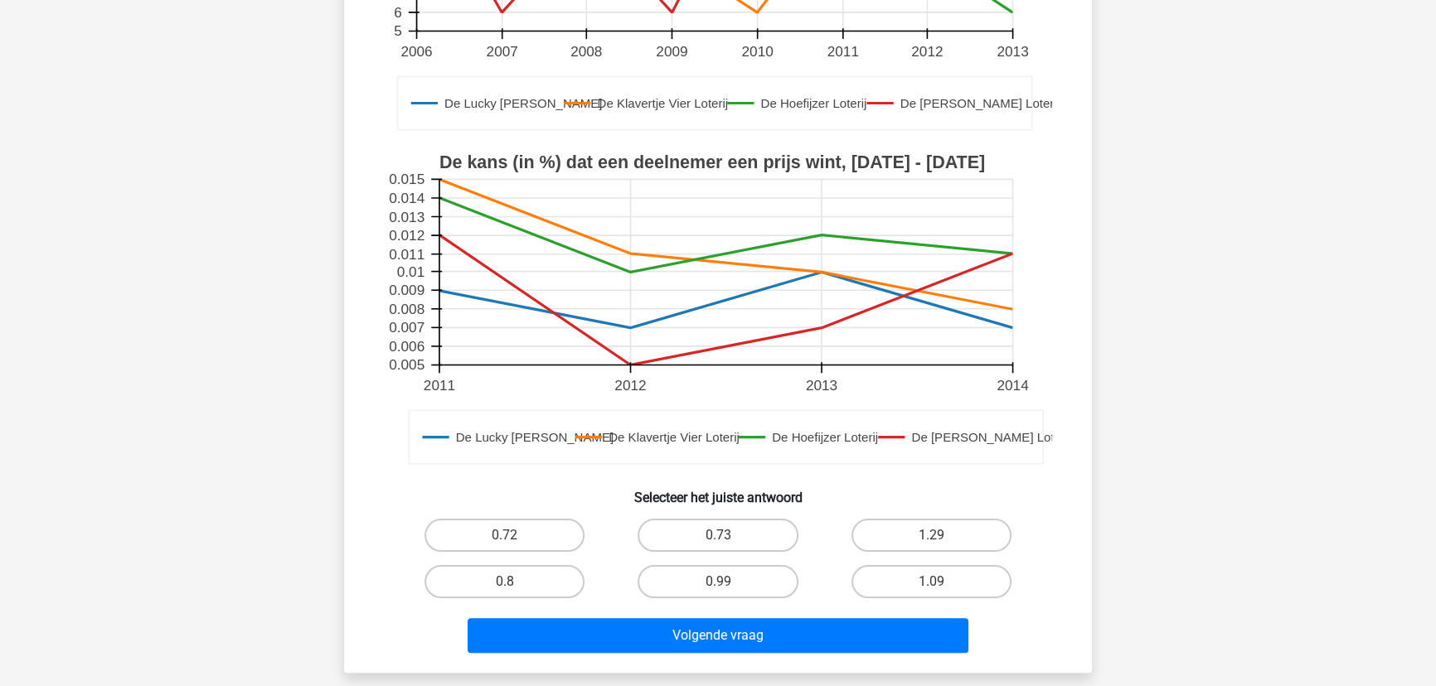
drag, startPoint x: 704, startPoint y: 526, endPoint x: 710, endPoint y: 605, distance: 79.8
click at [704, 526] on label "0.73" at bounding box center [718, 535] width 160 height 33
click at [718, 536] on input "0.73" at bounding box center [723, 541] width 11 height 11
radio input "true"
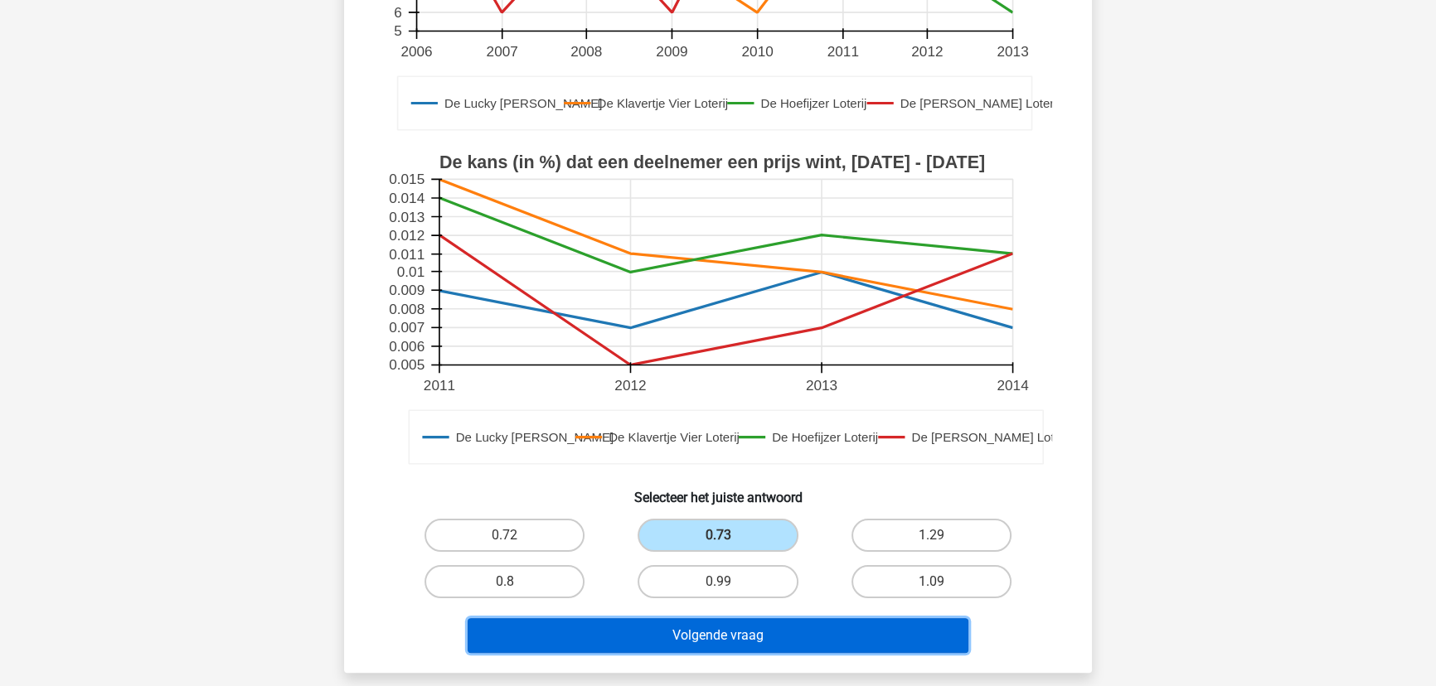
click at [713, 628] on button "Volgende vraag" at bounding box center [719, 635] width 502 height 35
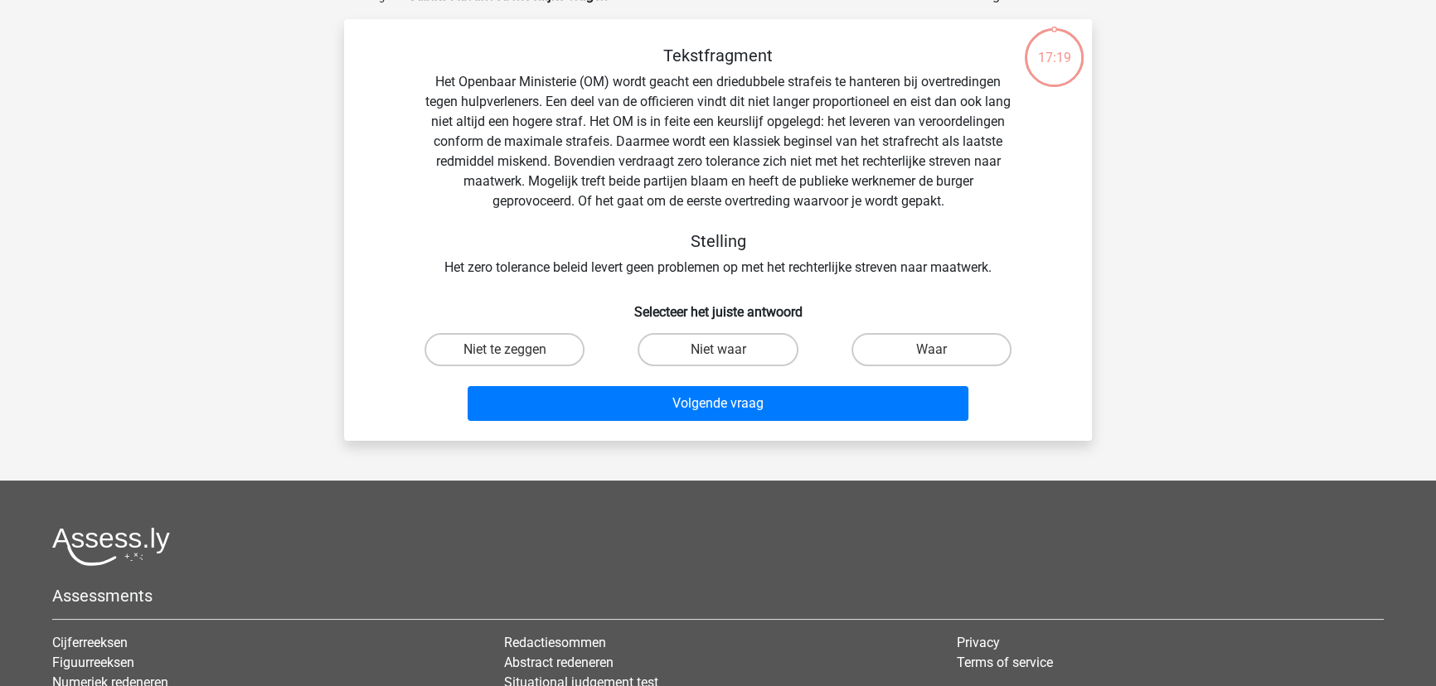
scroll to position [83, 0]
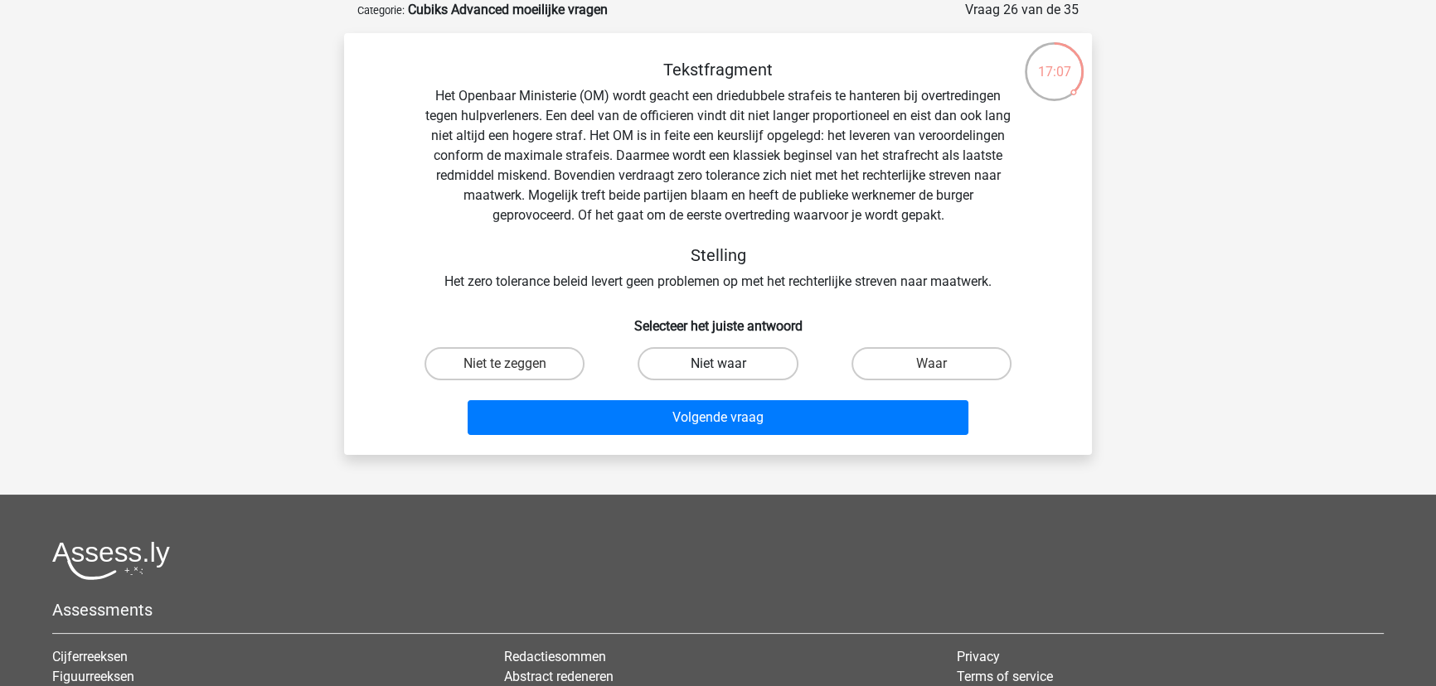
click at [741, 359] on label "Niet waar" at bounding box center [718, 363] width 160 height 33
click at [729, 364] on input "Niet waar" at bounding box center [723, 369] width 11 height 11
radio input "true"
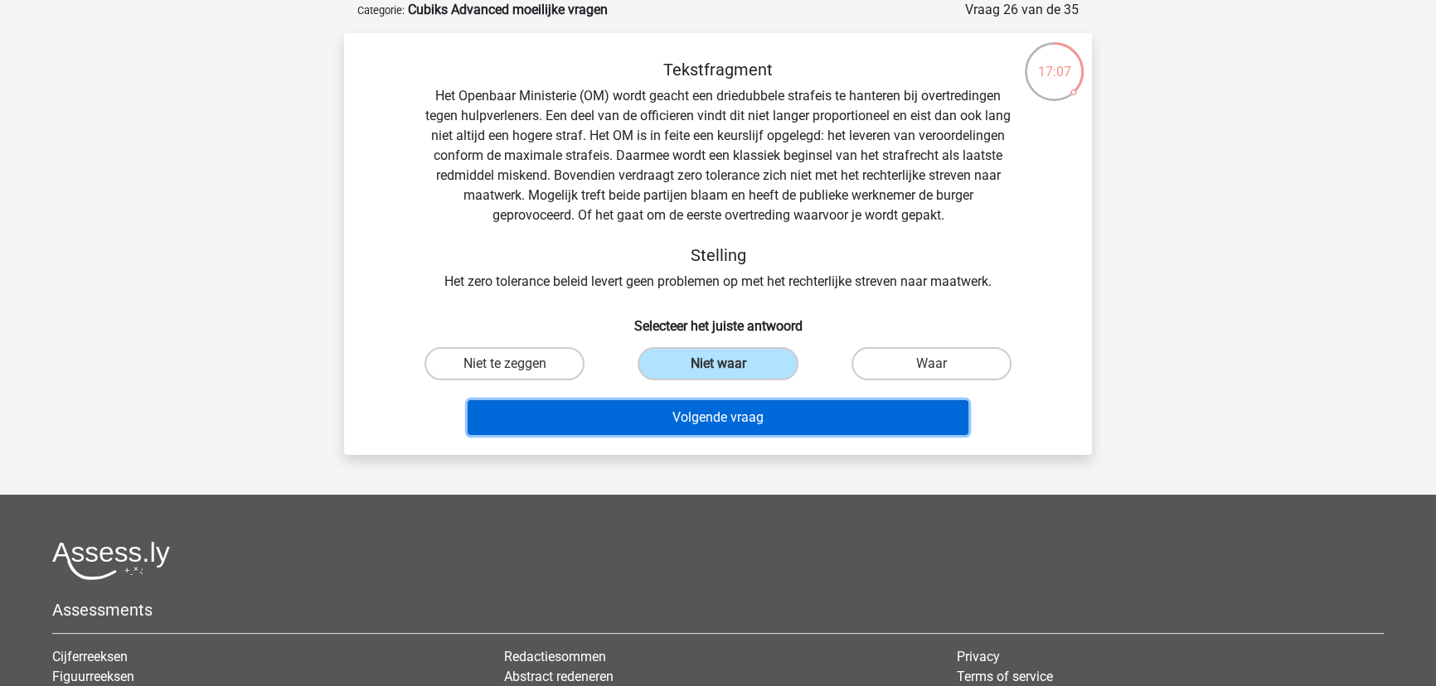
click at [753, 413] on button "Volgende vraag" at bounding box center [719, 417] width 502 height 35
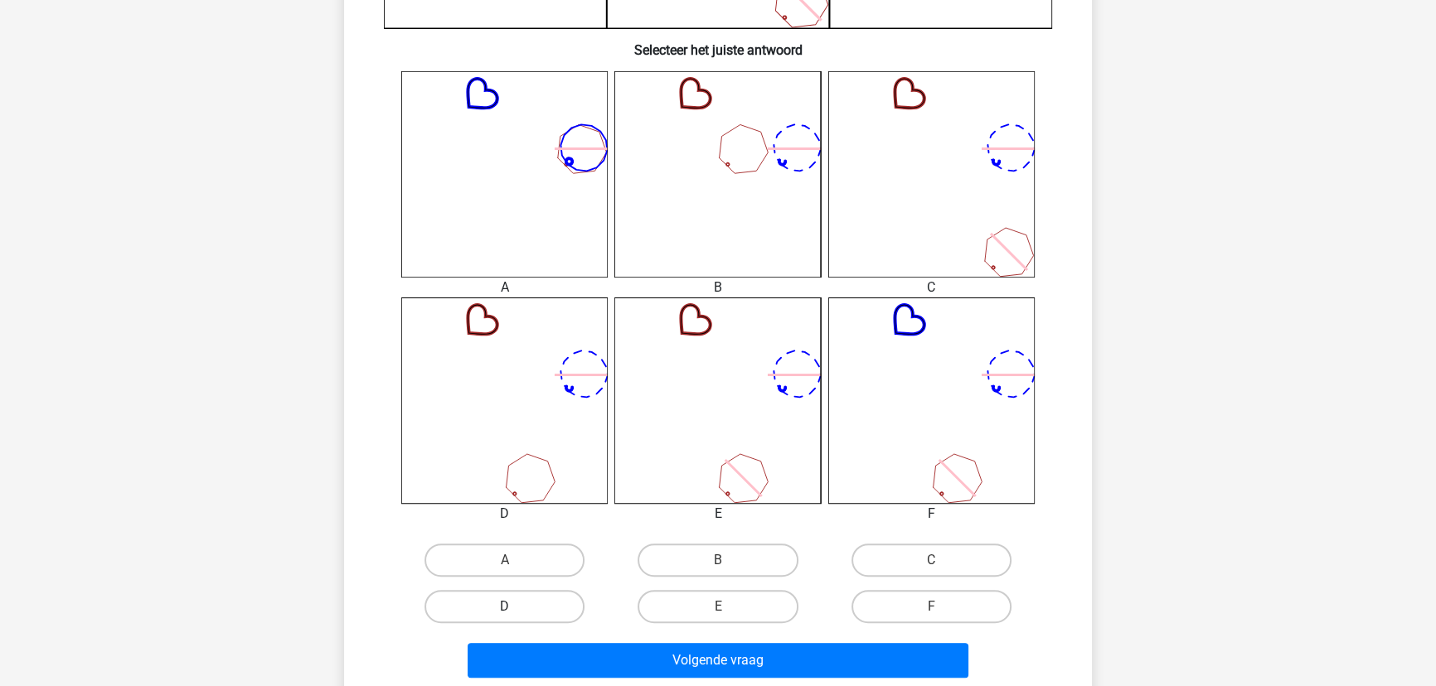
scroll to position [610, 0]
click at [526, 611] on label "D" at bounding box center [504, 605] width 160 height 33
click at [516, 611] on input "D" at bounding box center [510, 611] width 11 height 11
radio input "true"
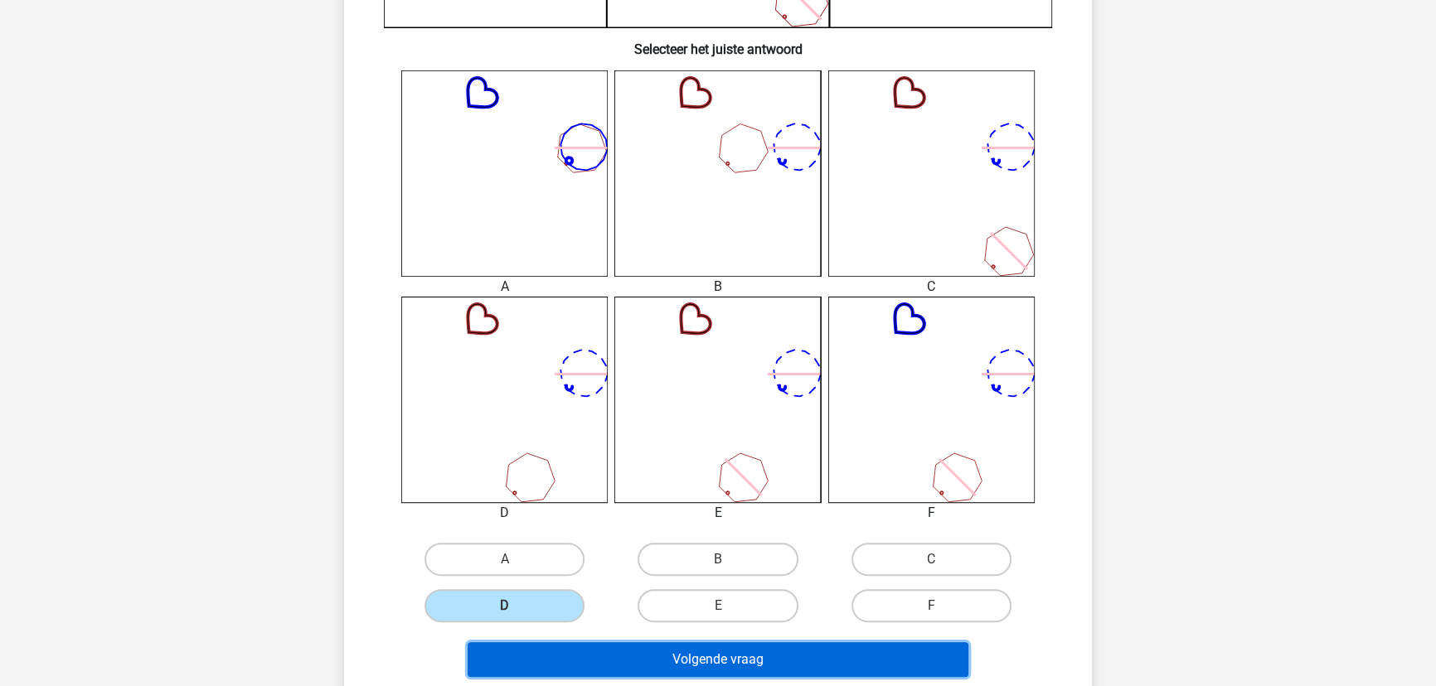
click at [633, 665] on button "Volgende vraag" at bounding box center [719, 660] width 502 height 35
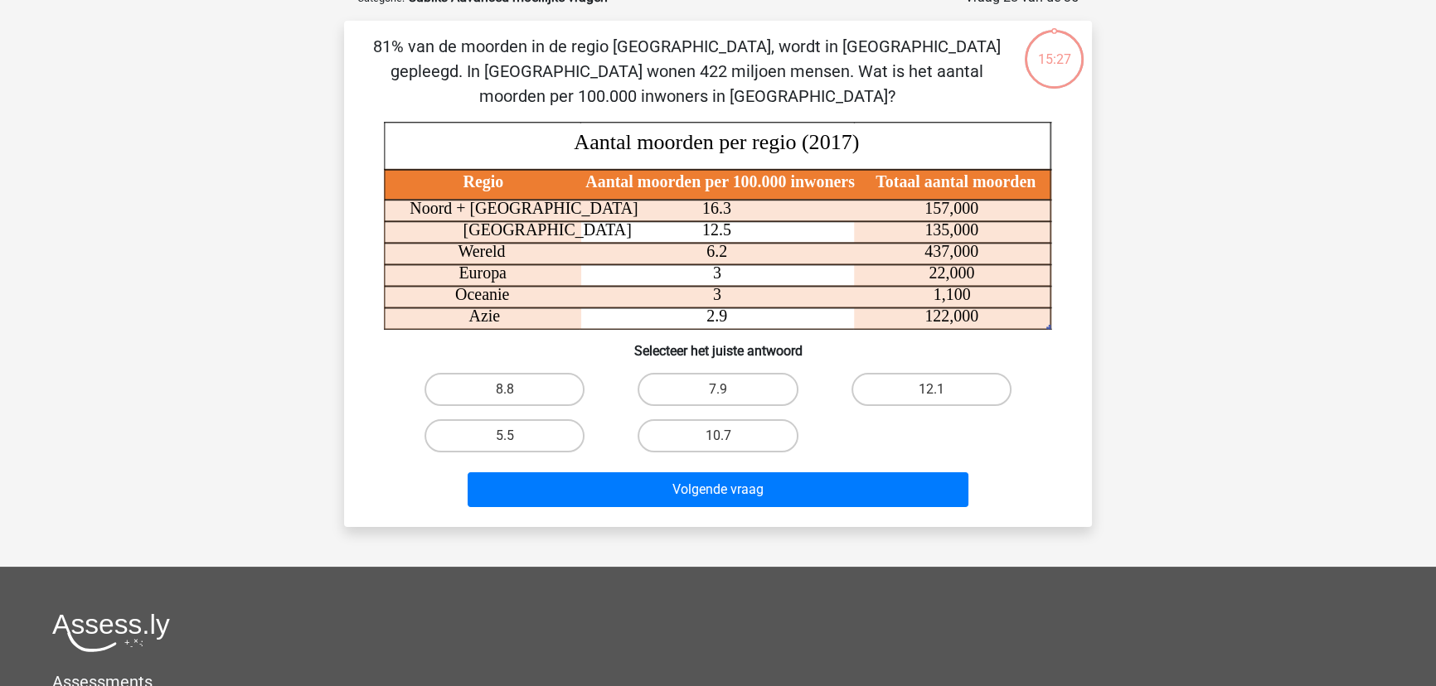
scroll to position [83, 0]
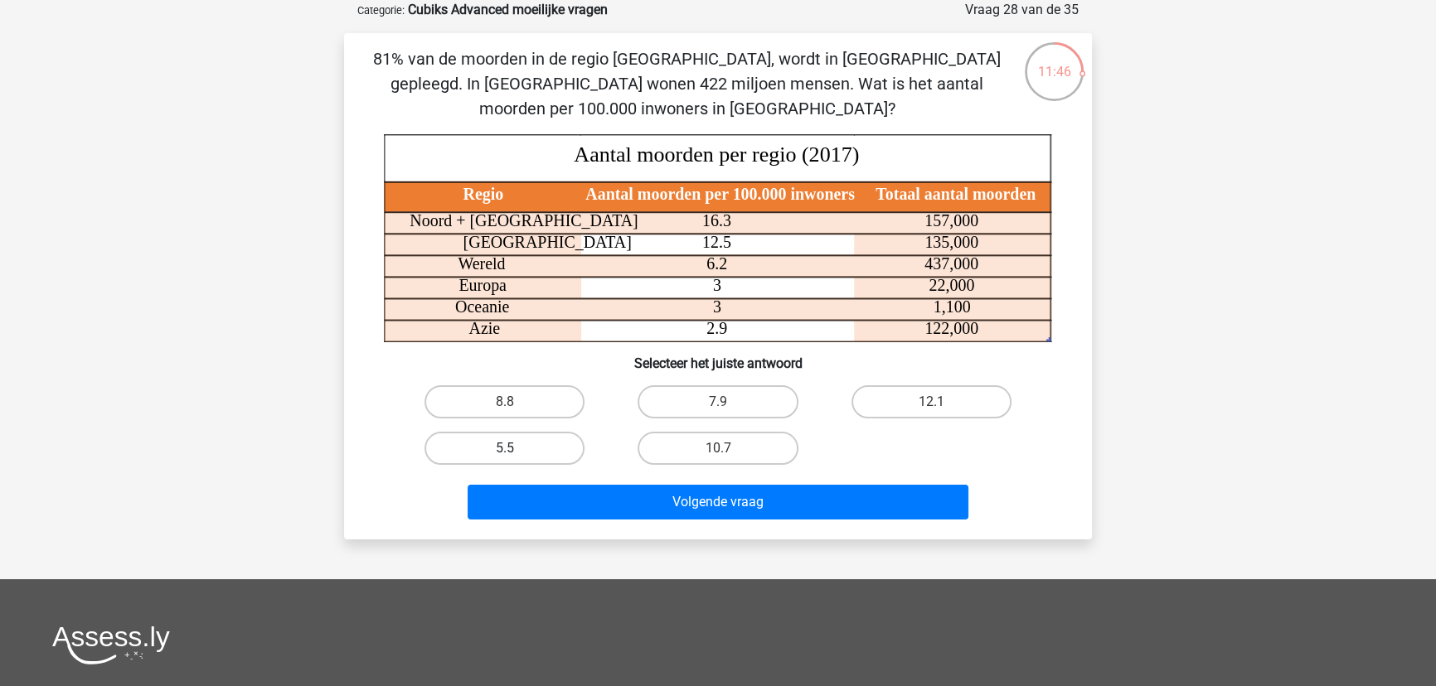
drag, startPoint x: 509, startPoint y: 439, endPoint x: 604, endPoint y: 466, distance: 99.2
click at [509, 439] on label "5.5" at bounding box center [504, 448] width 160 height 33
click at [509, 449] on input "5.5" at bounding box center [510, 454] width 11 height 11
radio input "true"
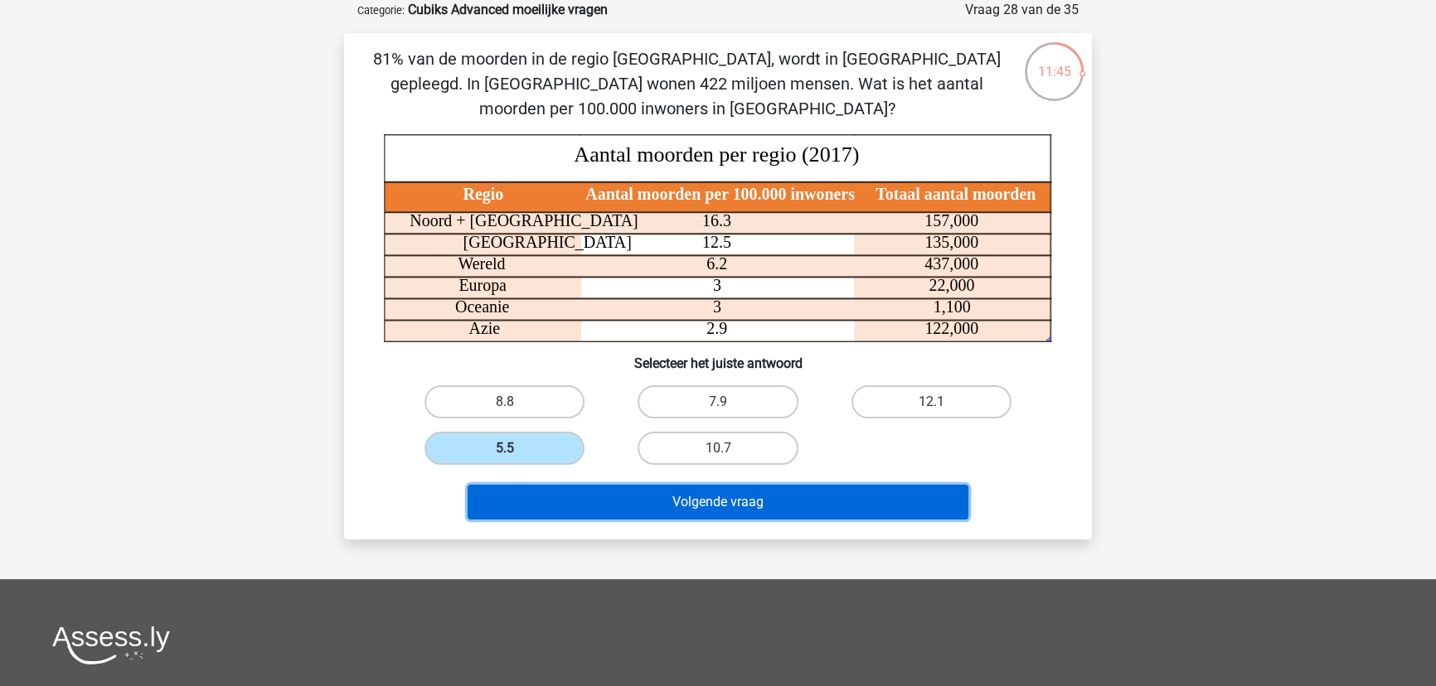
click at [631, 498] on button "Volgende vraag" at bounding box center [719, 502] width 502 height 35
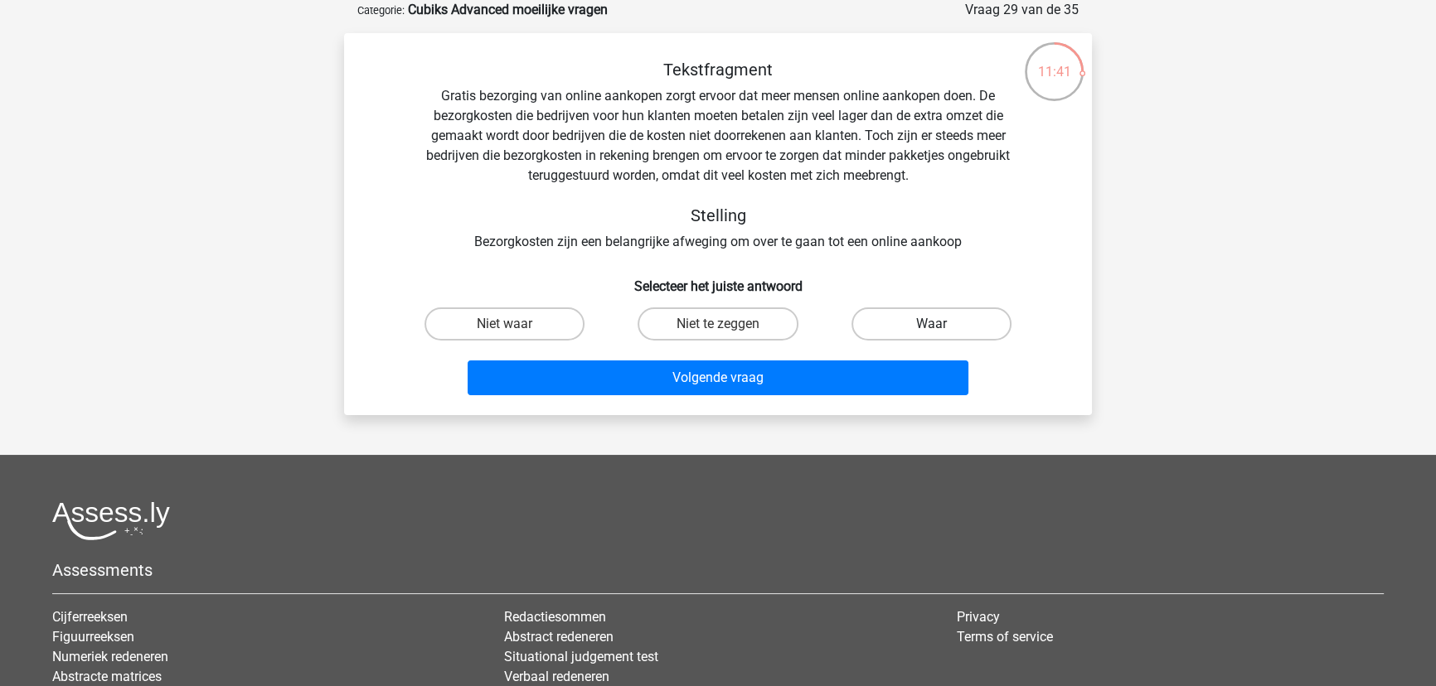
click at [943, 317] on label "Waar" at bounding box center [931, 324] width 160 height 33
click at [942, 324] on input "Waar" at bounding box center [936, 329] width 11 height 11
radio input "true"
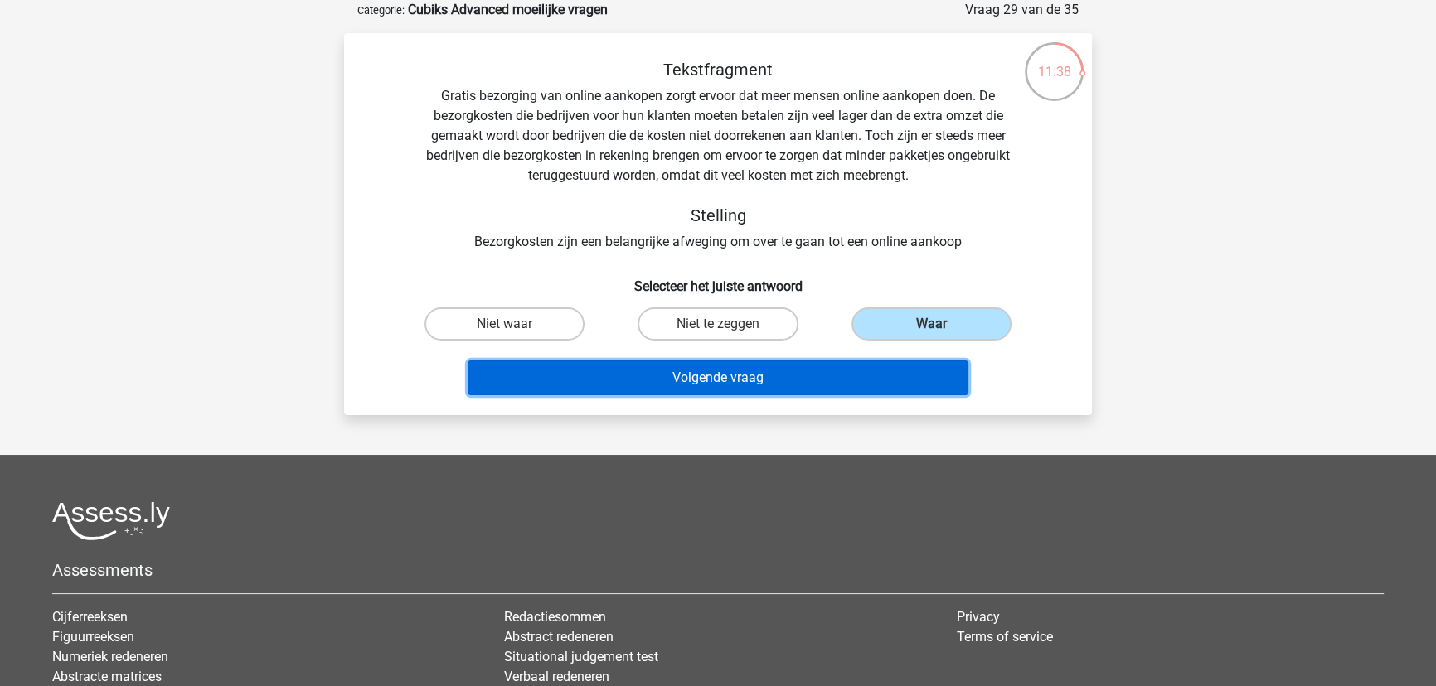
click at [820, 371] on button "Volgende vraag" at bounding box center [719, 378] width 502 height 35
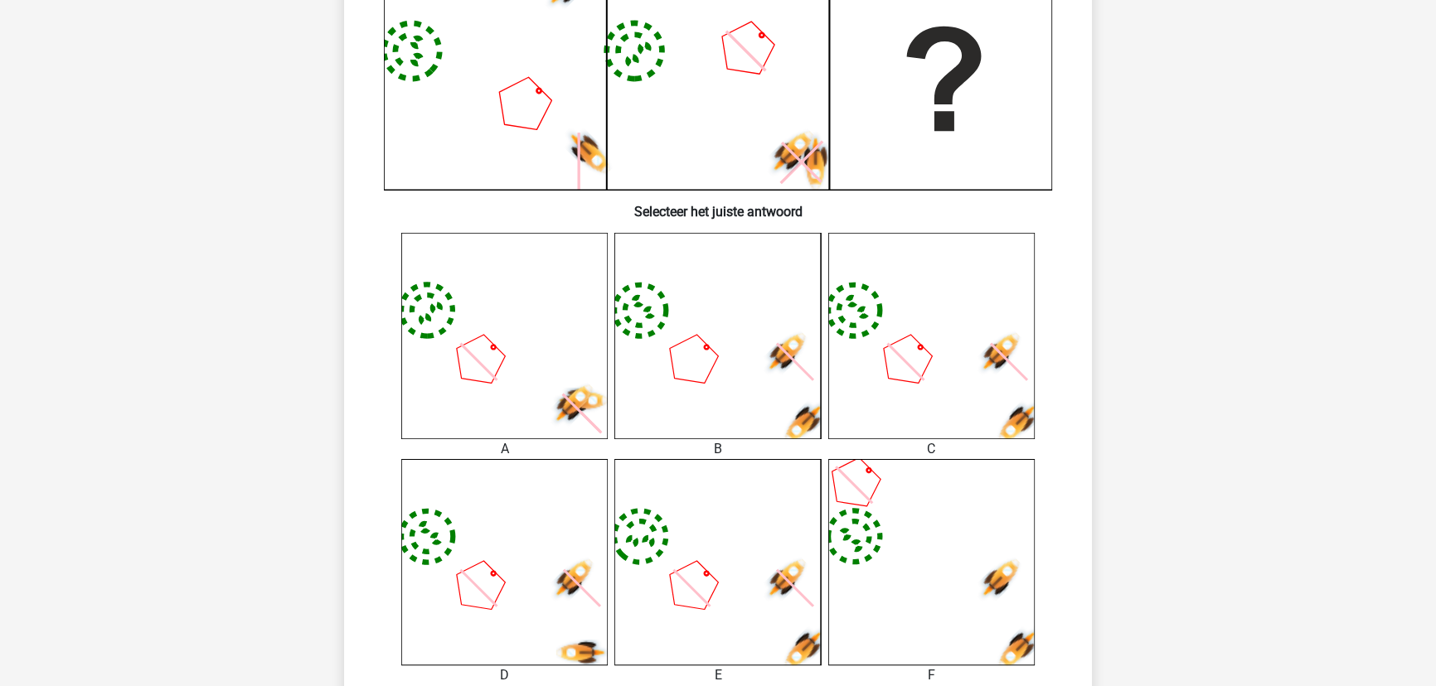
scroll to position [535, 0]
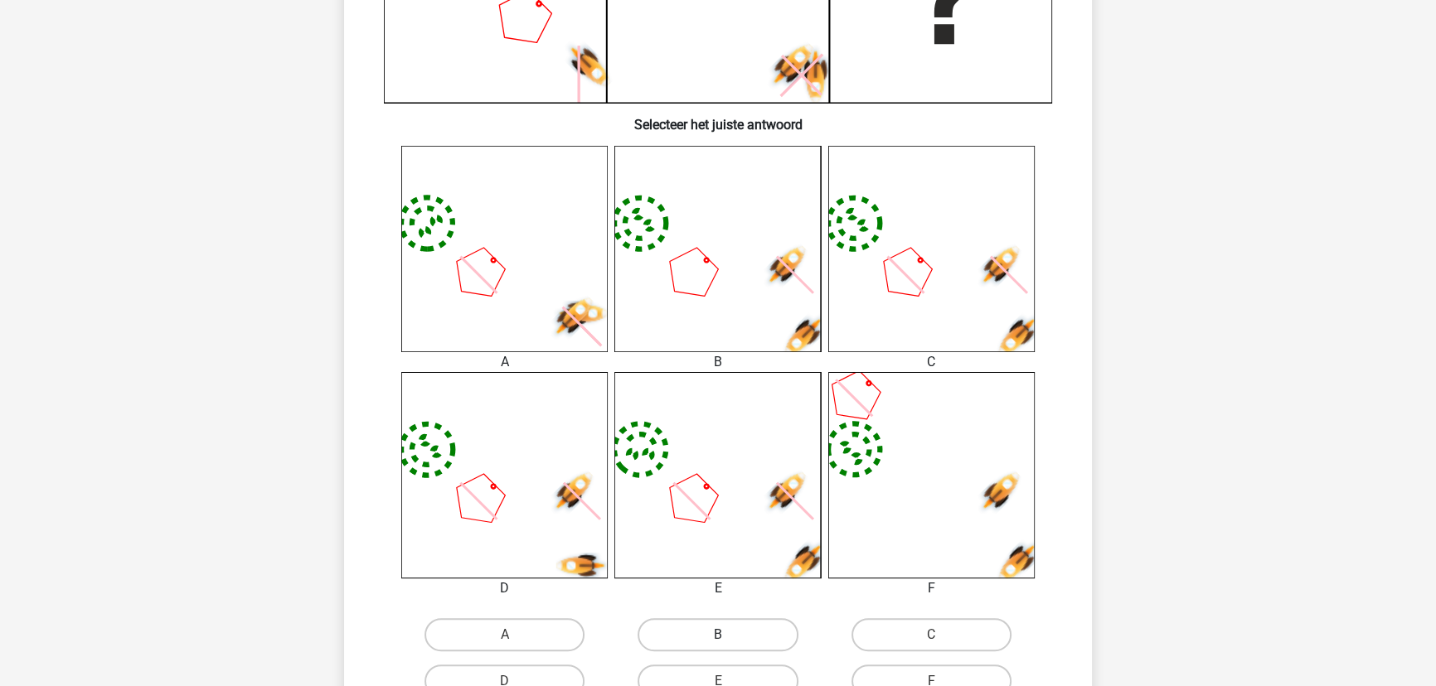
click at [733, 628] on label "B" at bounding box center [718, 634] width 160 height 33
click at [729, 635] on input "B" at bounding box center [723, 640] width 11 height 11
radio input "true"
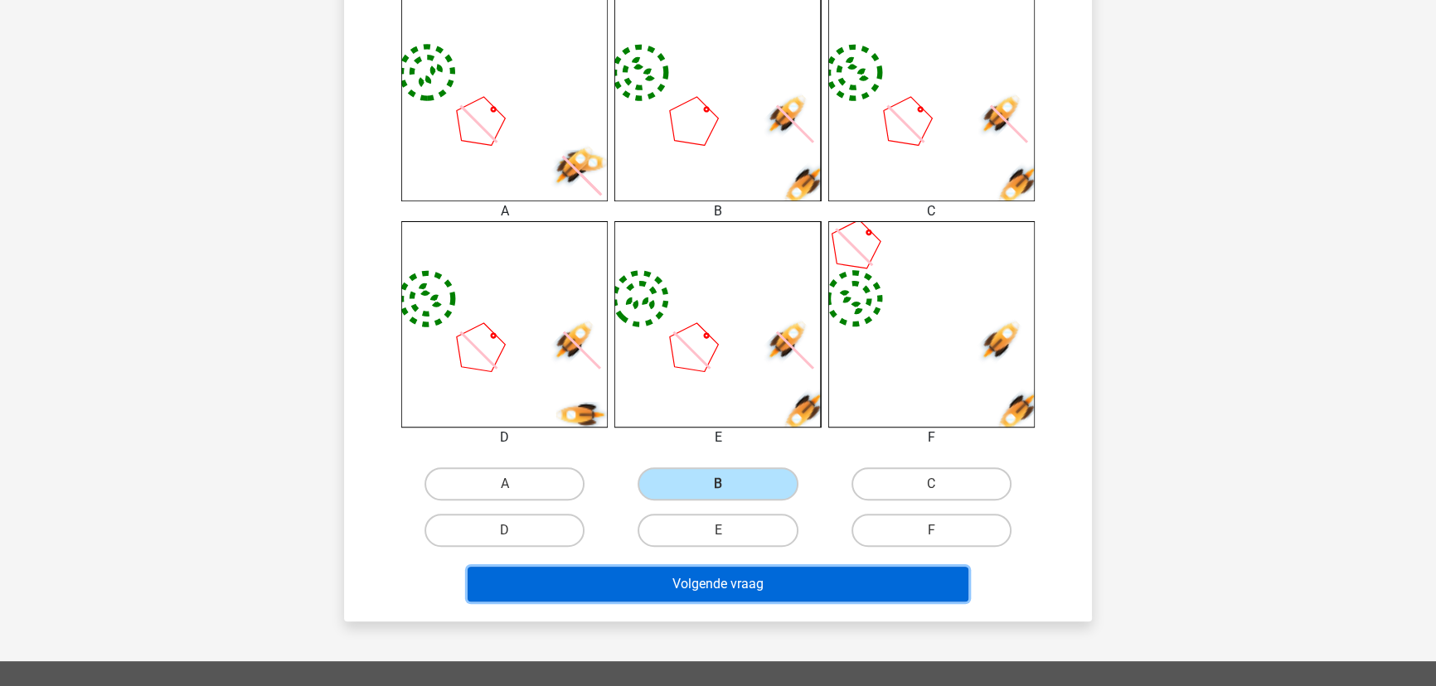
click at [777, 592] on button "Volgende vraag" at bounding box center [719, 584] width 502 height 35
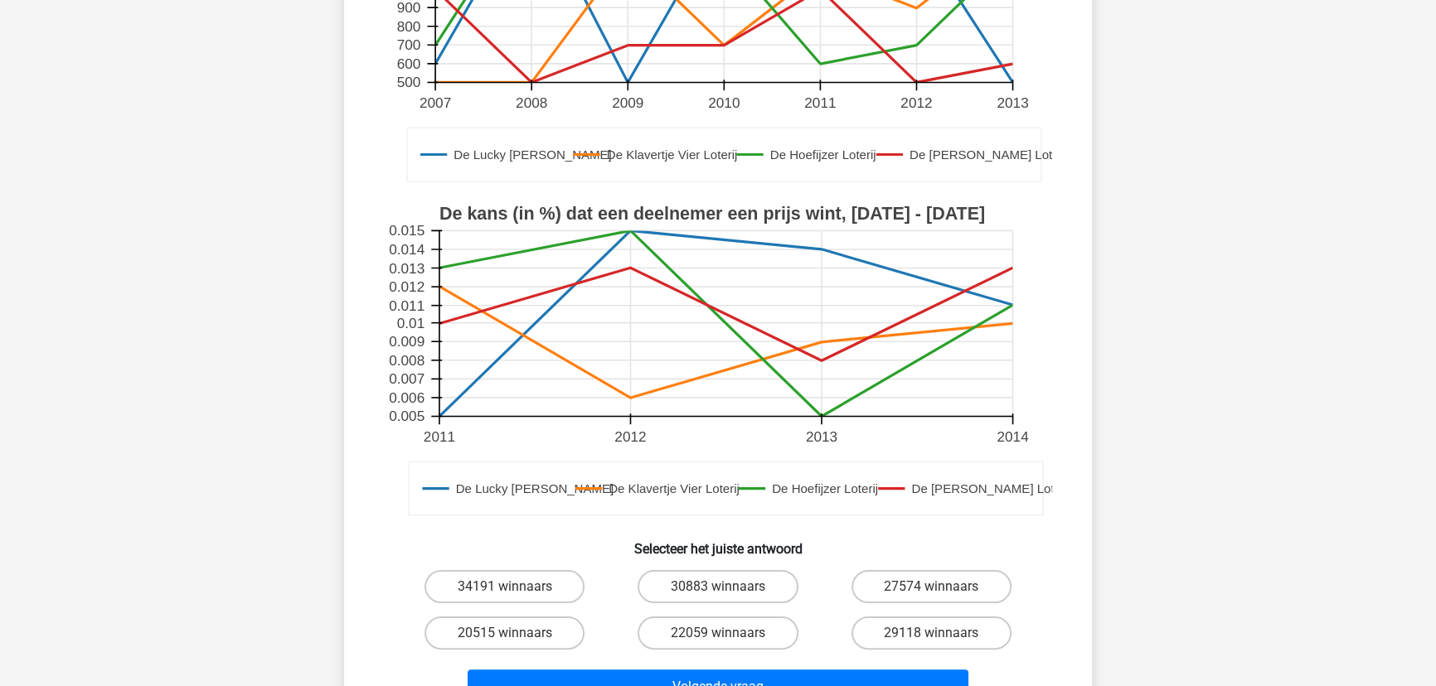
scroll to position [384, 0]
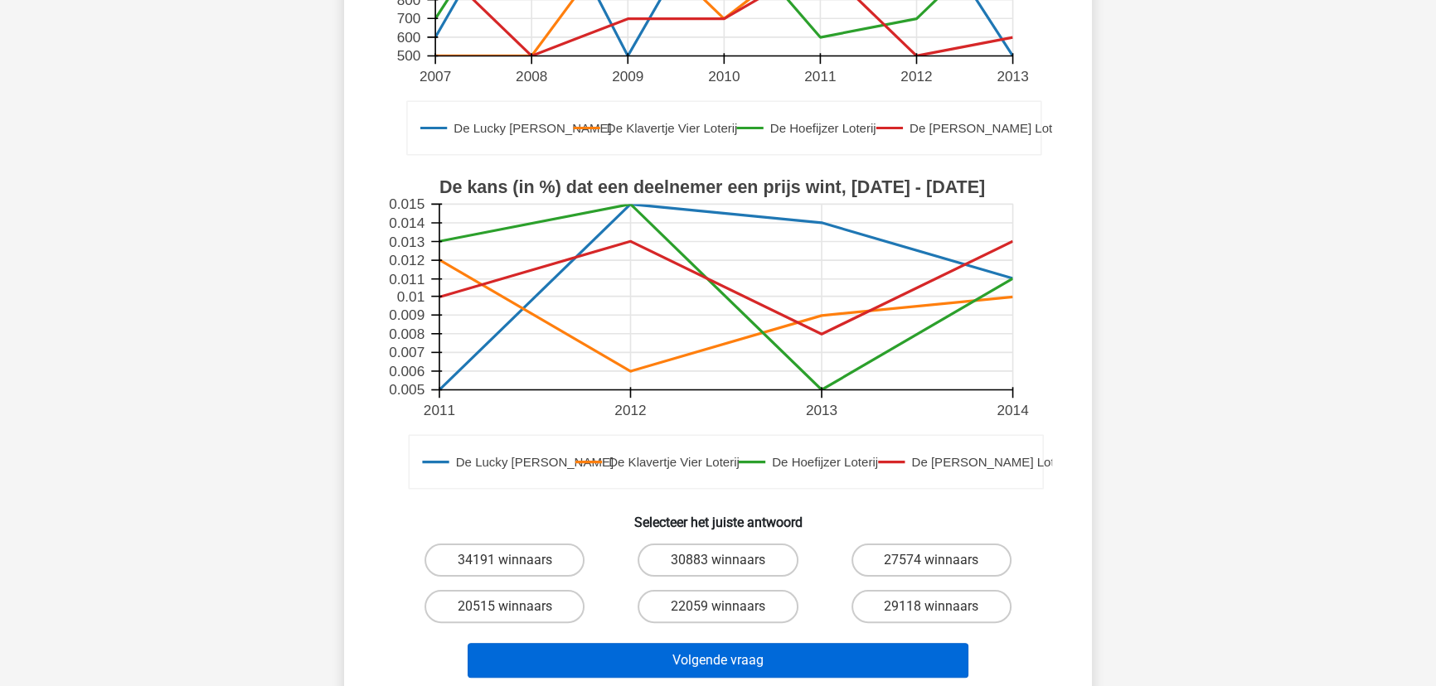
drag, startPoint x: 737, startPoint y: 614, endPoint x: 735, endPoint y: 642, distance: 28.3
click at [737, 614] on label "22059 winnaars" at bounding box center [718, 606] width 160 height 33
click at [729, 614] on input "22059 winnaars" at bounding box center [723, 612] width 11 height 11
radio input "true"
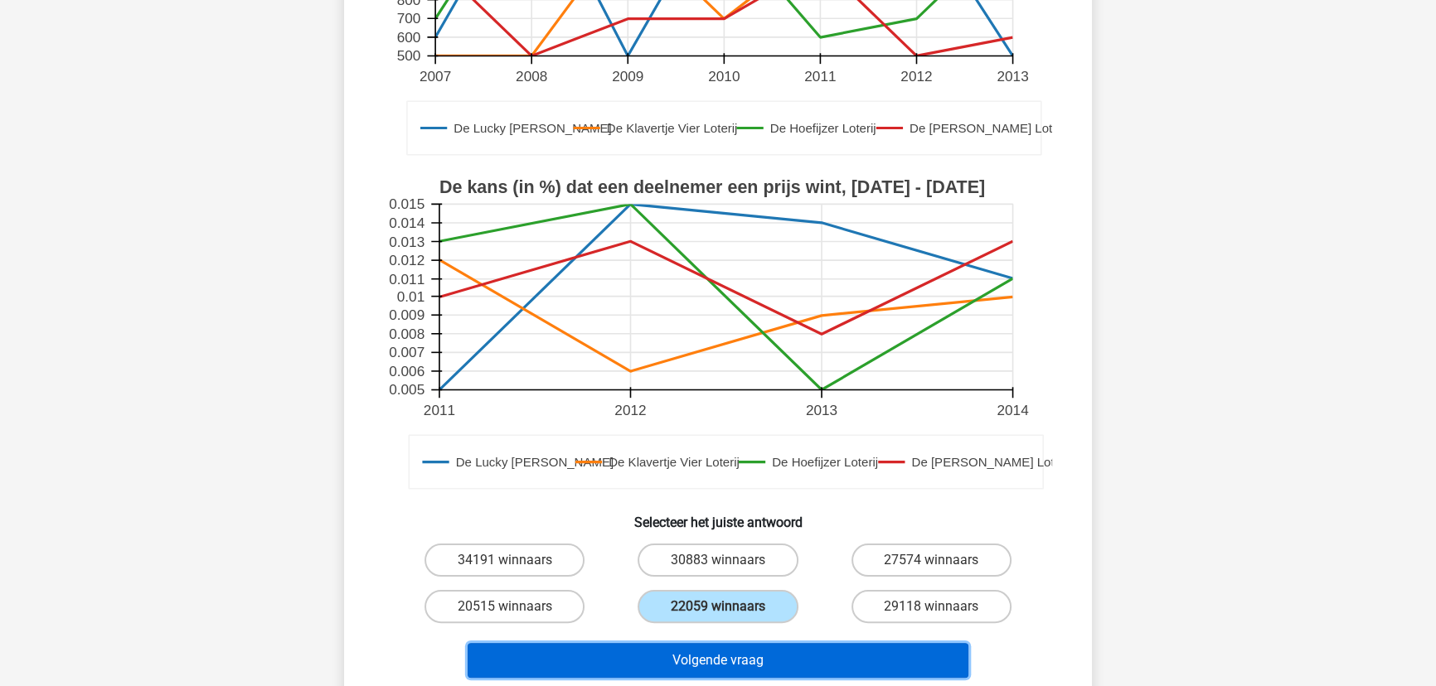
click at [727, 652] on button "Volgende vraag" at bounding box center [719, 660] width 502 height 35
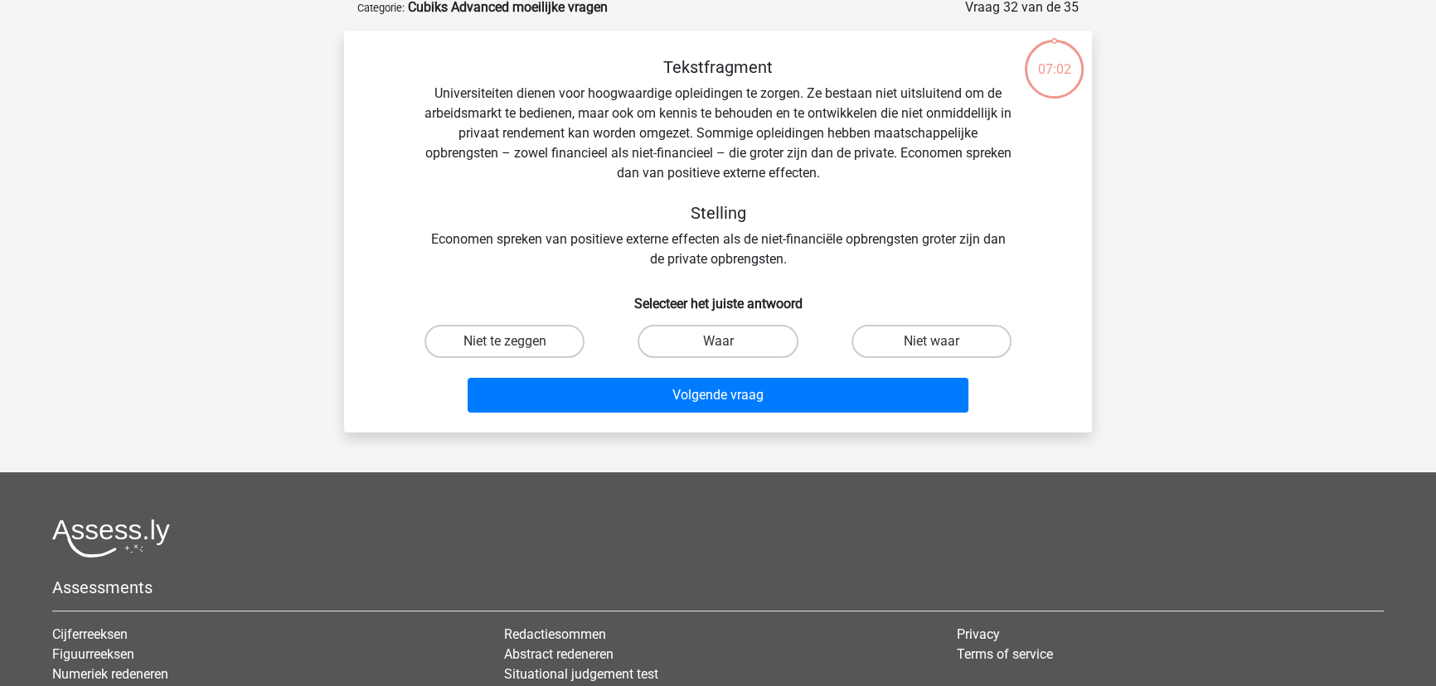
scroll to position [83, 0]
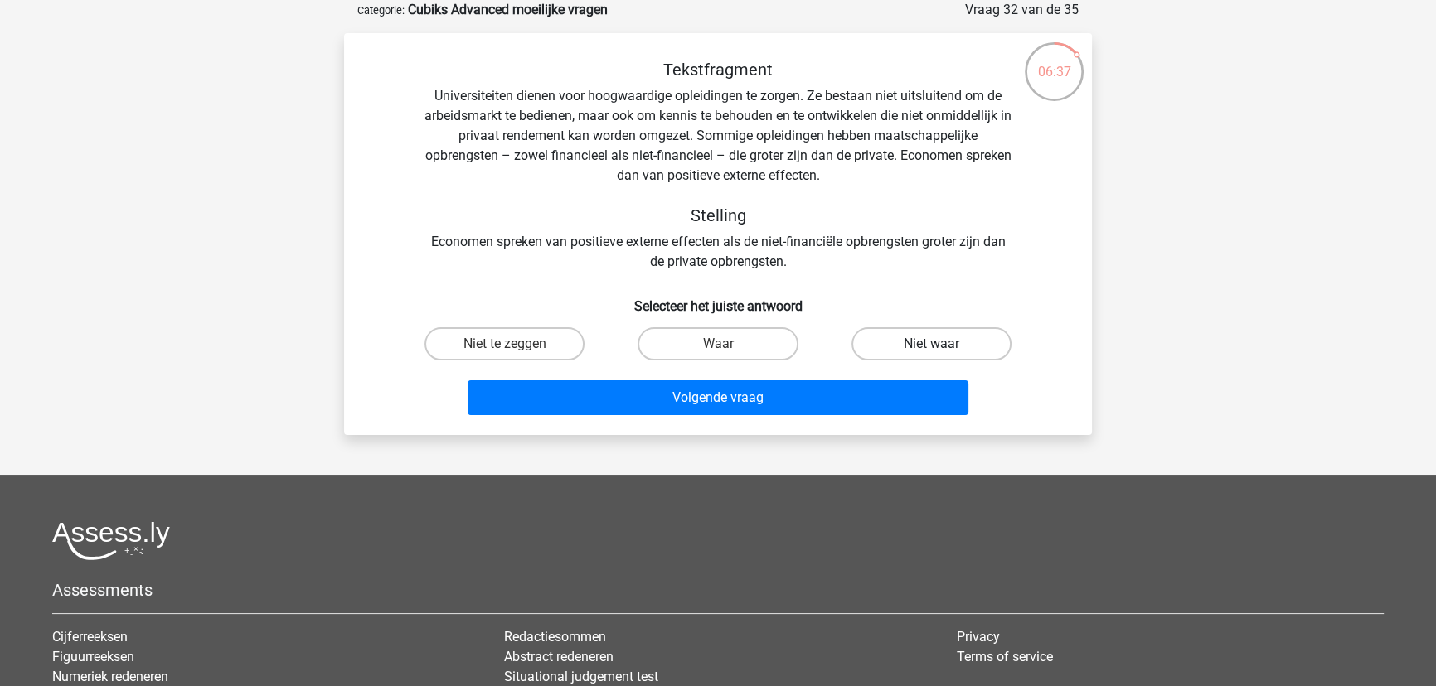
click at [910, 332] on label "Niet waar" at bounding box center [931, 343] width 160 height 33
click at [931, 344] on input "Niet waar" at bounding box center [936, 349] width 11 height 11
radio input "true"
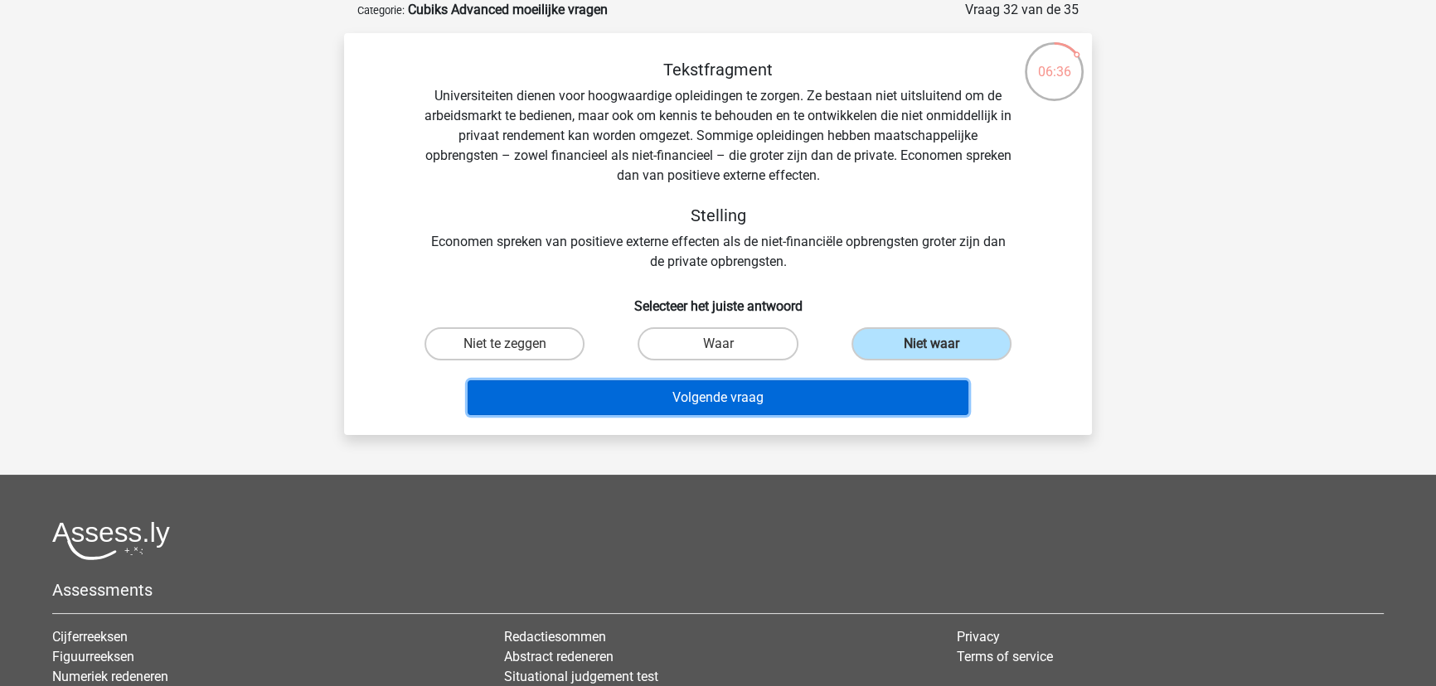
click at [776, 394] on button "Volgende vraag" at bounding box center [719, 398] width 502 height 35
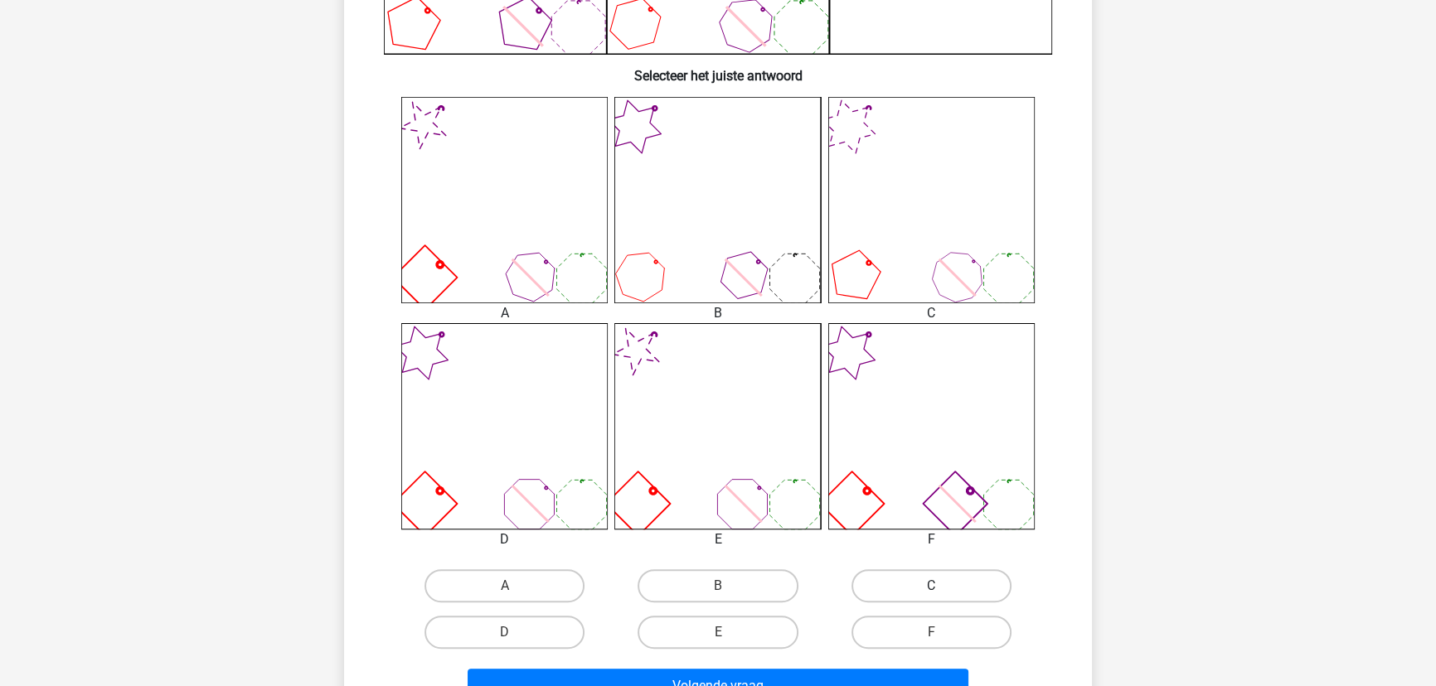
scroll to position [610, 0]
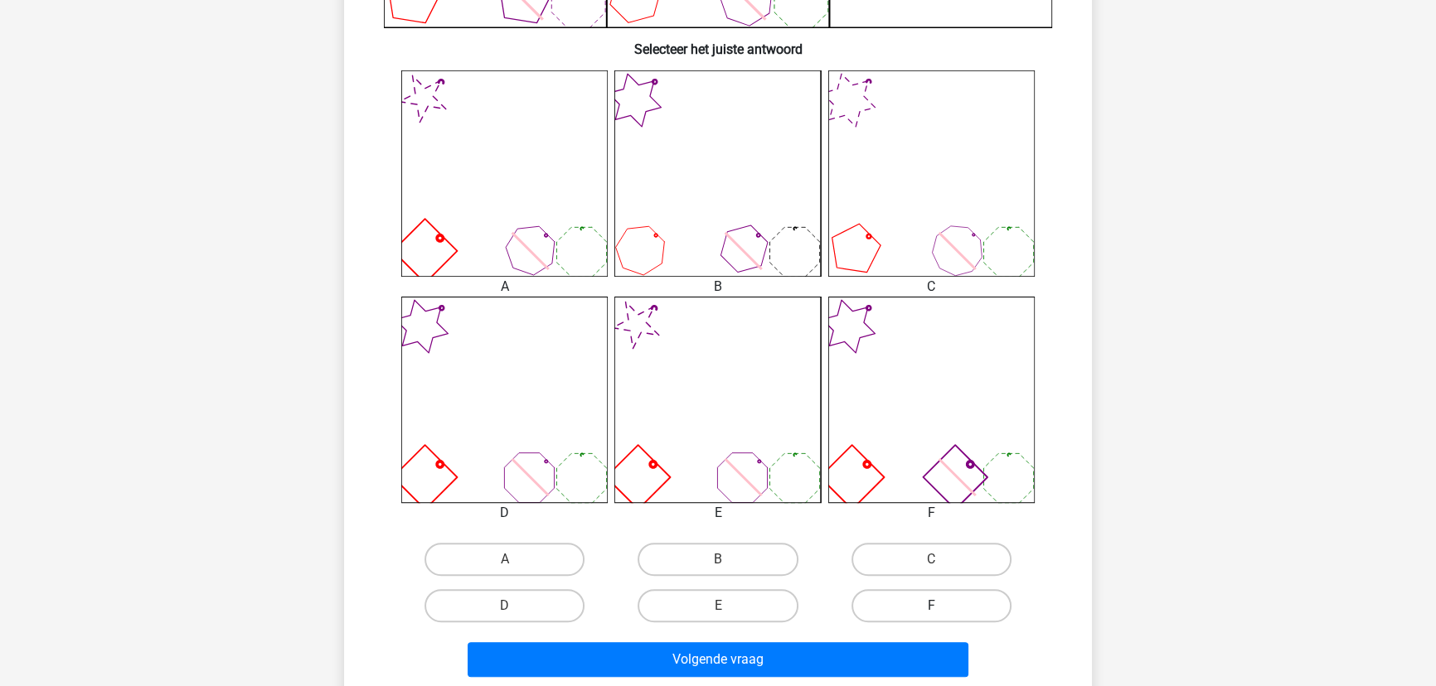
click at [940, 598] on label "F" at bounding box center [931, 605] width 160 height 33
click at [940, 606] on input "F" at bounding box center [936, 611] width 11 height 11
radio input "true"
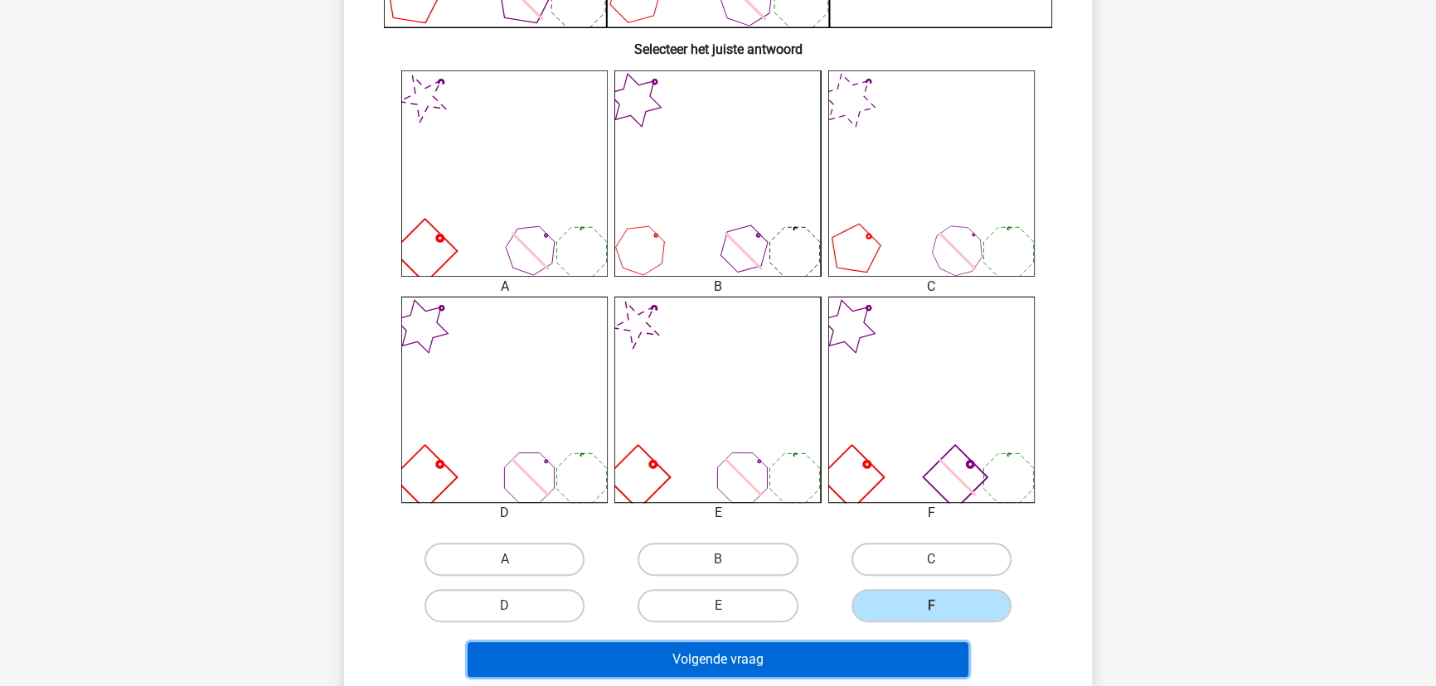
click at [838, 657] on button "Volgende vraag" at bounding box center [719, 660] width 502 height 35
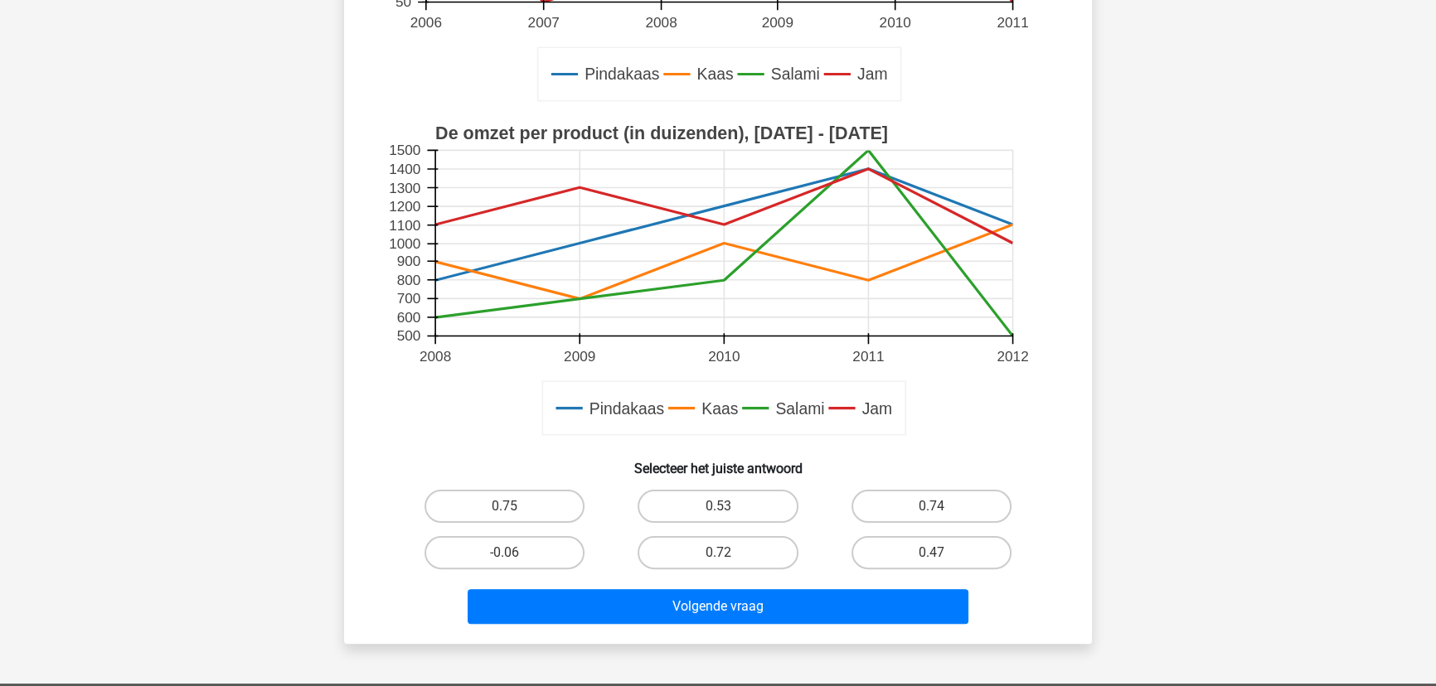
scroll to position [459, 0]
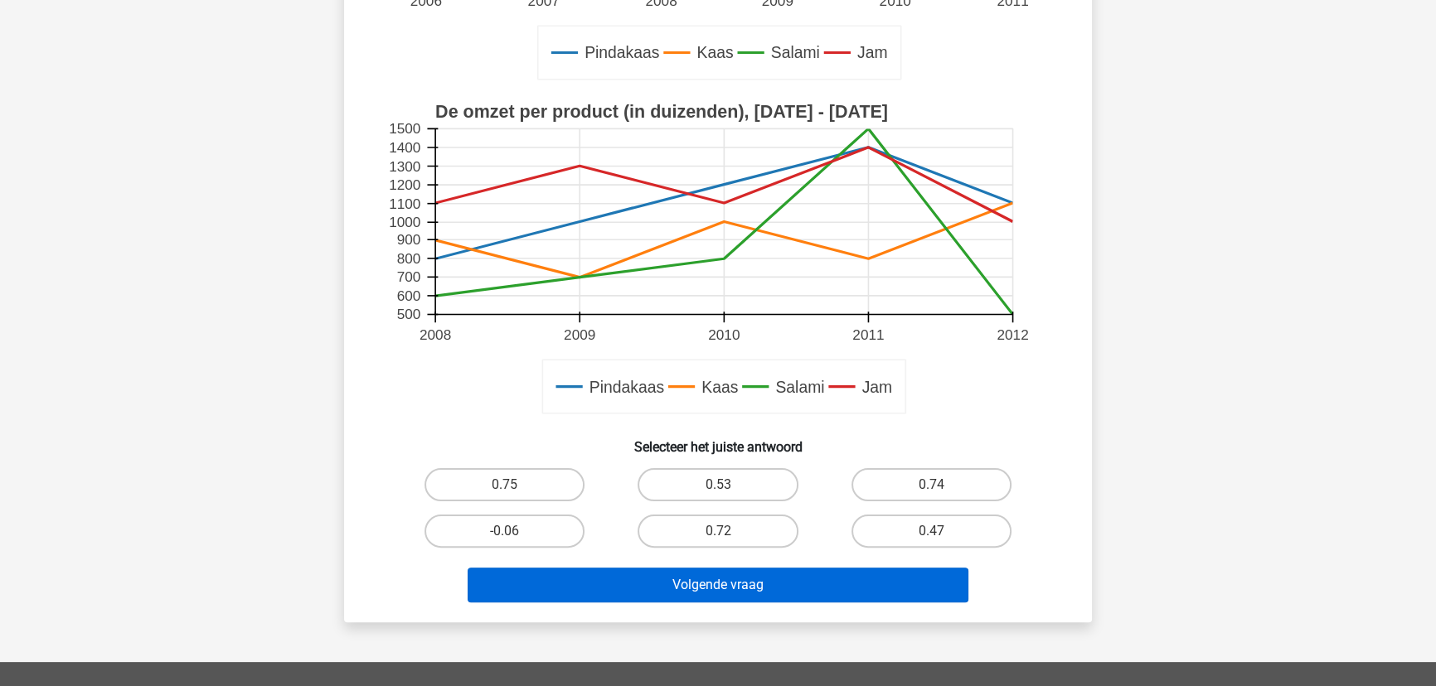
drag, startPoint x: 549, startPoint y: 528, endPoint x: 680, endPoint y: 580, distance: 140.7
click at [549, 528] on label "-0.06" at bounding box center [504, 531] width 160 height 33
click at [516, 531] on input "-0.06" at bounding box center [510, 536] width 11 height 11
radio input "true"
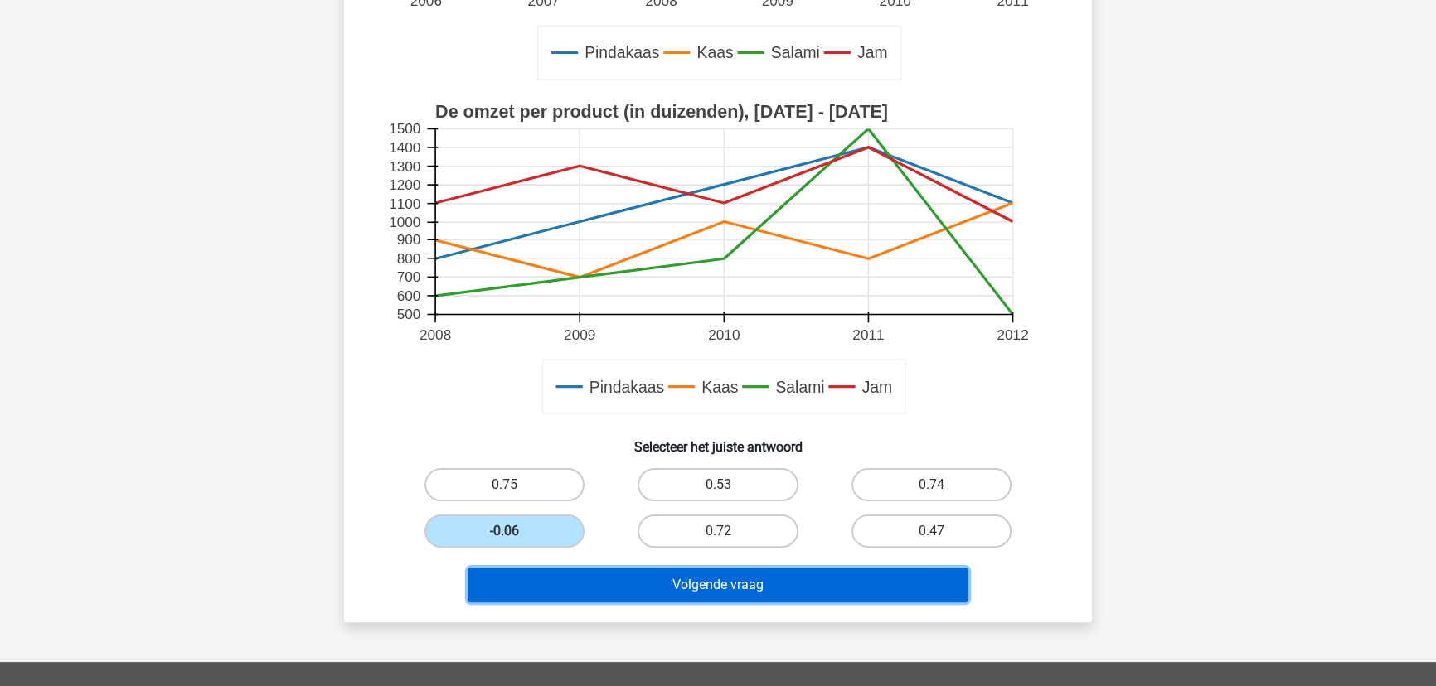
click at [686, 580] on button "Volgende vraag" at bounding box center [719, 585] width 502 height 35
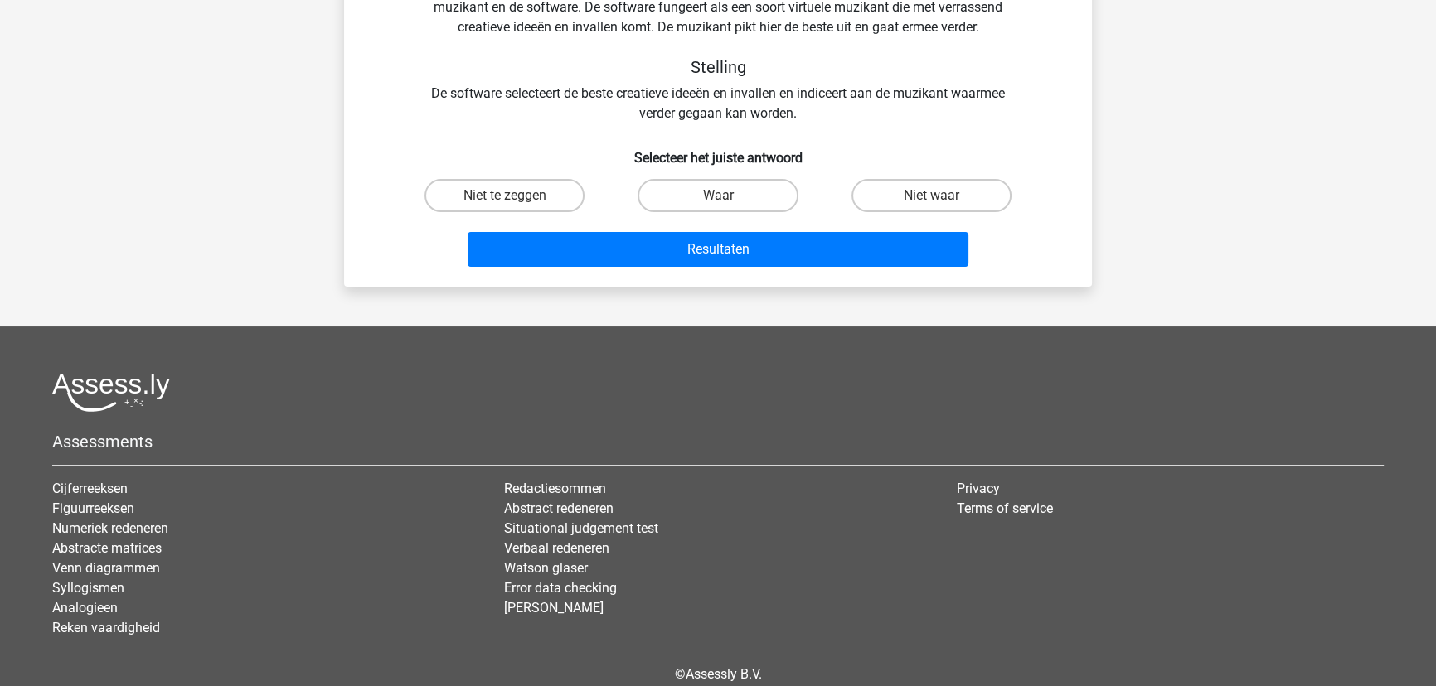
scroll to position [83, 0]
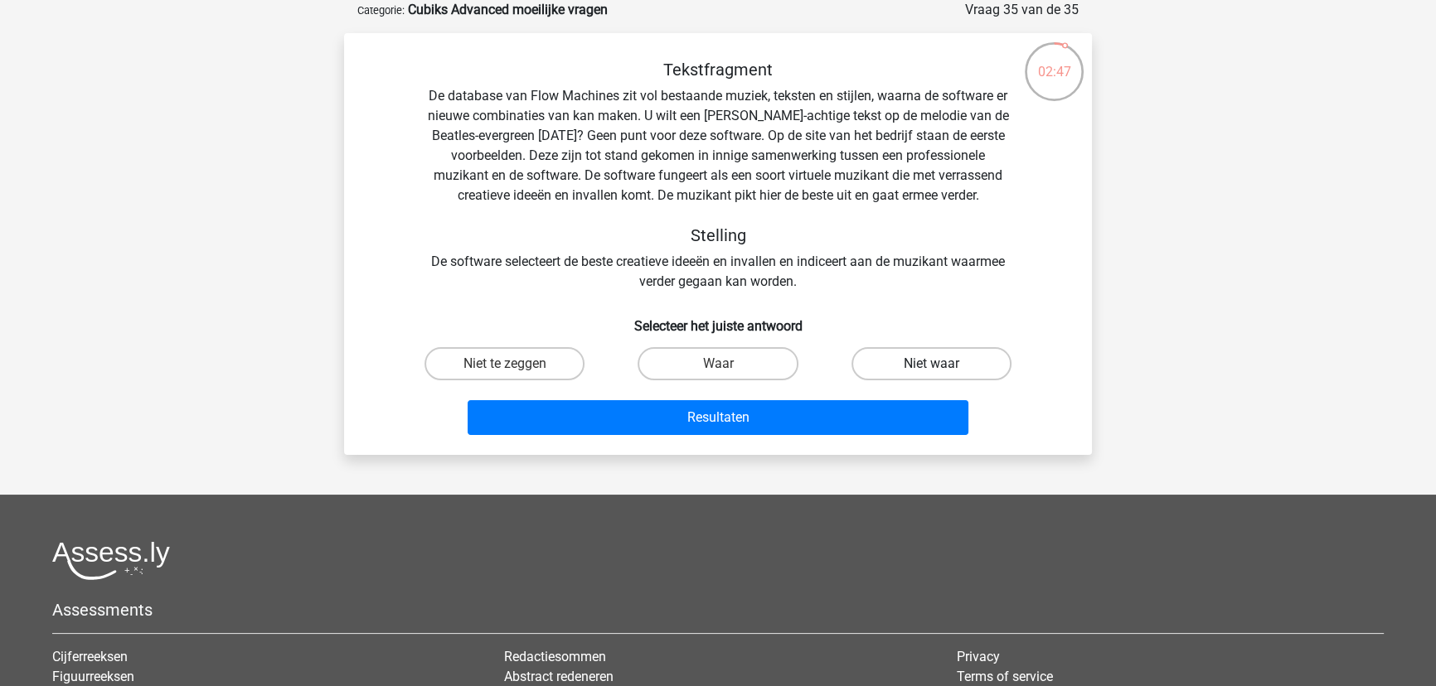
click at [949, 359] on label "Niet waar" at bounding box center [931, 363] width 160 height 33
click at [942, 364] on input "Niet waar" at bounding box center [936, 369] width 11 height 11
radio input "true"
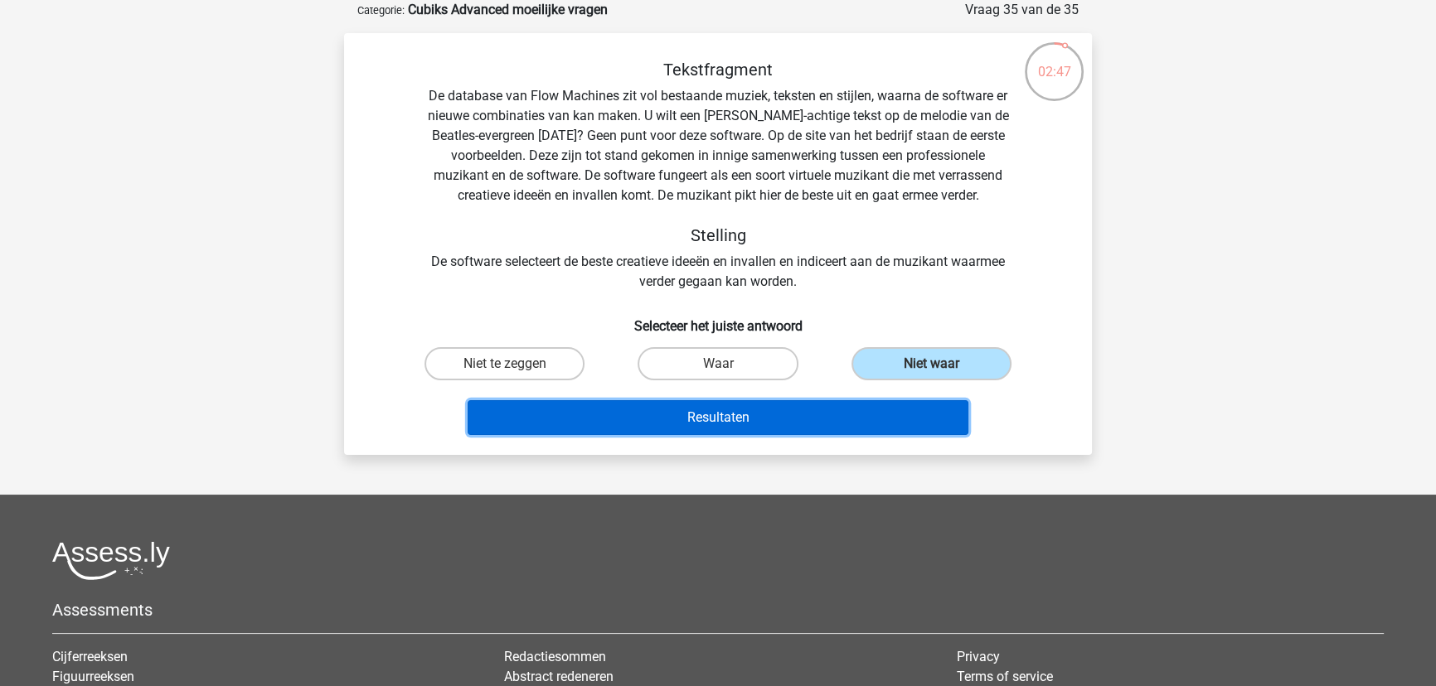
click at [842, 401] on button "Resultaten" at bounding box center [719, 417] width 502 height 35
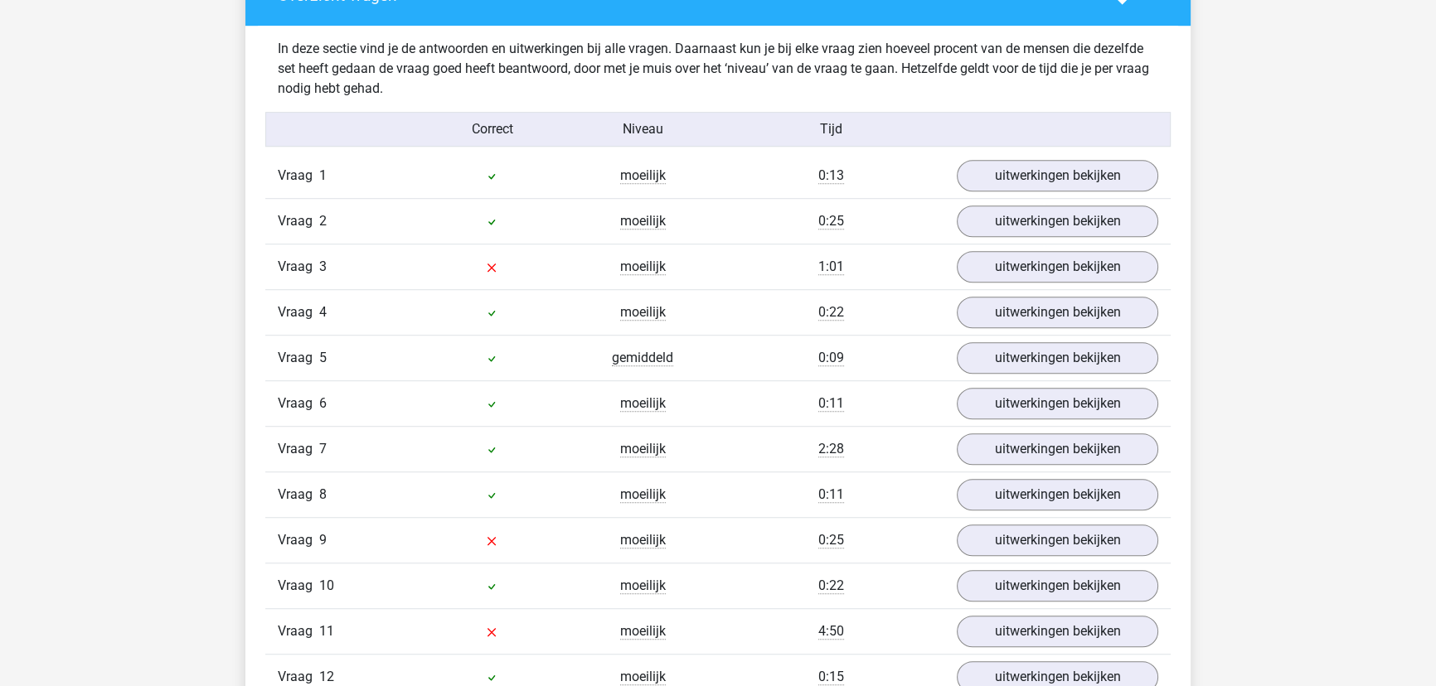
scroll to position [1356, 0]
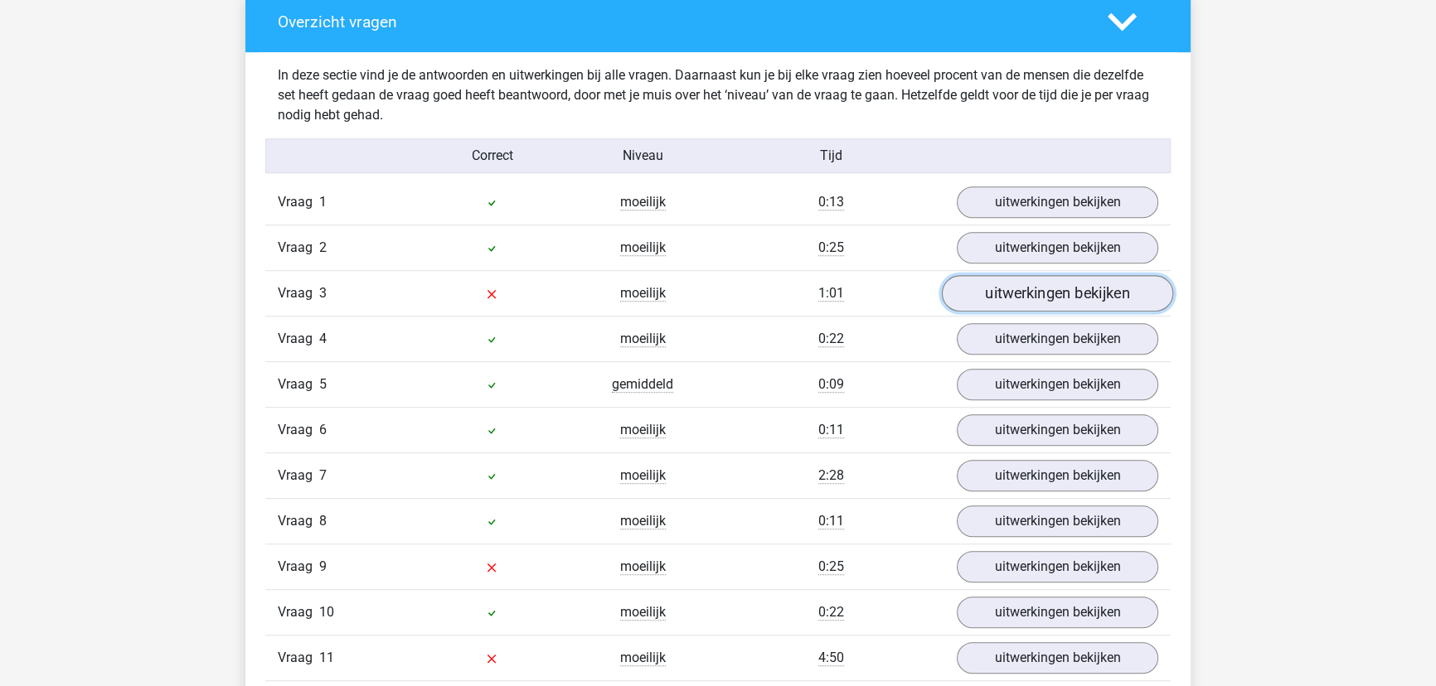
click at [1031, 281] on link "uitwerkingen bekijken" at bounding box center [1057, 293] width 231 height 36
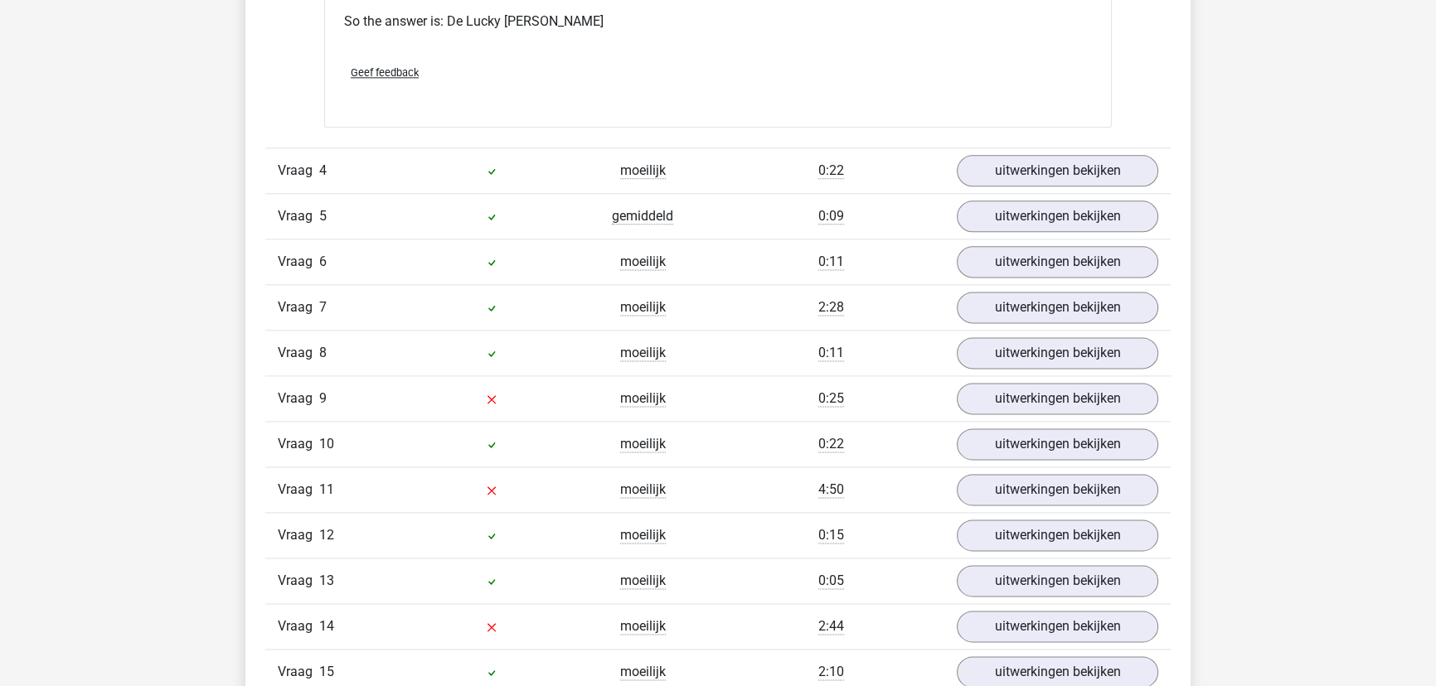
scroll to position [2713, 0]
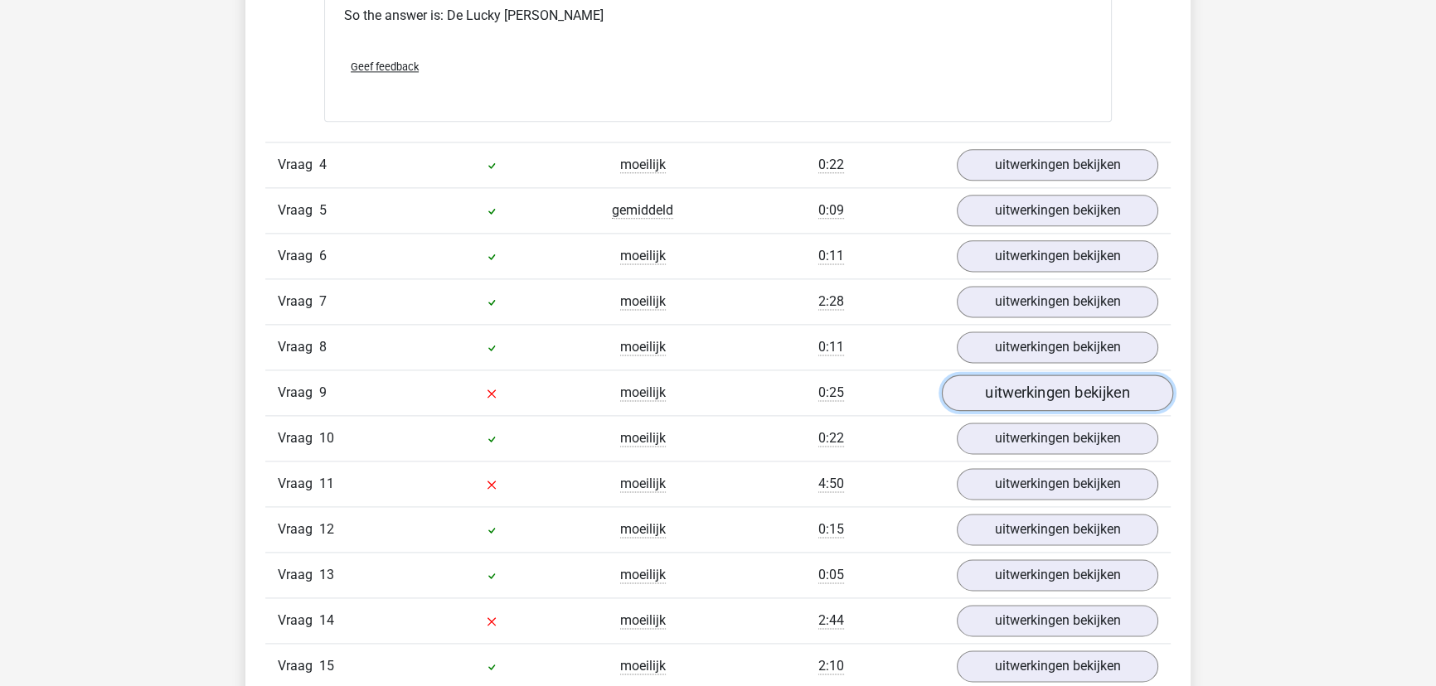
click at [1011, 375] on link "uitwerkingen bekijken" at bounding box center [1057, 393] width 231 height 36
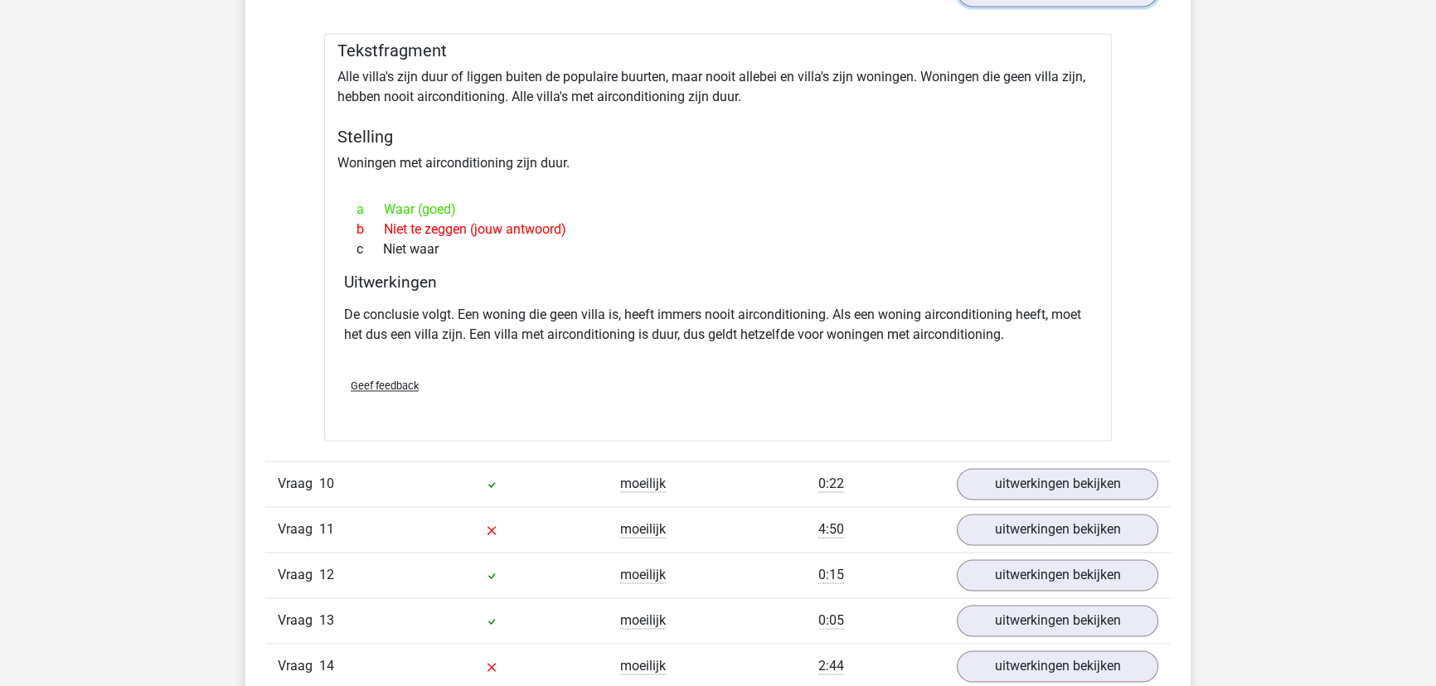
scroll to position [3165, 0]
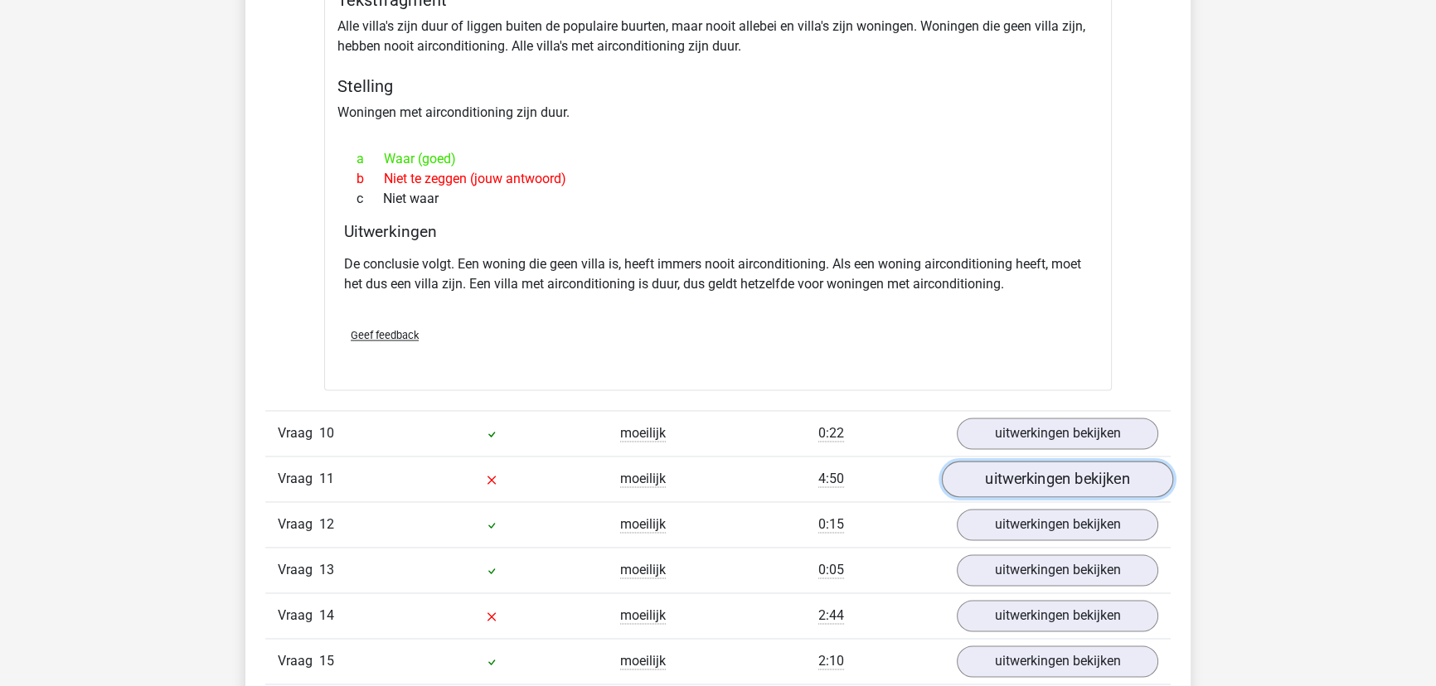
click at [1059, 461] on link "uitwerkingen bekijken" at bounding box center [1057, 479] width 231 height 36
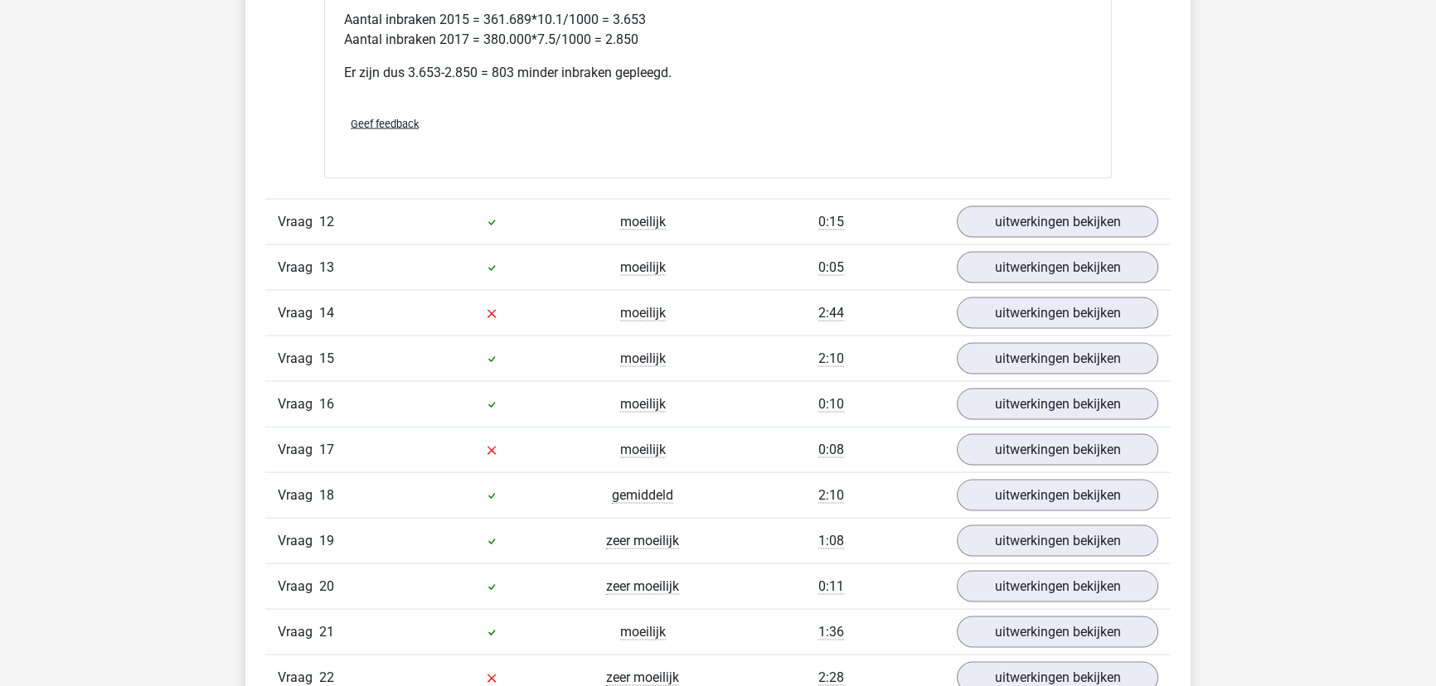
scroll to position [4145, 0]
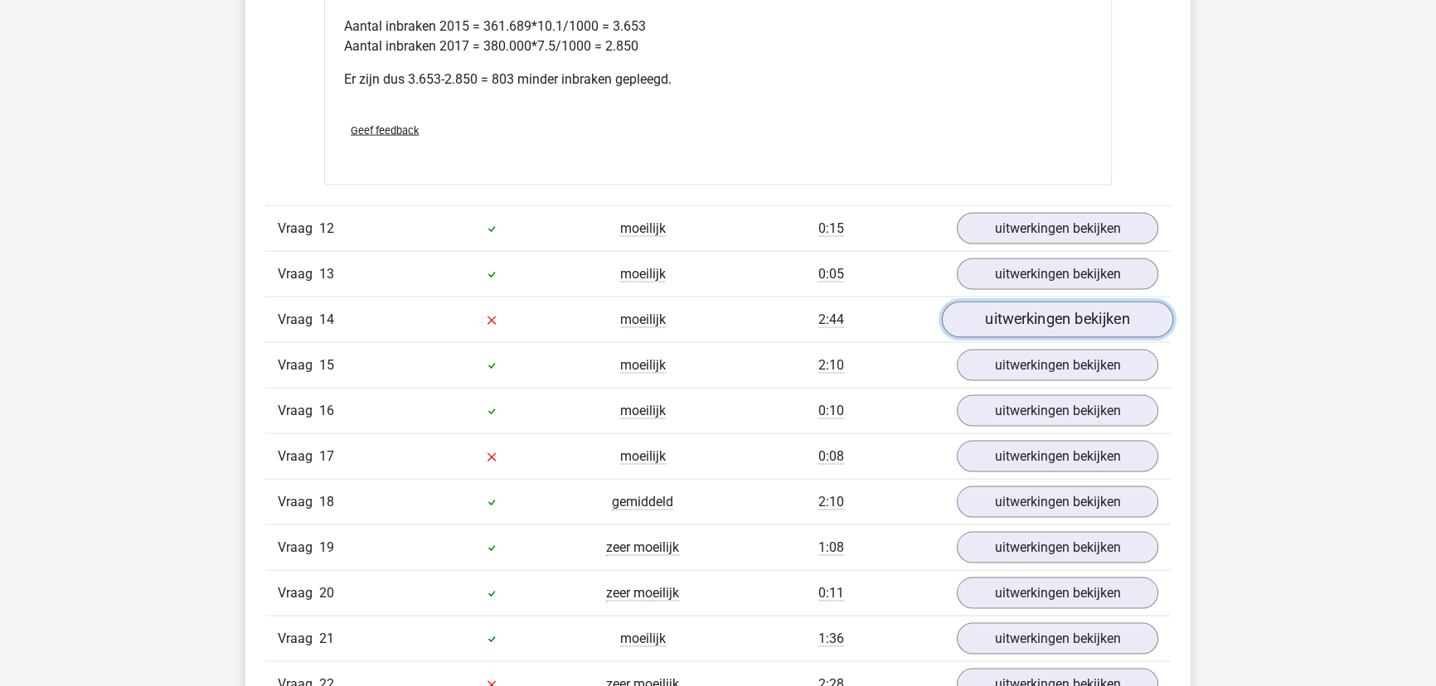
click at [1030, 302] on link "uitwerkingen bekijken" at bounding box center [1057, 320] width 231 height 36
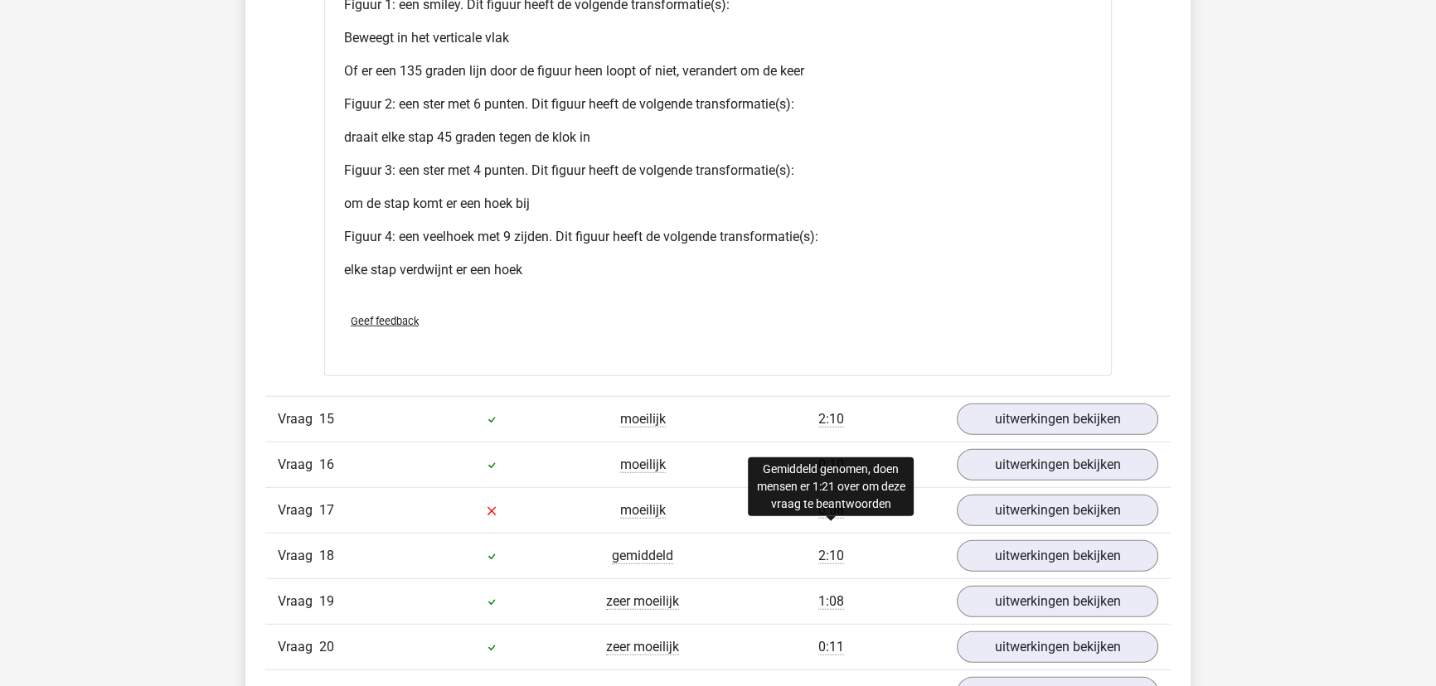
scroll to position [5653, 0]
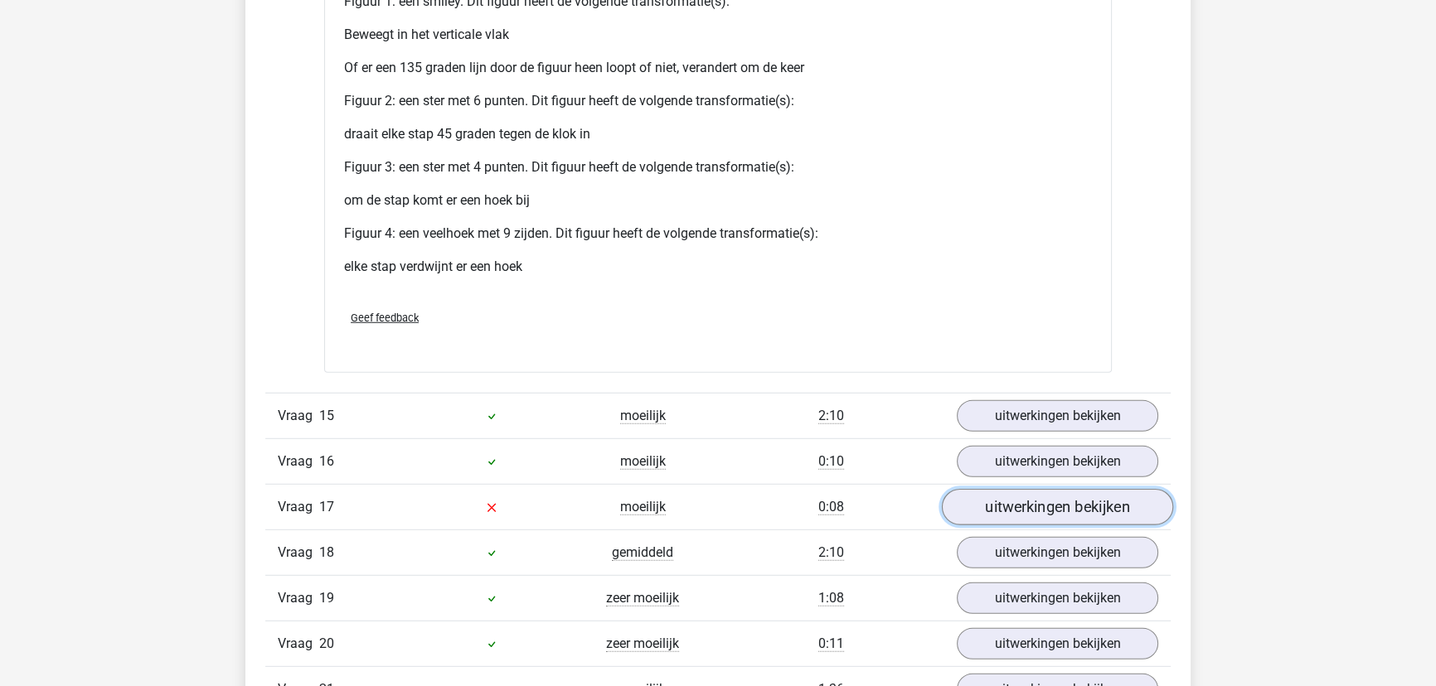
click at [991, 489] on link "uitwerkingen bekijken" at bounding box center [1057, 507] width 231 height 36
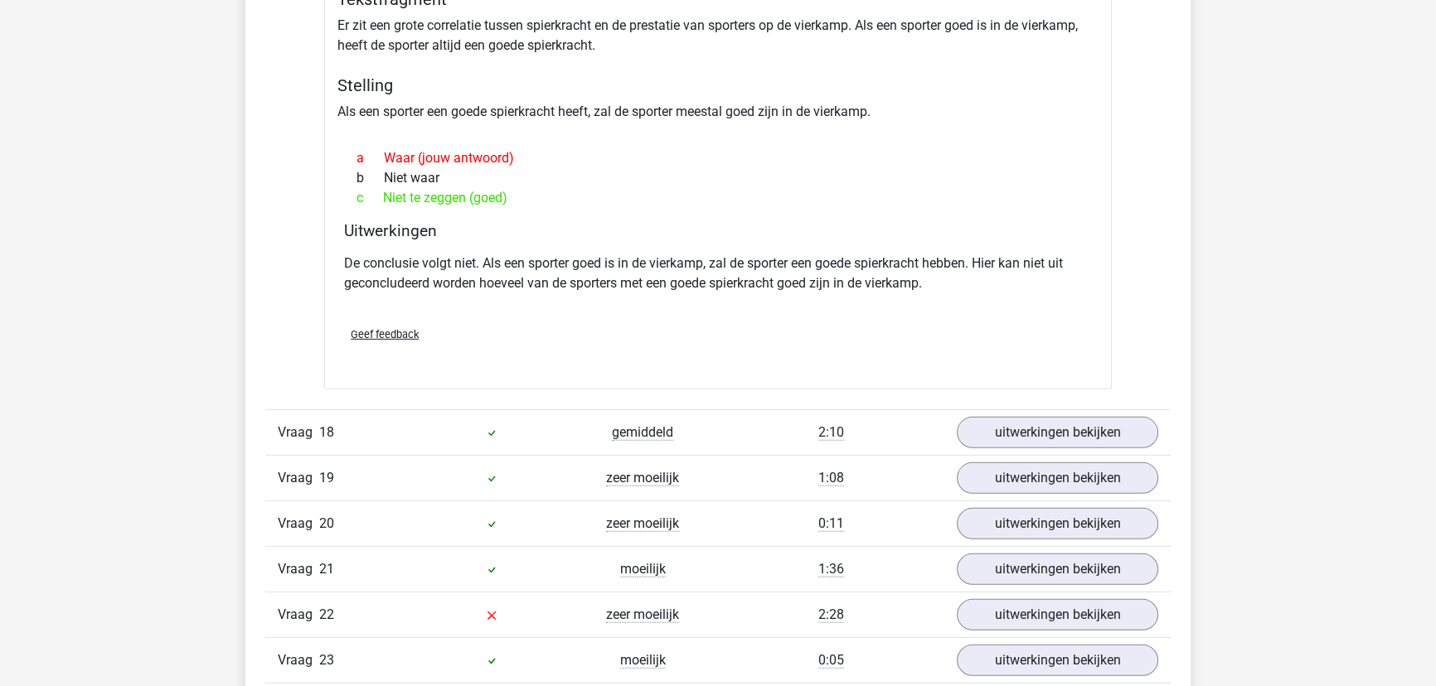
scroll to position [6255, 0]
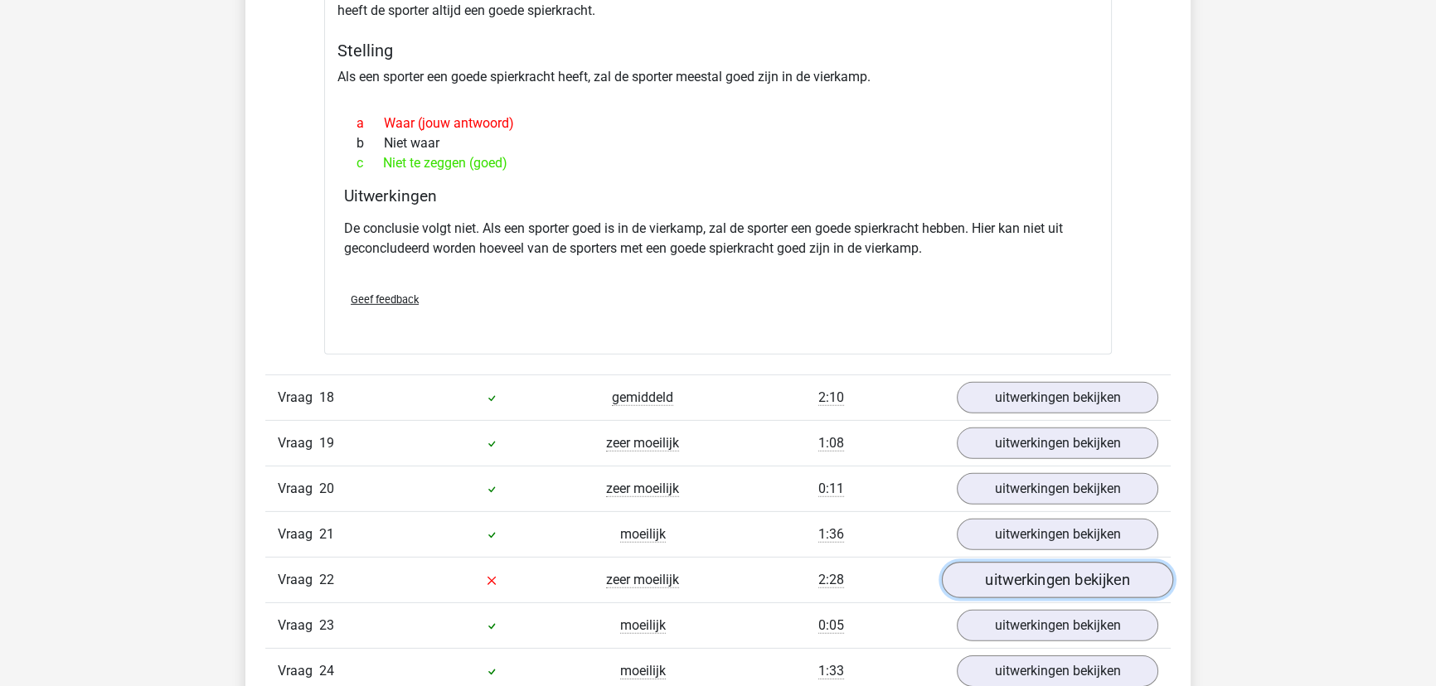
click at [1049, 562] on link "uitwerkingen bekijken" at bounding box center [1057, 580] width 231 height 36
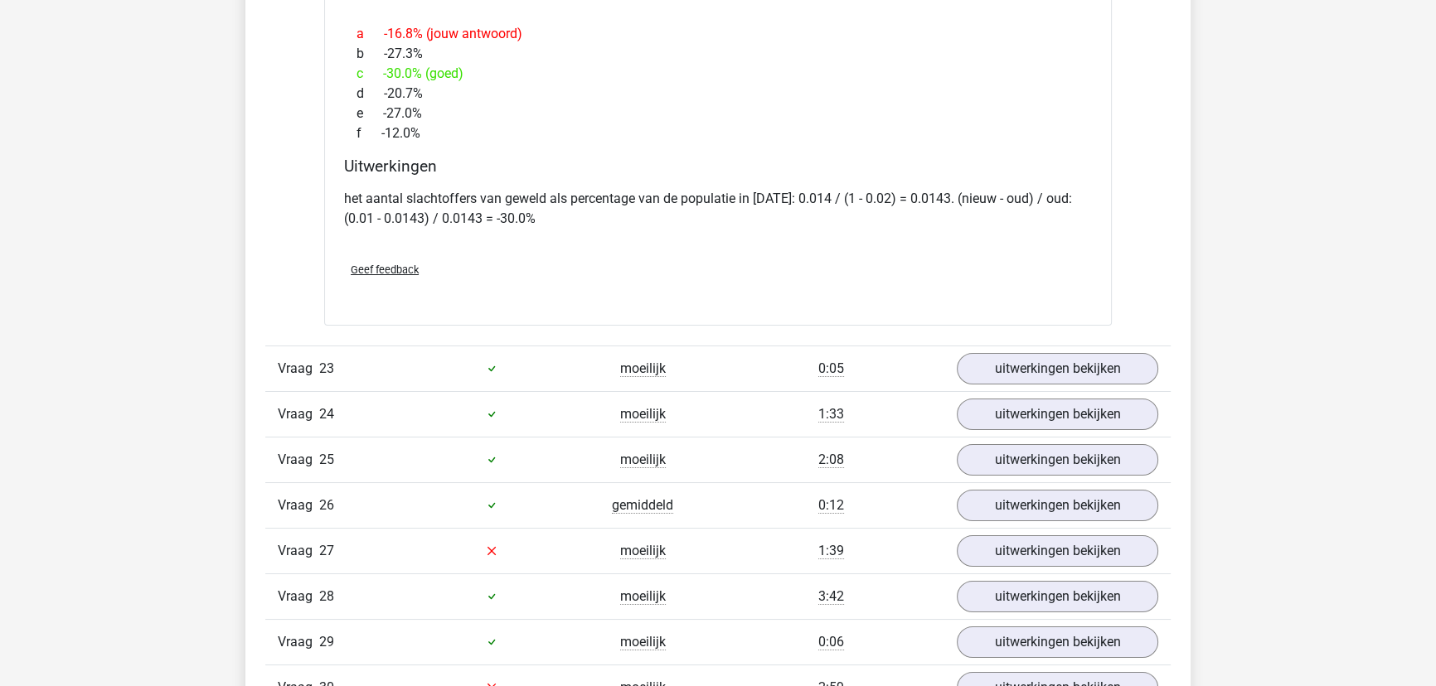
scroll to position [7687, 0]
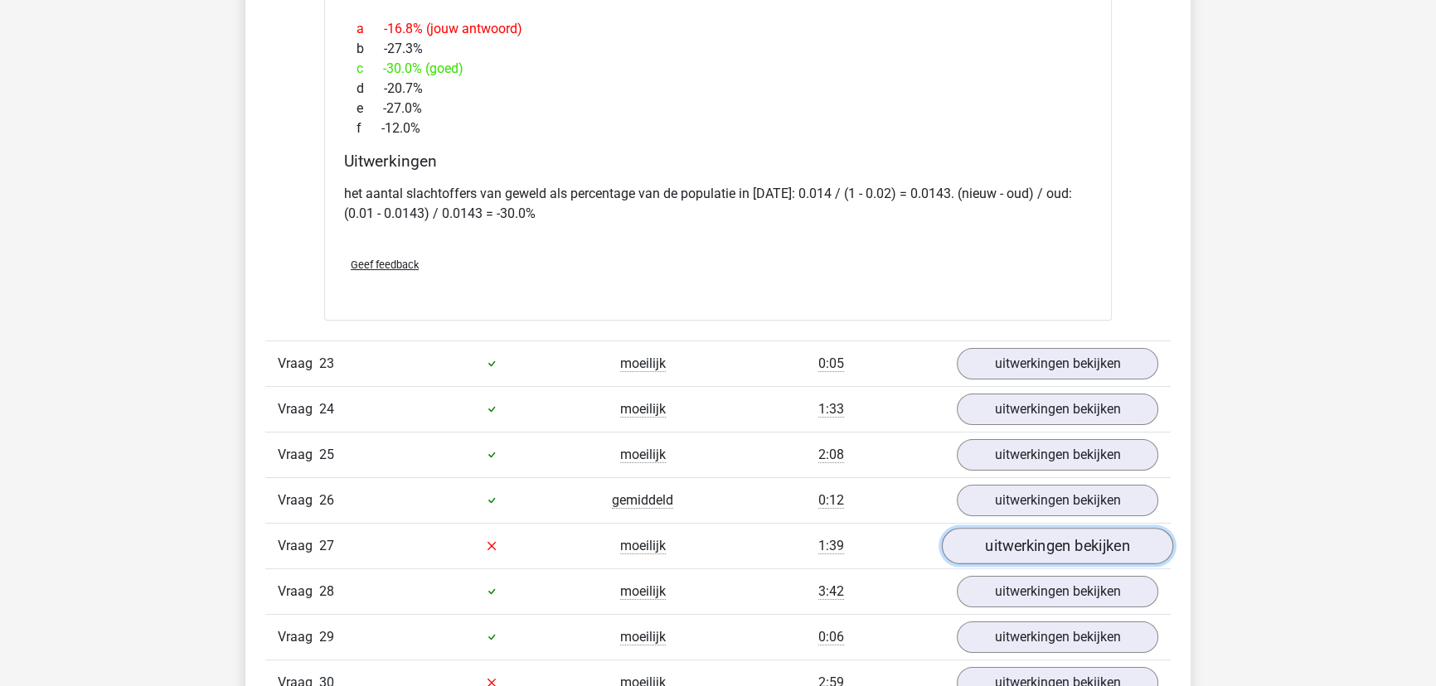
click at [1014, 528] on link "uitwerkingen bekijken" at bounding box center [1057, 546] width 231 height 36
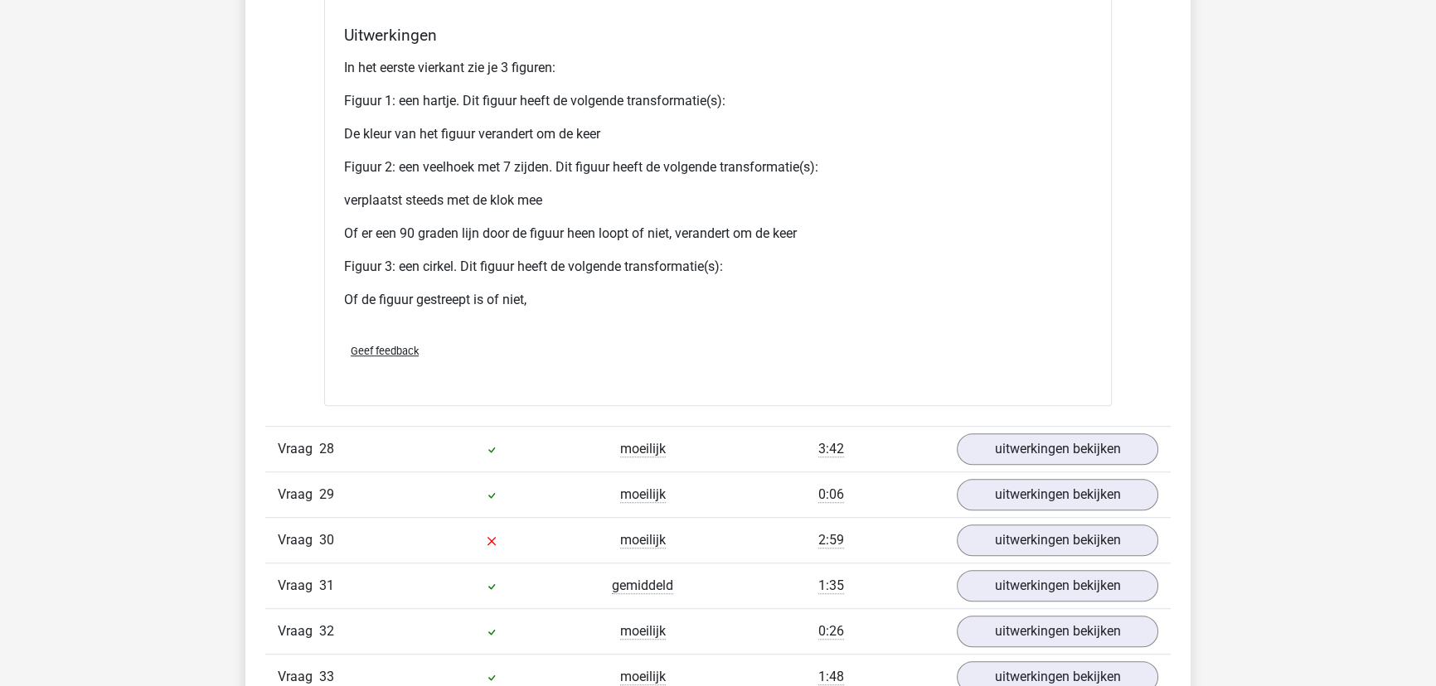
scroll to position [9345, 0]
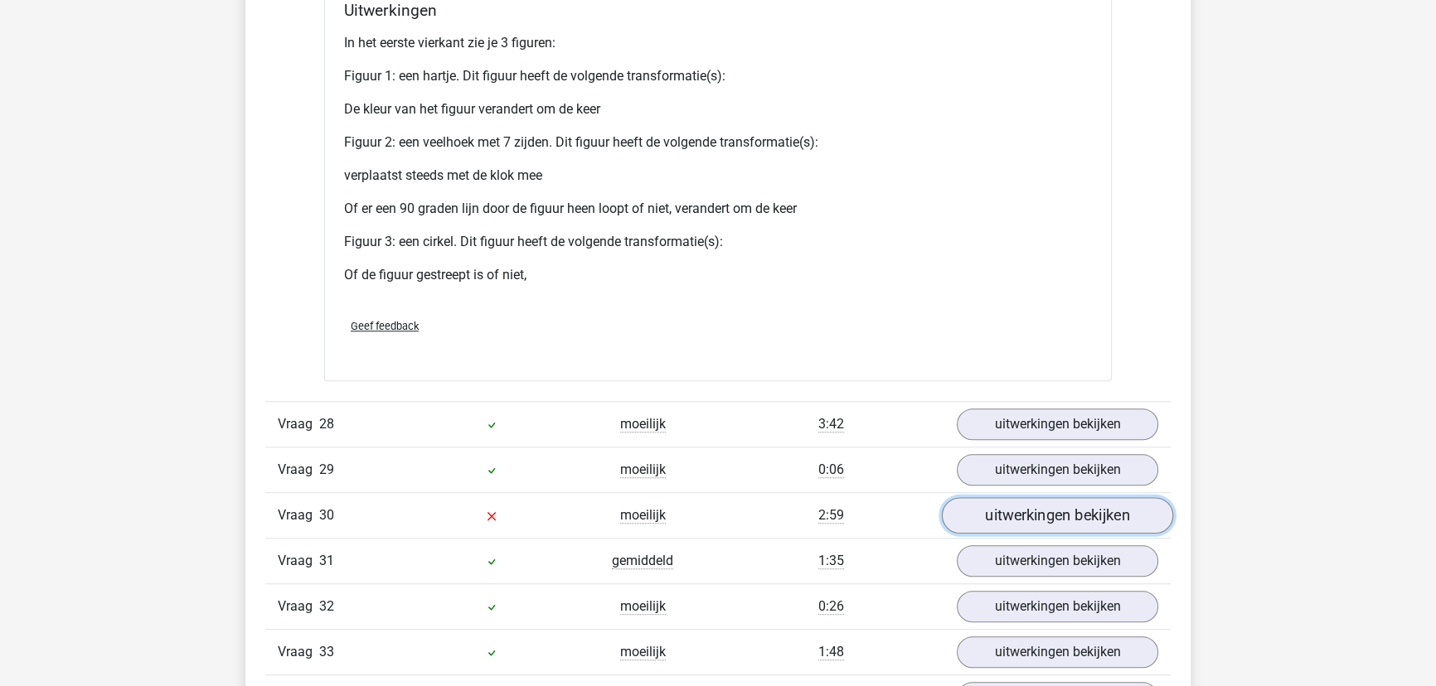
click at [1050, 498] on link "uitwerkingen bekijken" at bounding box center [1057, 516] width 231 height 36
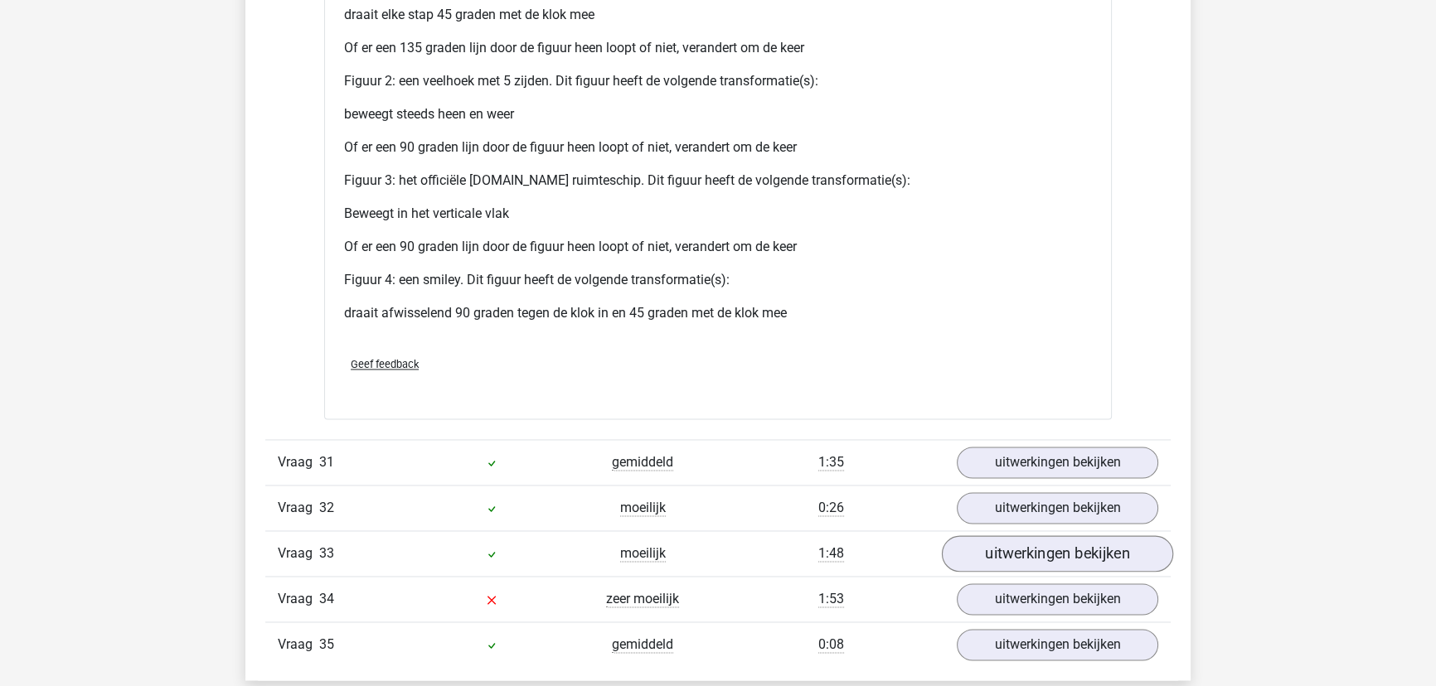
scroll to position [11154, 0]
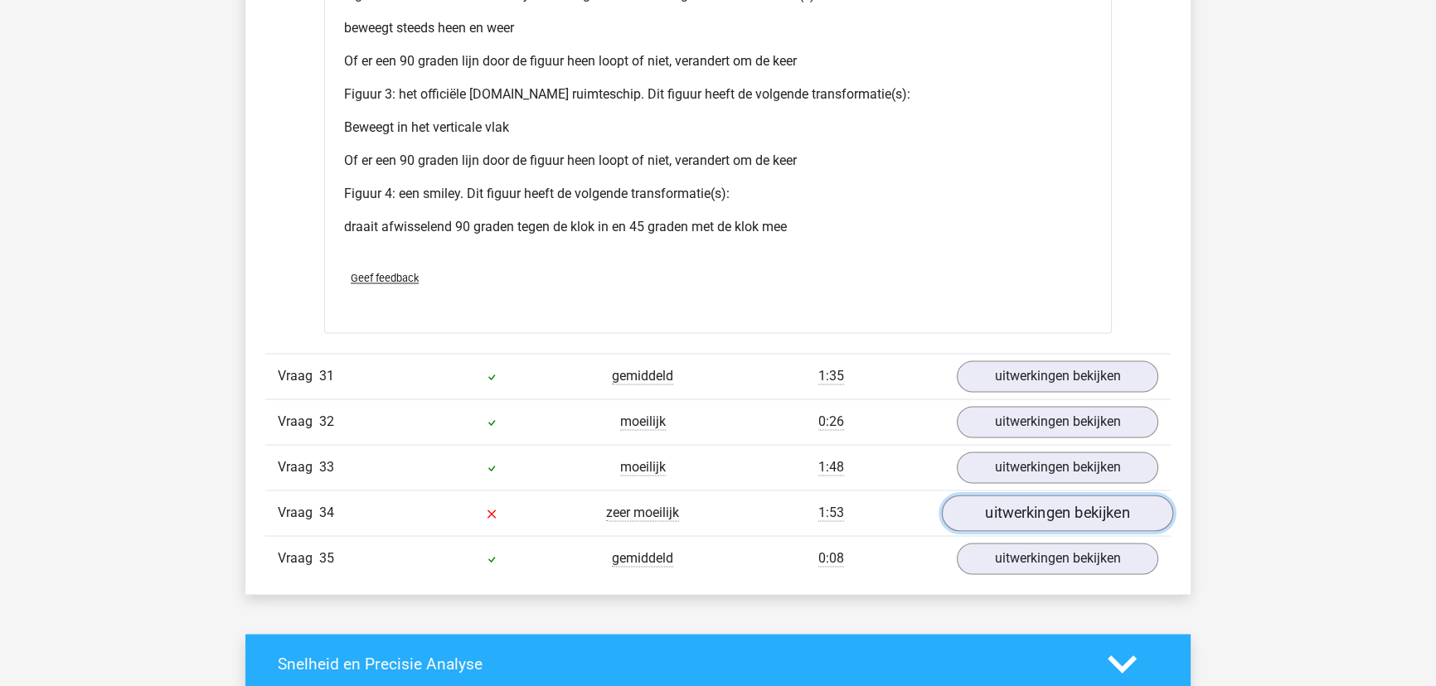
click at [1018, 495] on link "uitwerkingen bekijken" at bounding box center [1057, 513] width 231 height 36
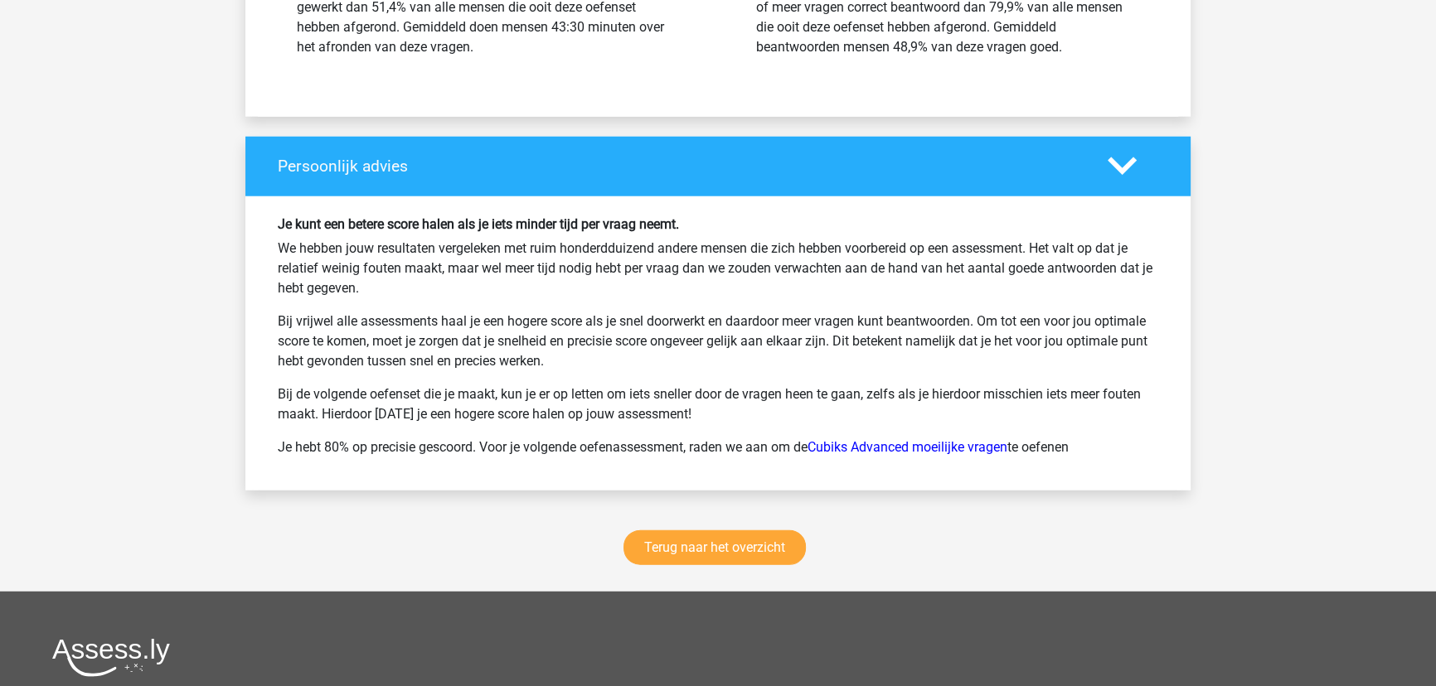
scroll to position [13340, 0]
